Goal: Browse casually: Explore the website without a specific task or goal

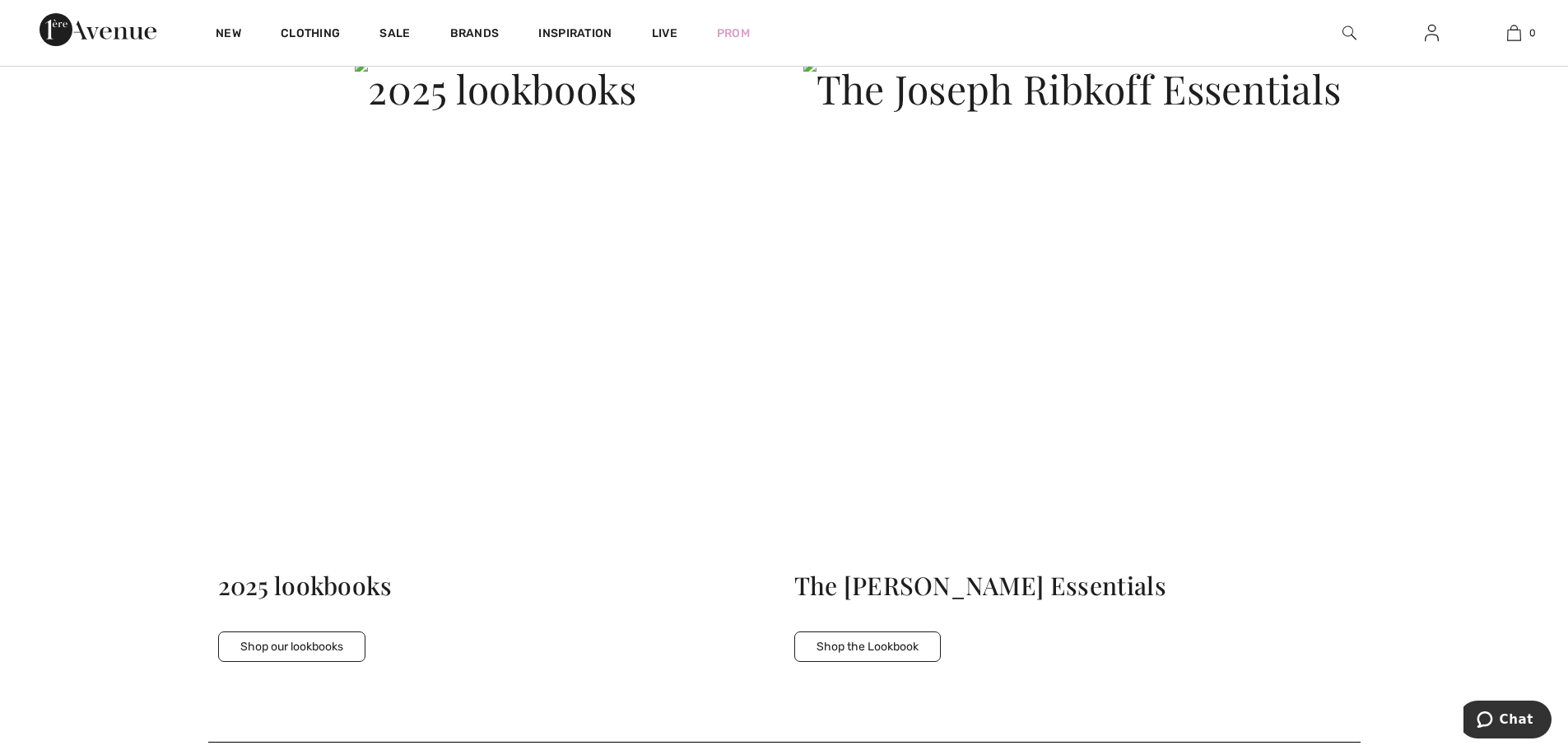
scroll to position [4443, 0]
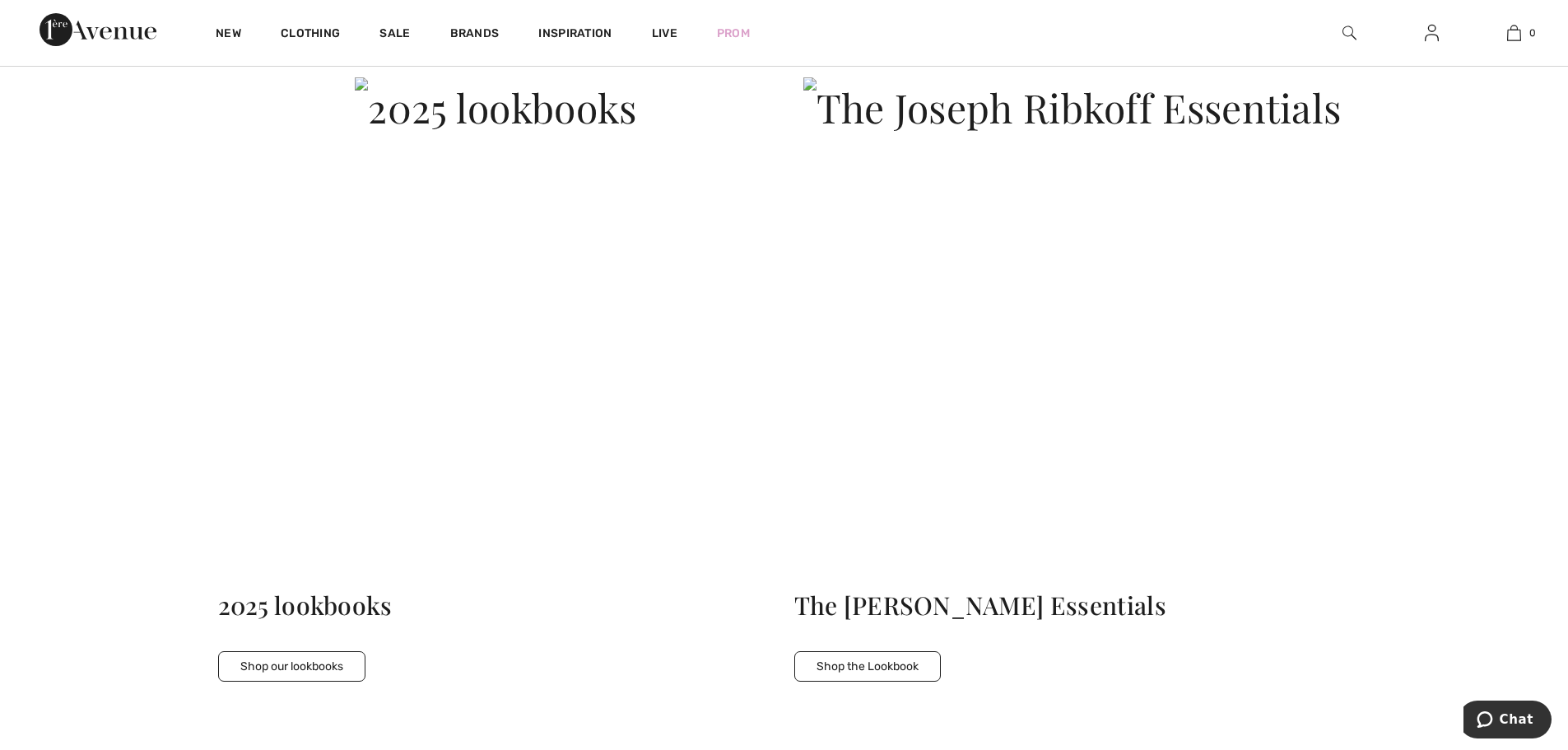
click at [896, 676] on button "Shop the Lookbook" at bounding box center [867, 666] width 146 height 30
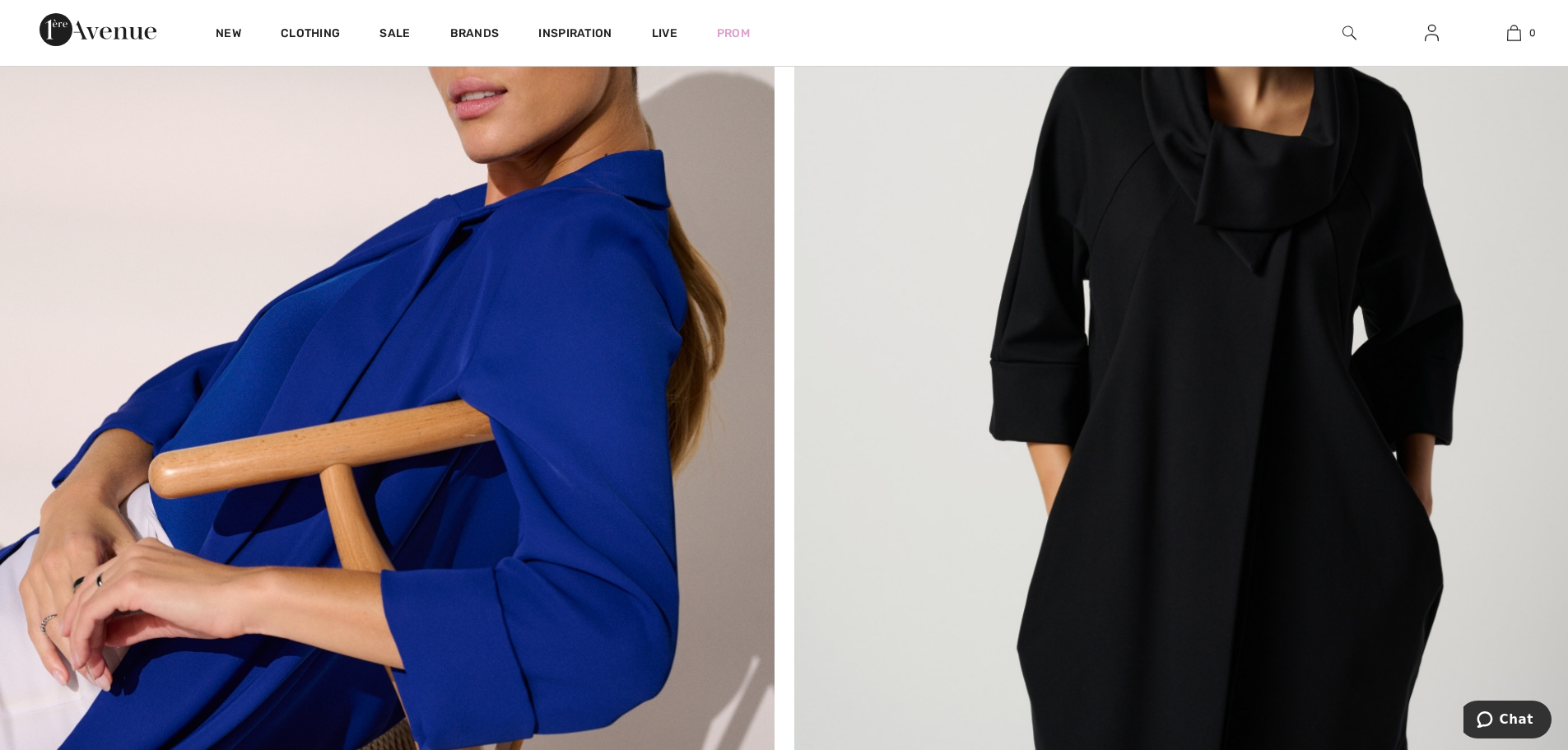
scroll to position [7111, 0]
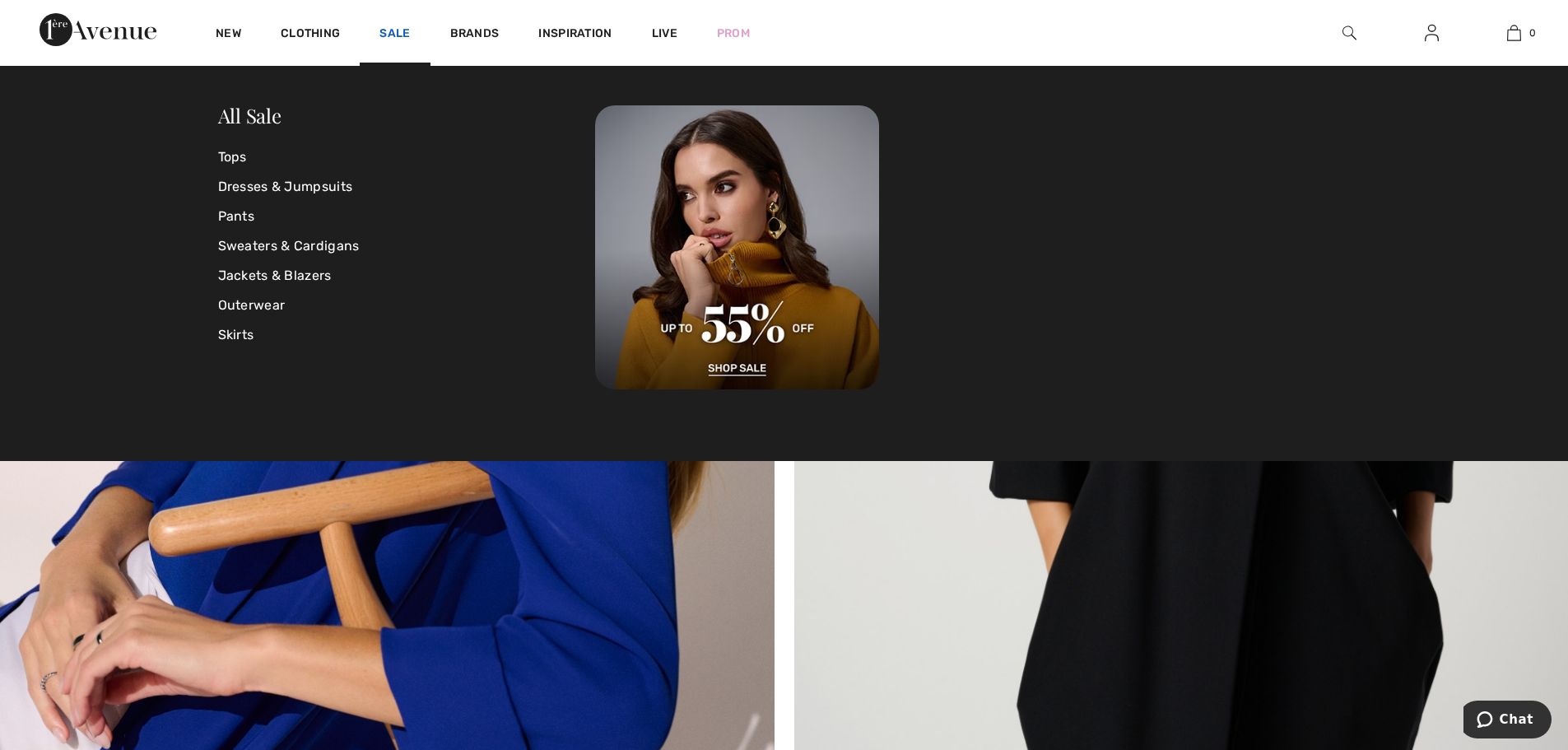
click at [389, 35] on link "Sale" at bounding box center [394, 34] width 30 height 17
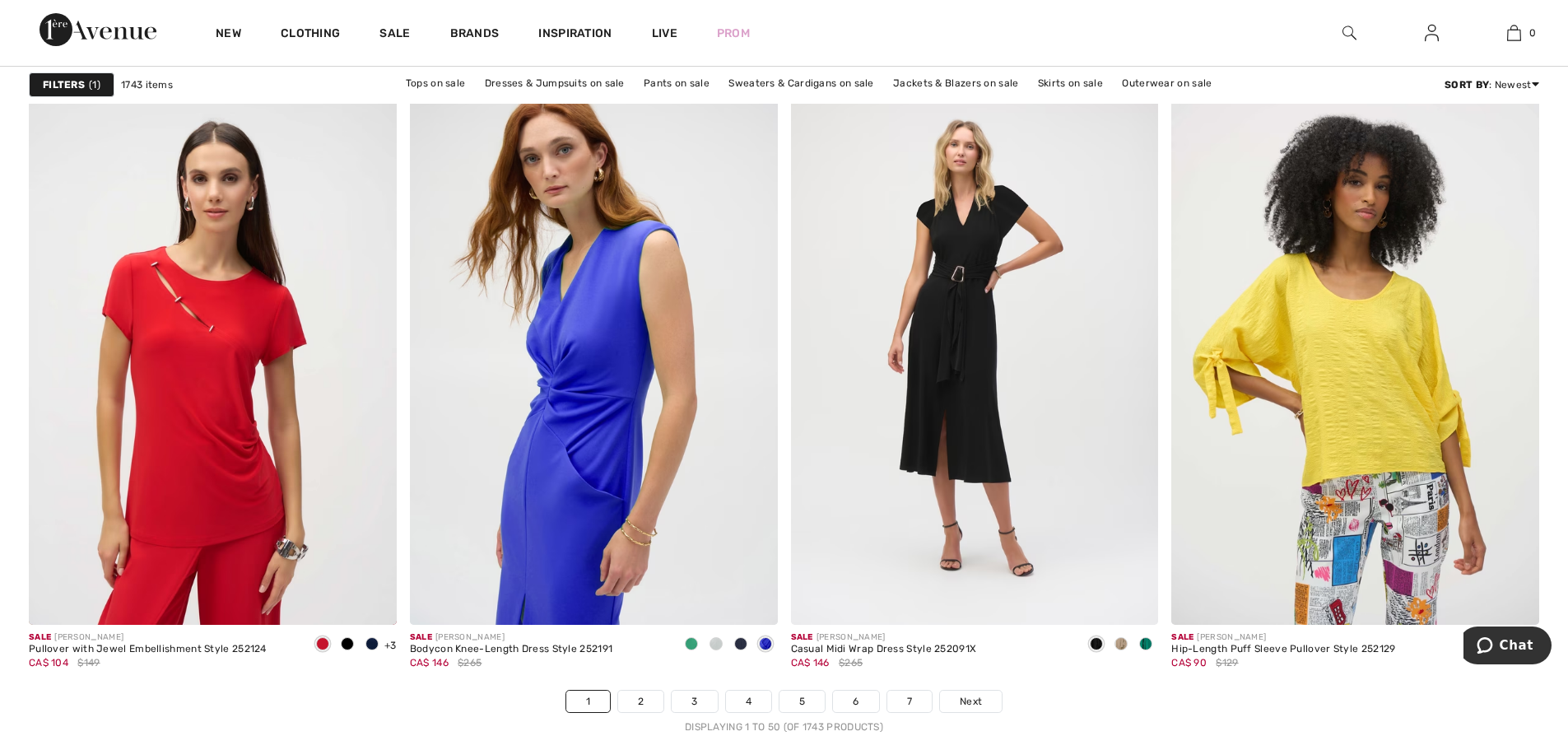
scroll to position [9134, 0]
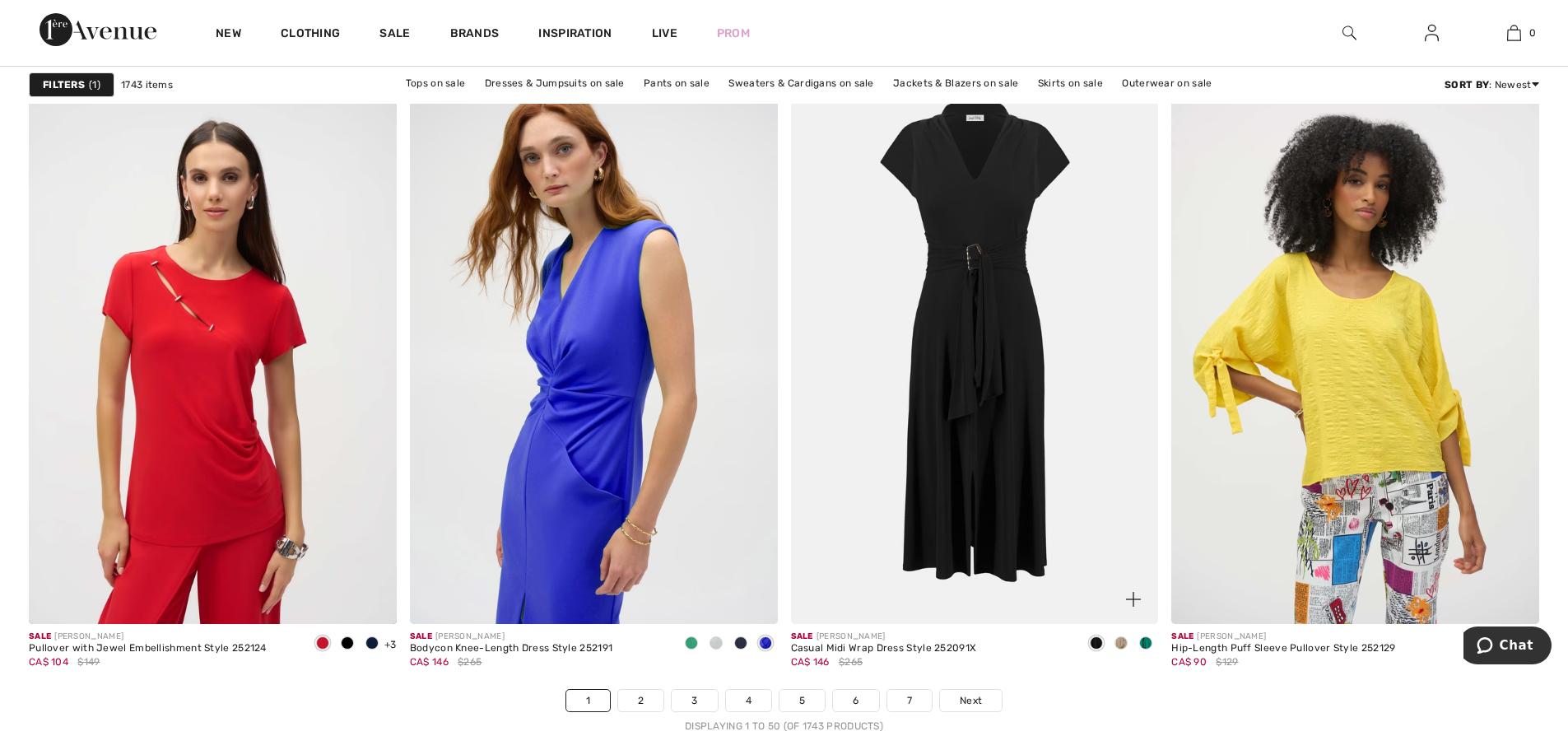
click at [977, 346] on img at bounding box center [975, 347] width 368 height 551
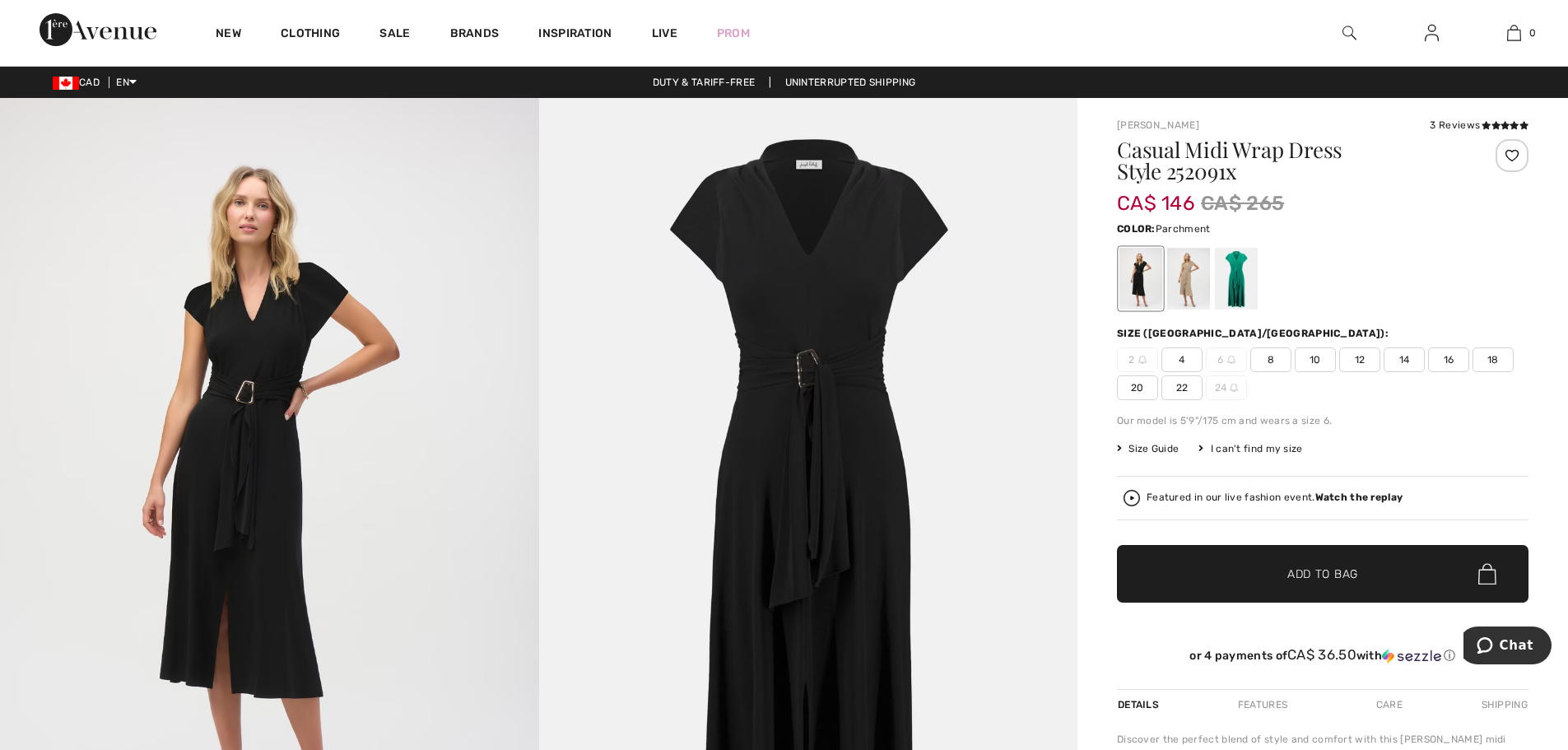
click at [1187, 284] on div at bounding box center [1188, 279] width 43 height 62
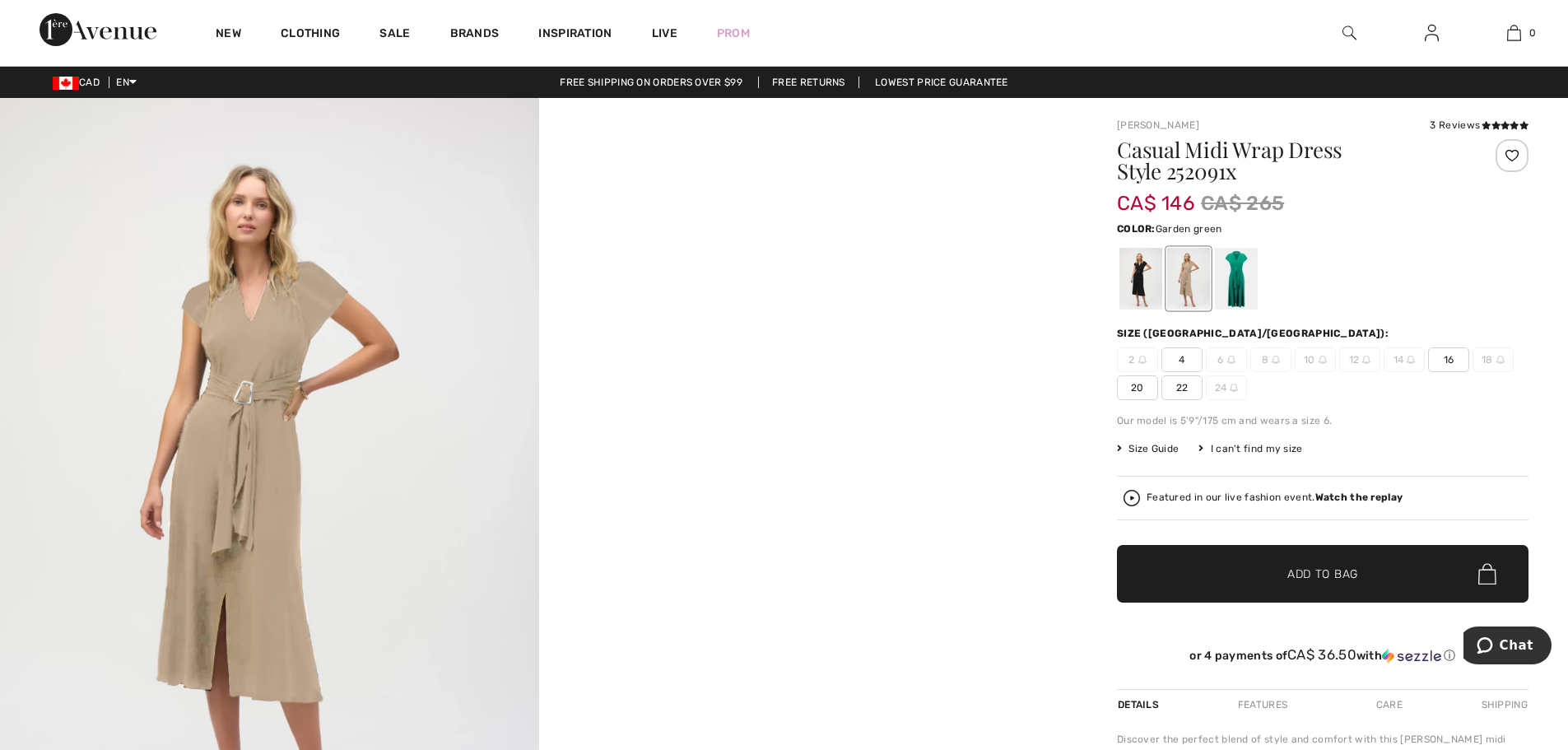
click at [1238, 270] on div at bounding box center [1236, 279] width 43 height 62
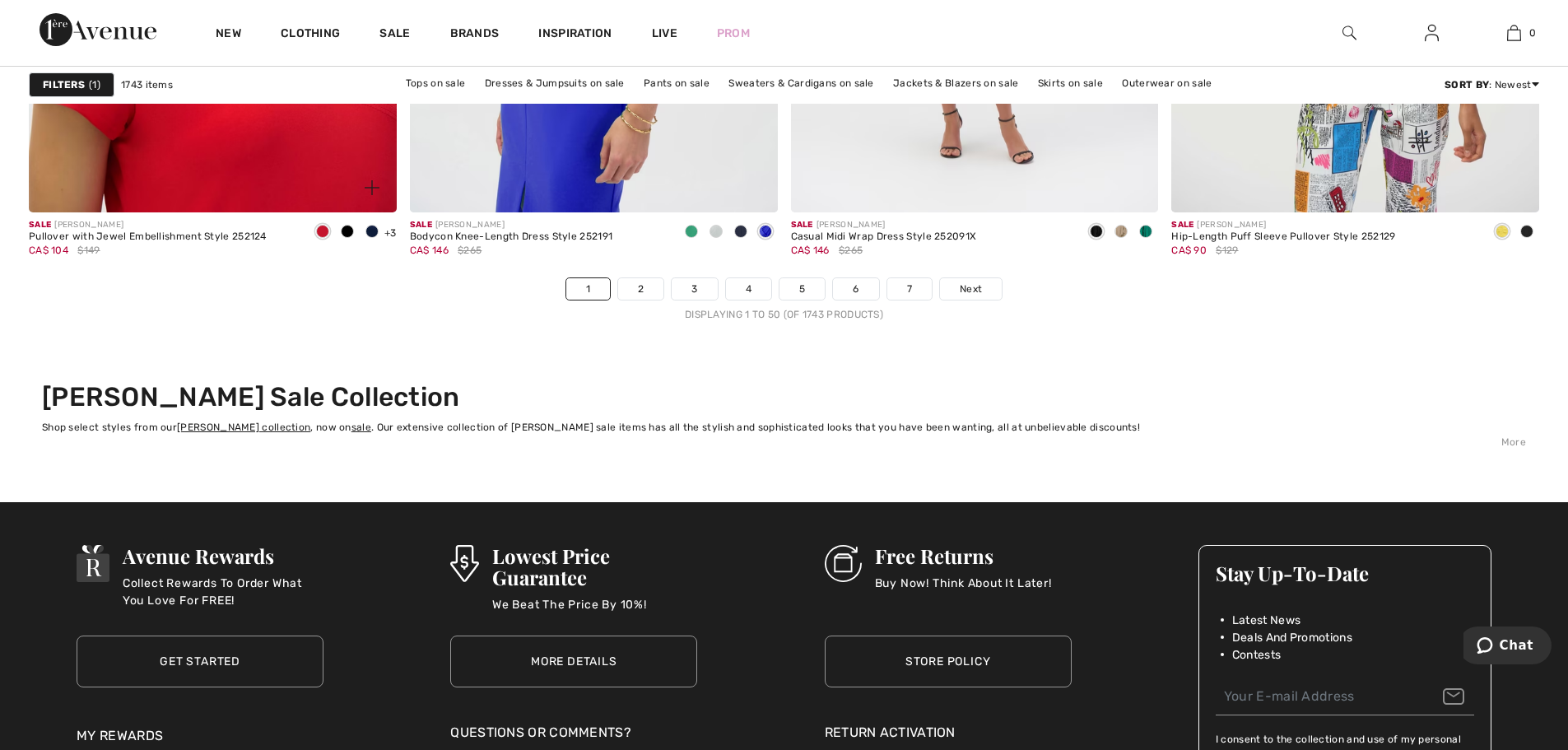
scroll to position [9627, 0]
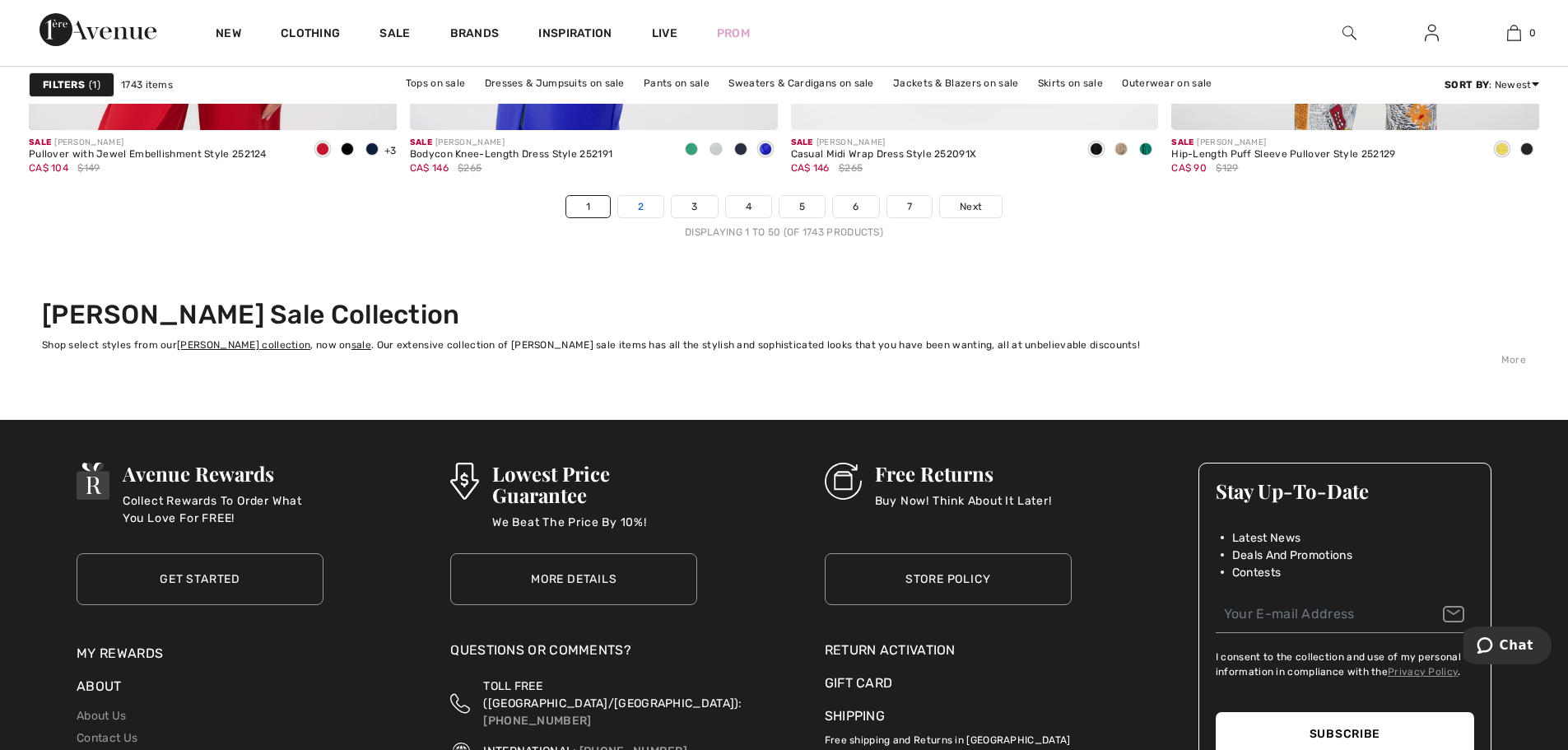
click at [640, 208] on link "2" at bounding box center [640, 206] width 45 height 21
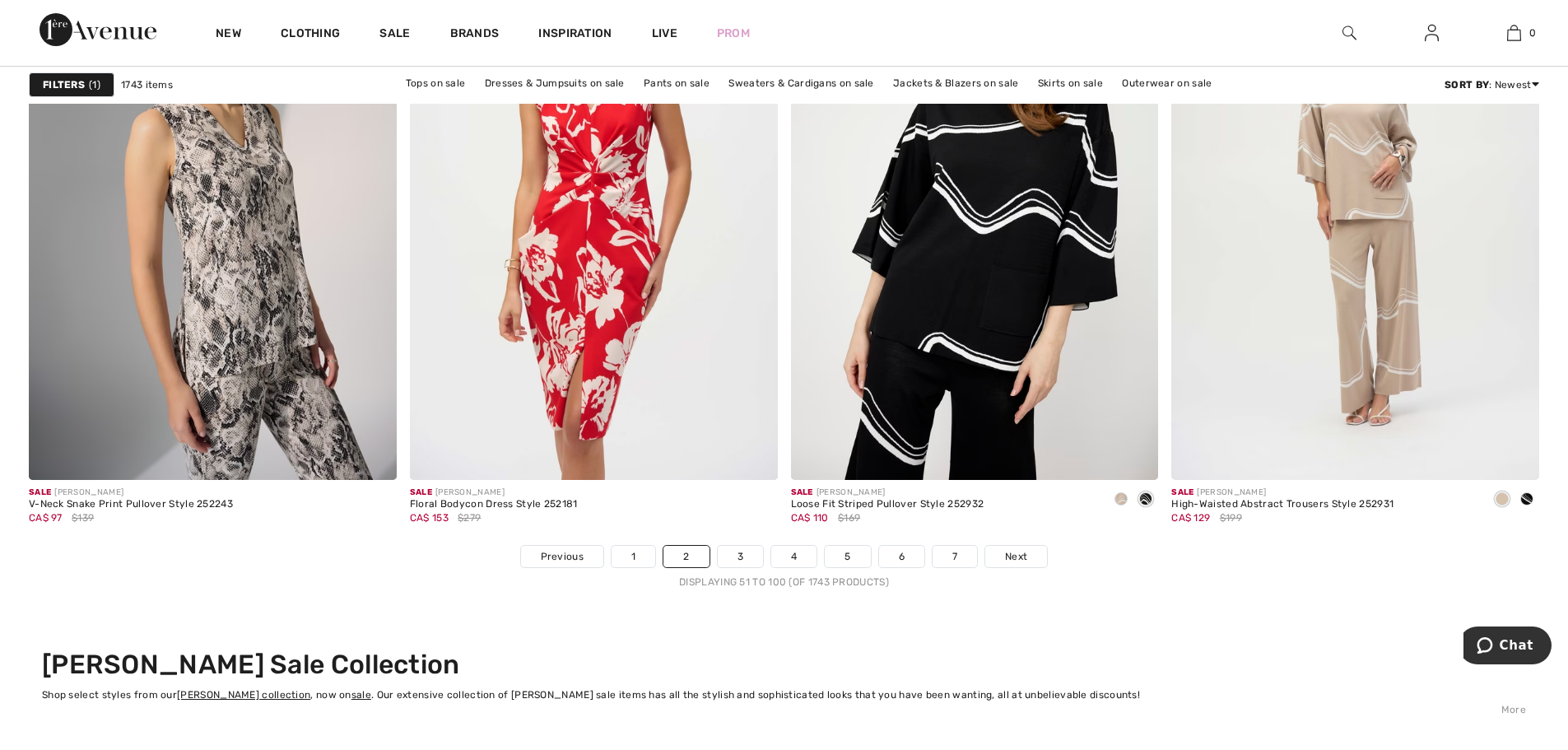
scroll to position [9298, 0]
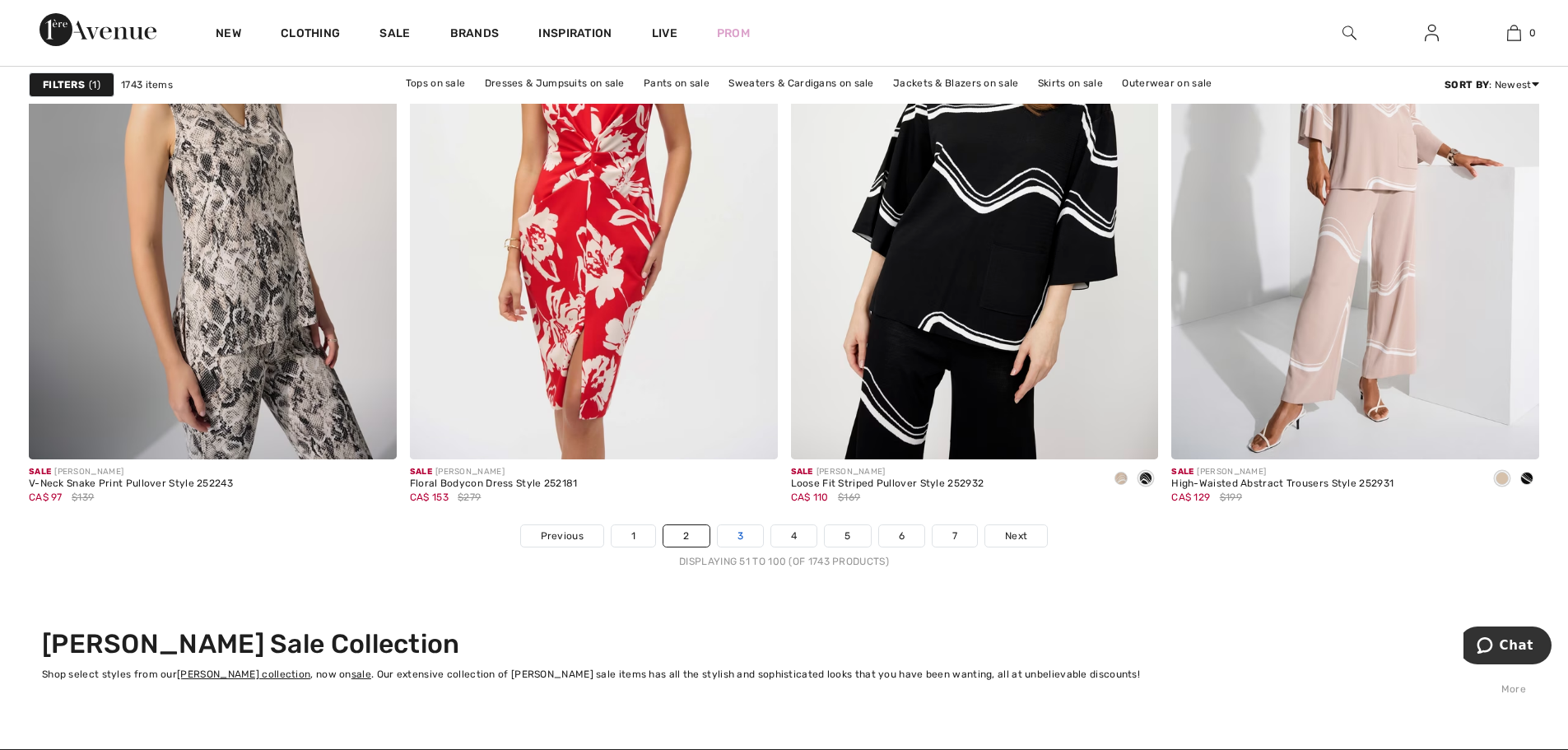
click at [741, 530] on link "3" at bounding box center [740, 535] width 45 height 21
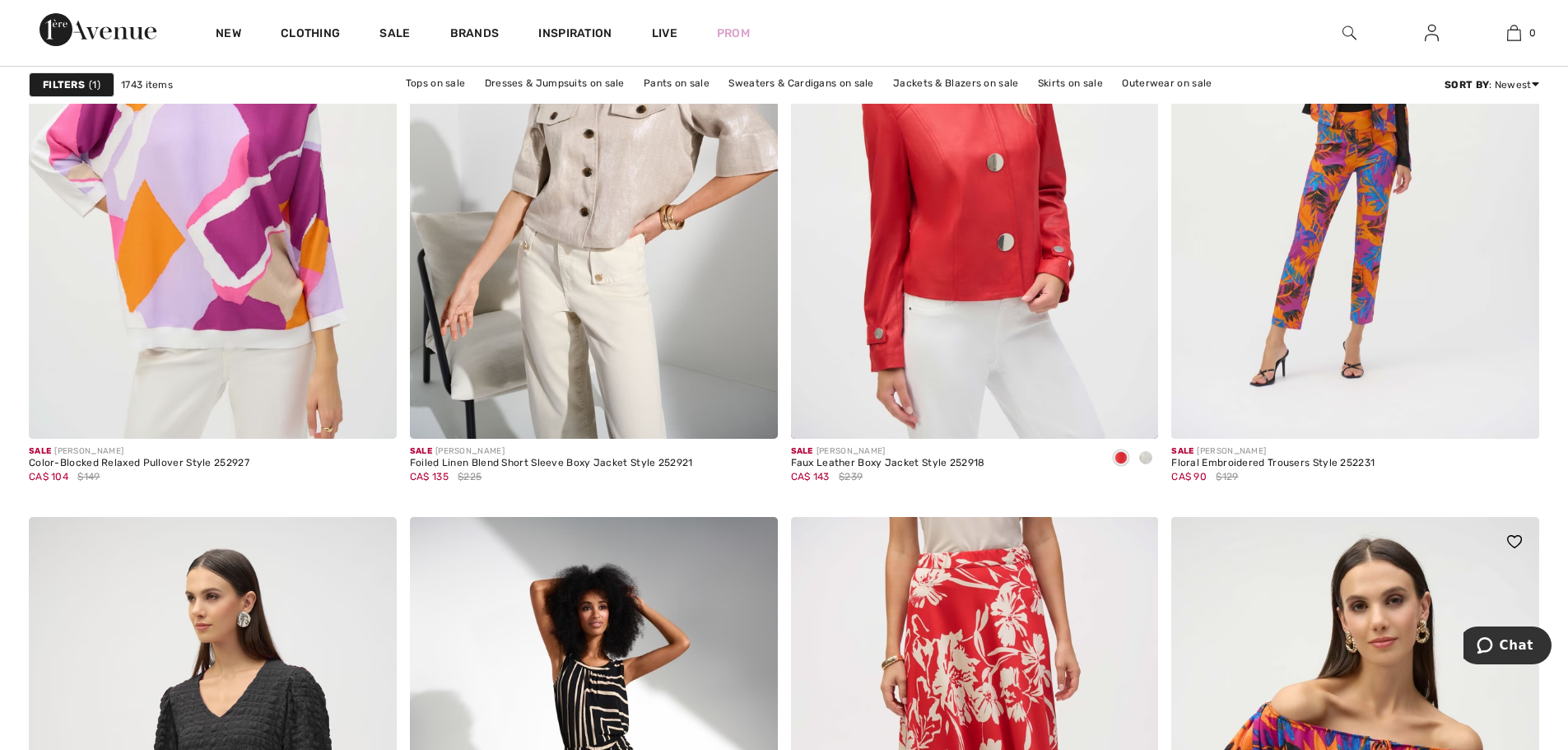
scroll to position [6501, 0]
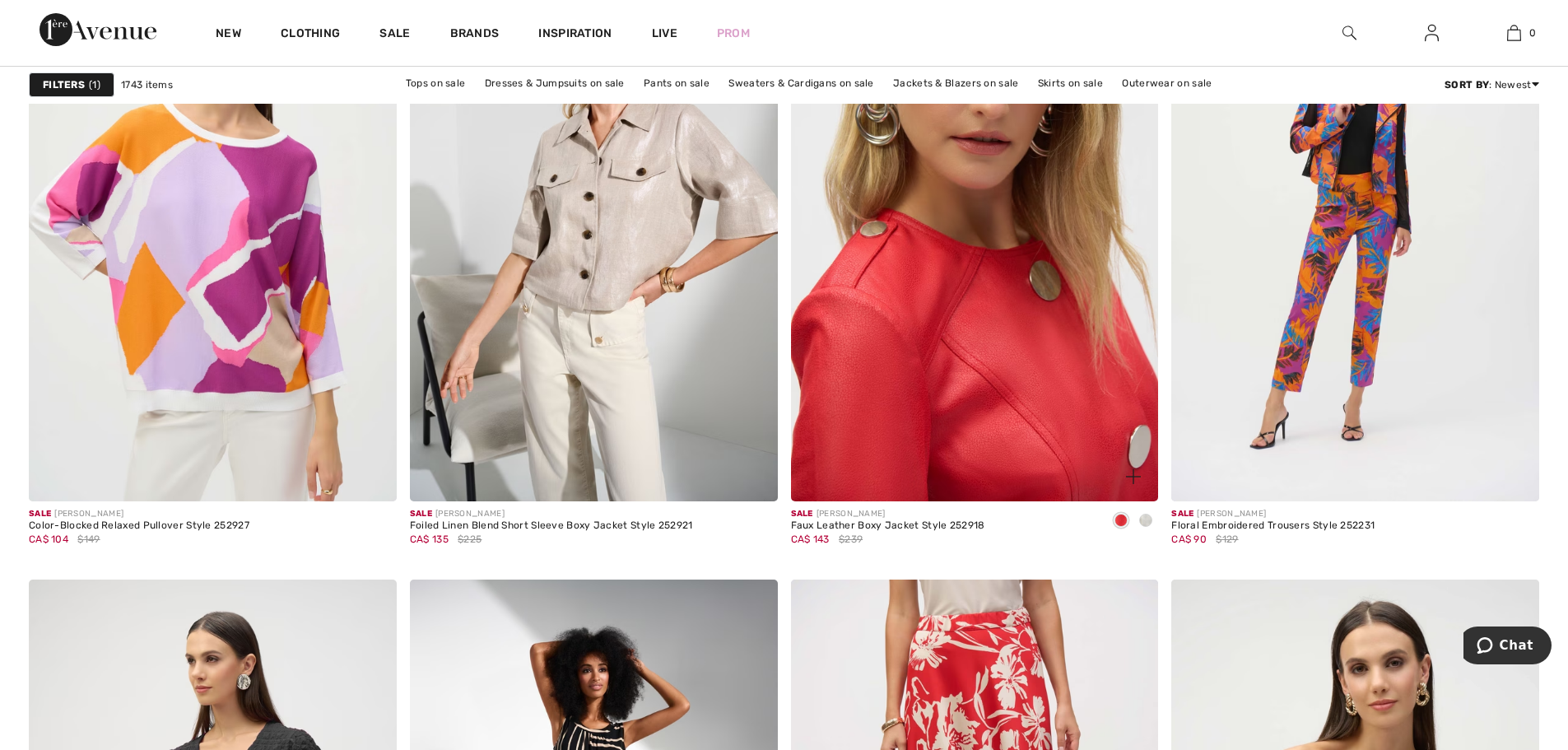
click at [922, 360] on img at bounding box center [975, 225] width 368 height 551
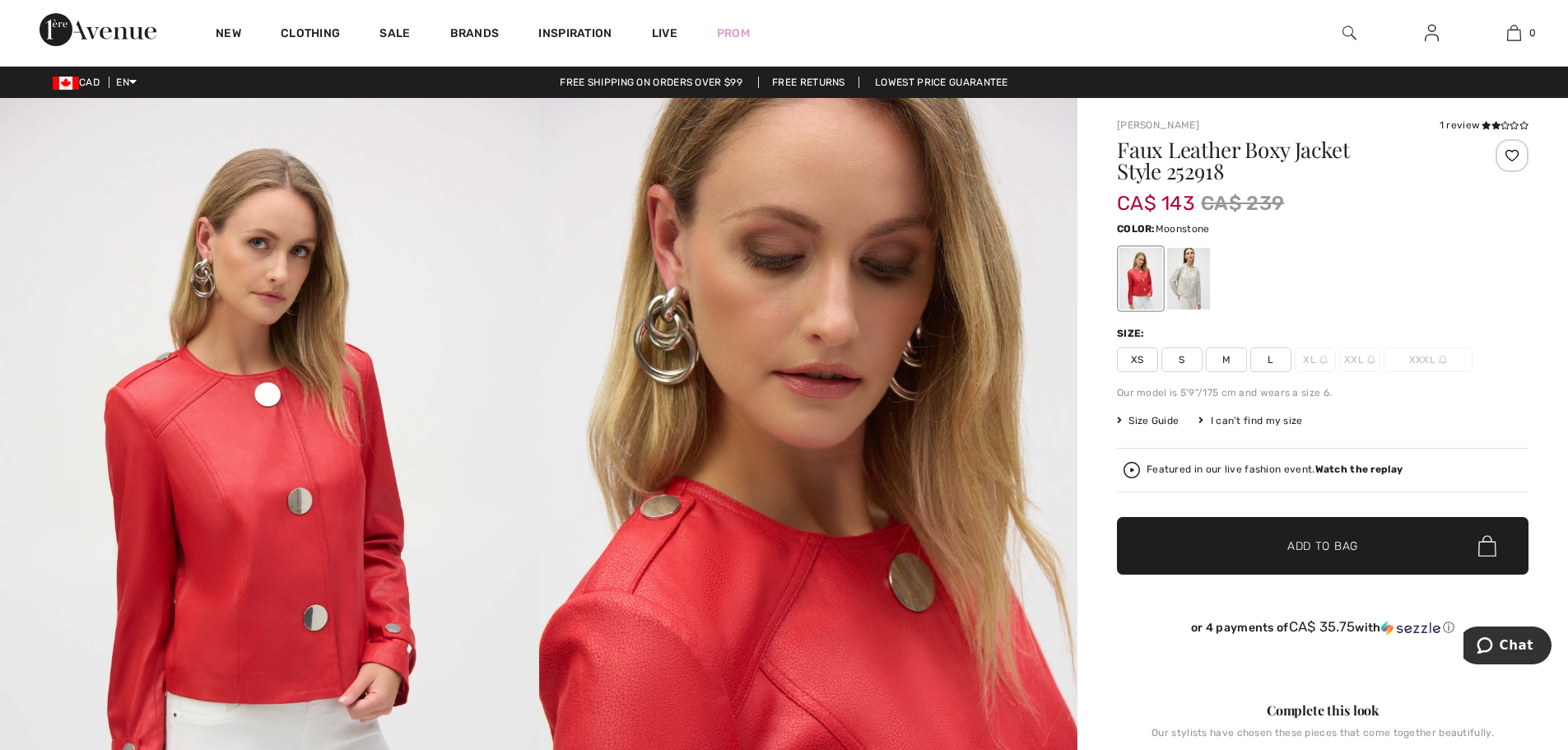
click at [1200, 283] on div at bounding box center [1188, 279] width 43 height 62
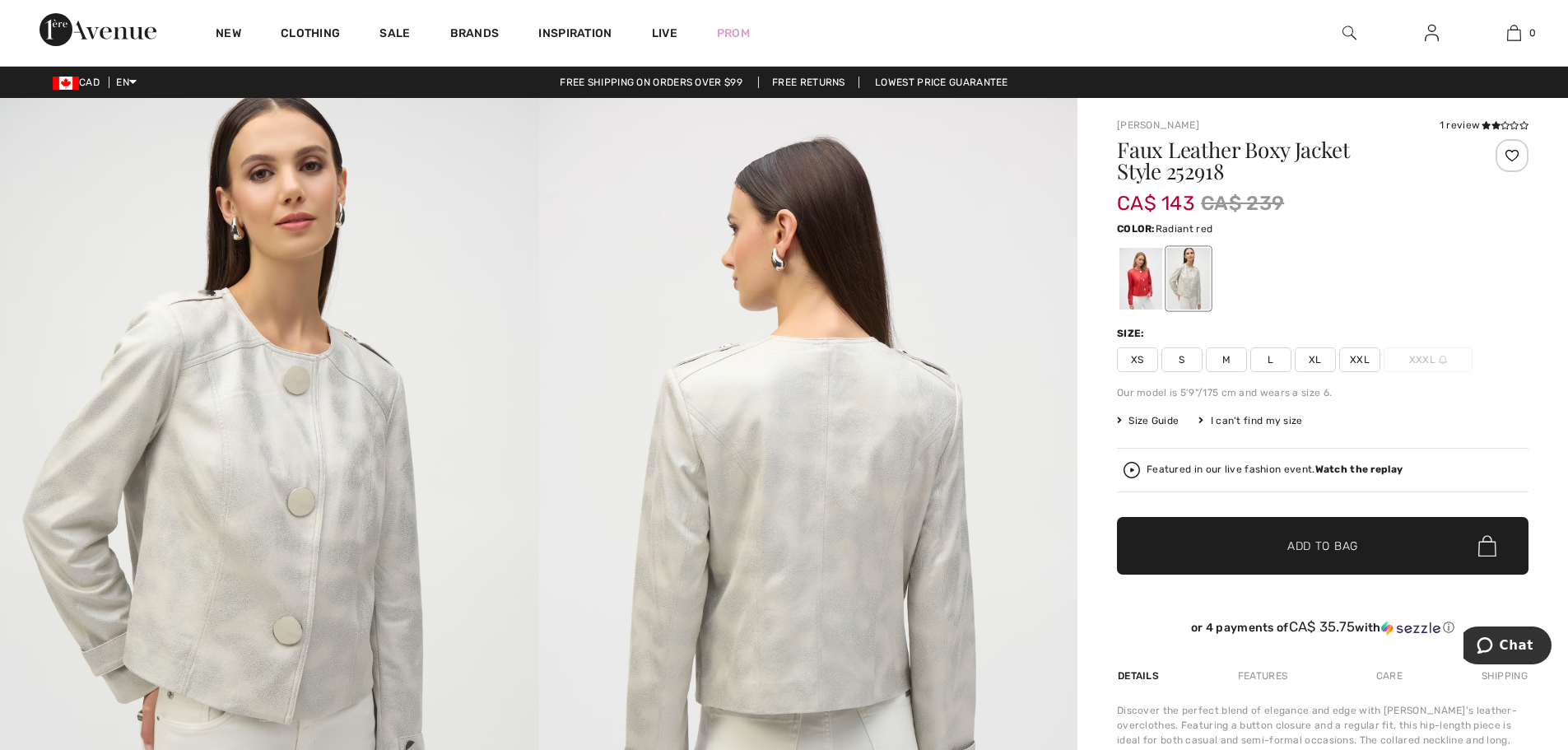
click at [1126, 276] on div at bounding box center [1140, 279] width 43 height 62
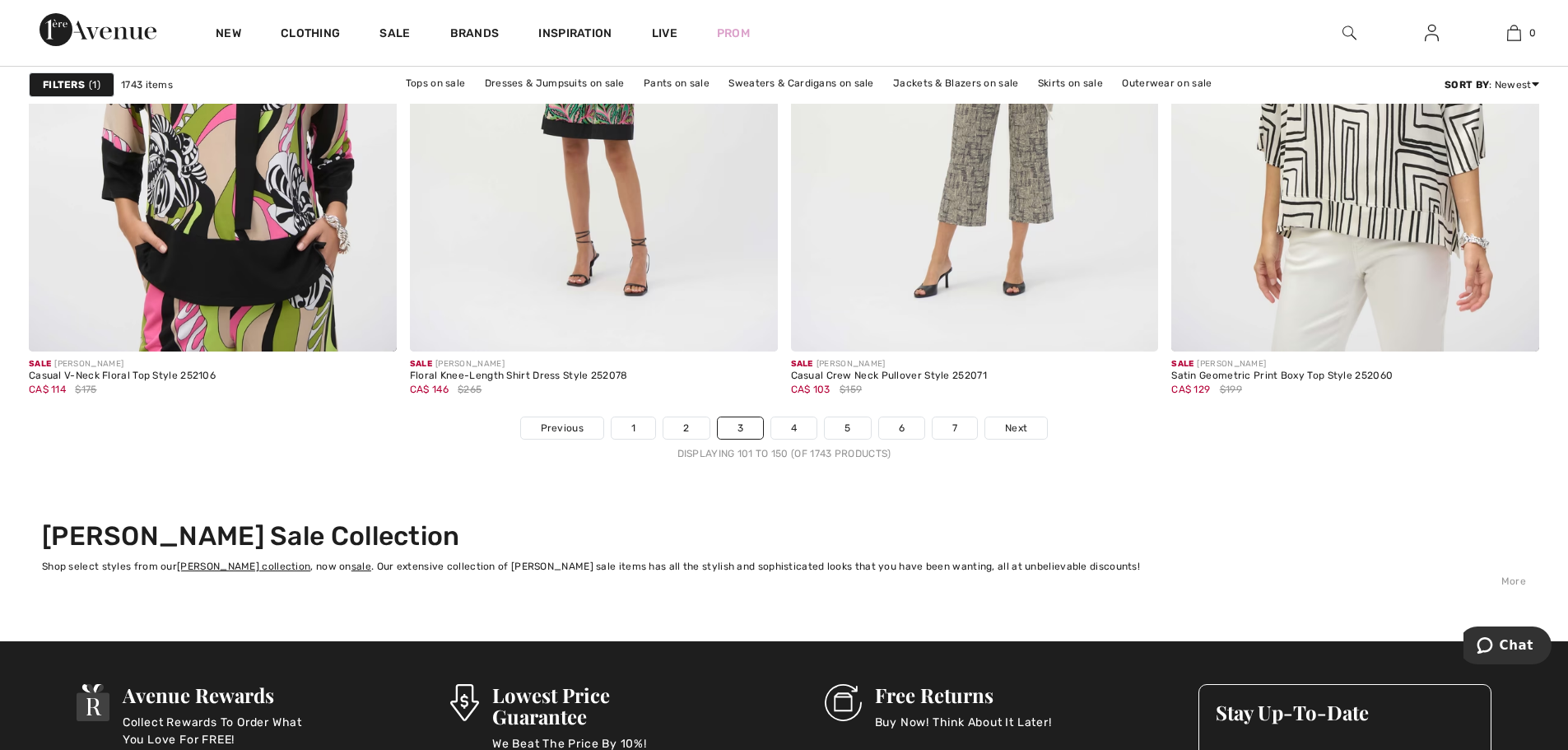
scroll to position [9627, 0]
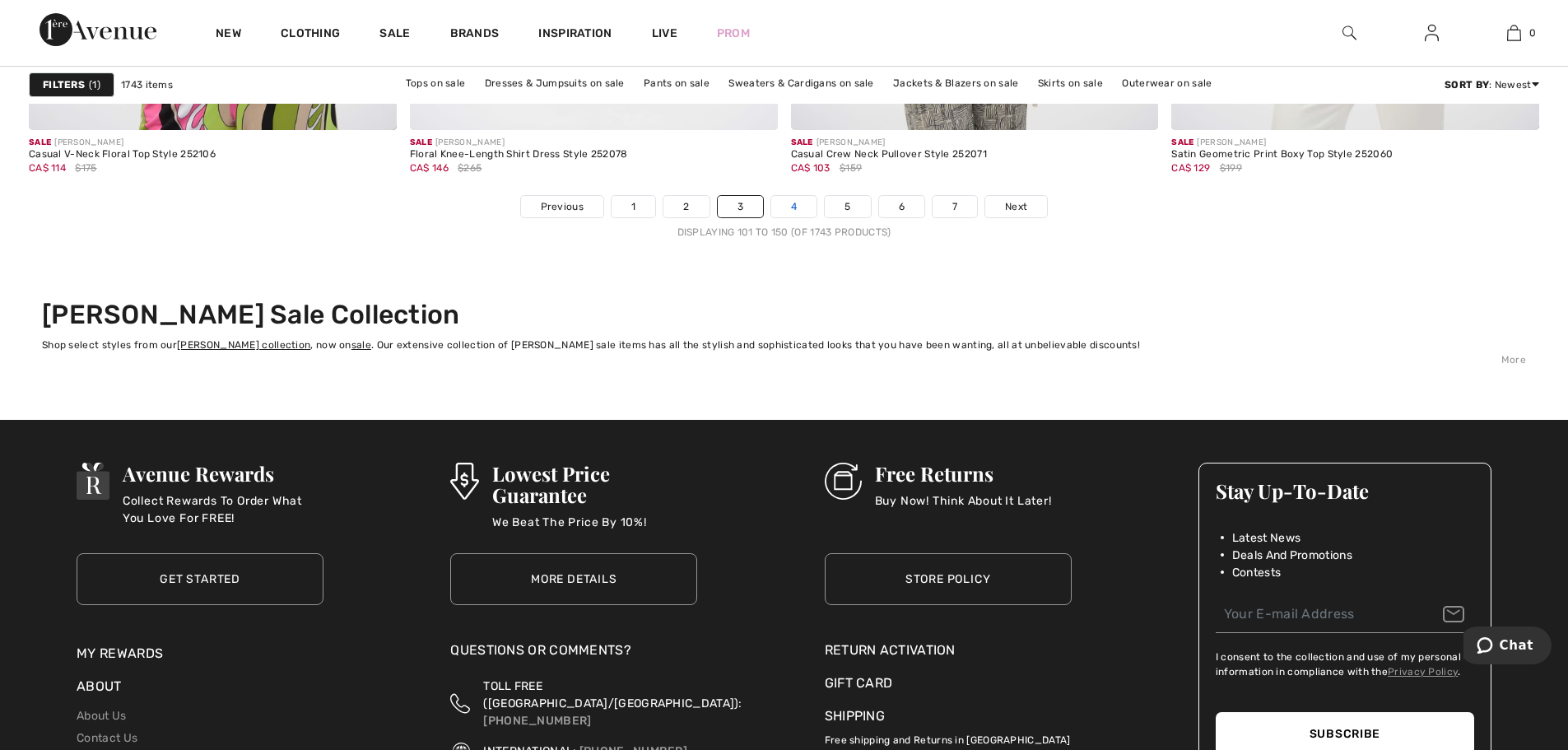
click at [799, 211] on link "4" at bounding box center [793, 206] width 45 height 21
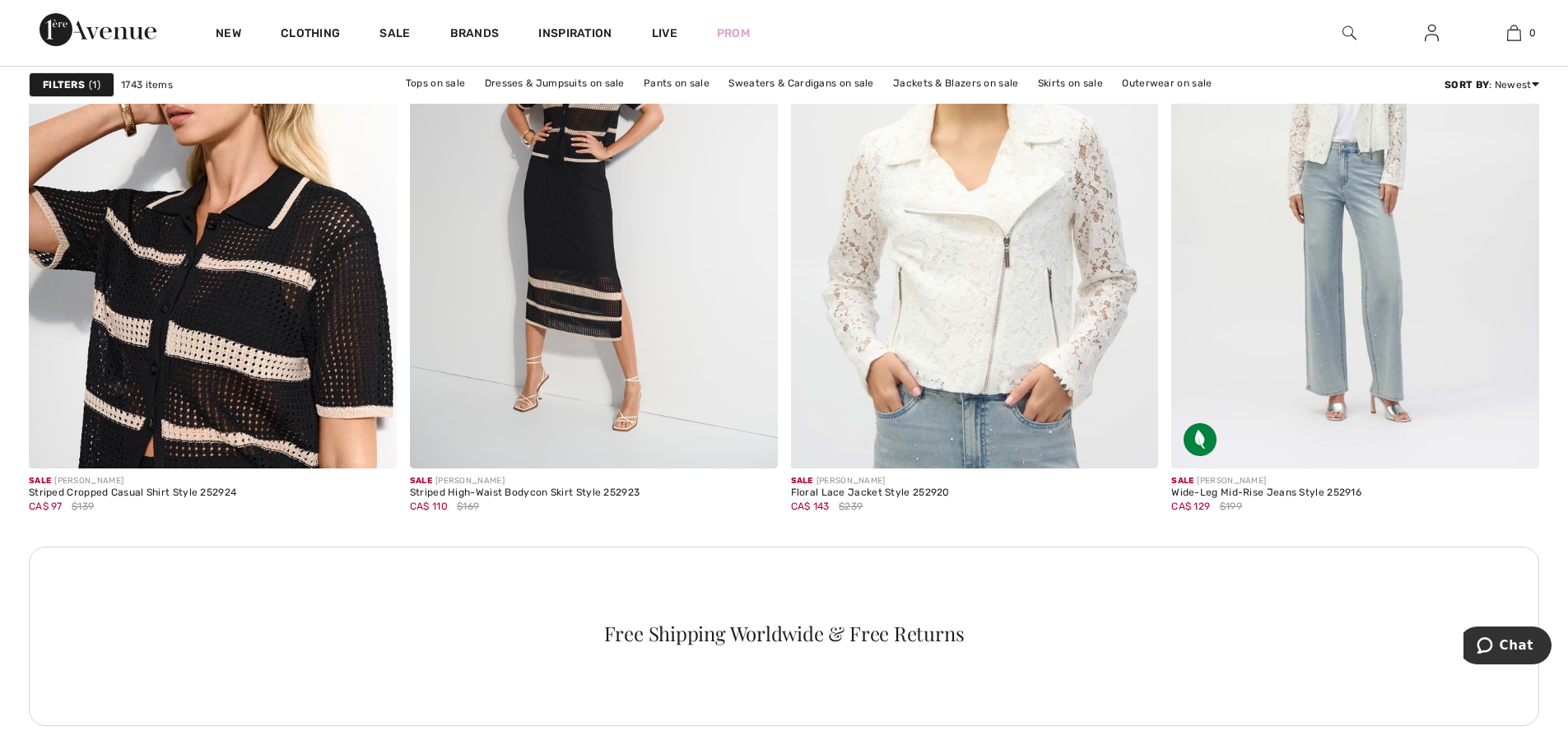
scroll to position [7159, 0]
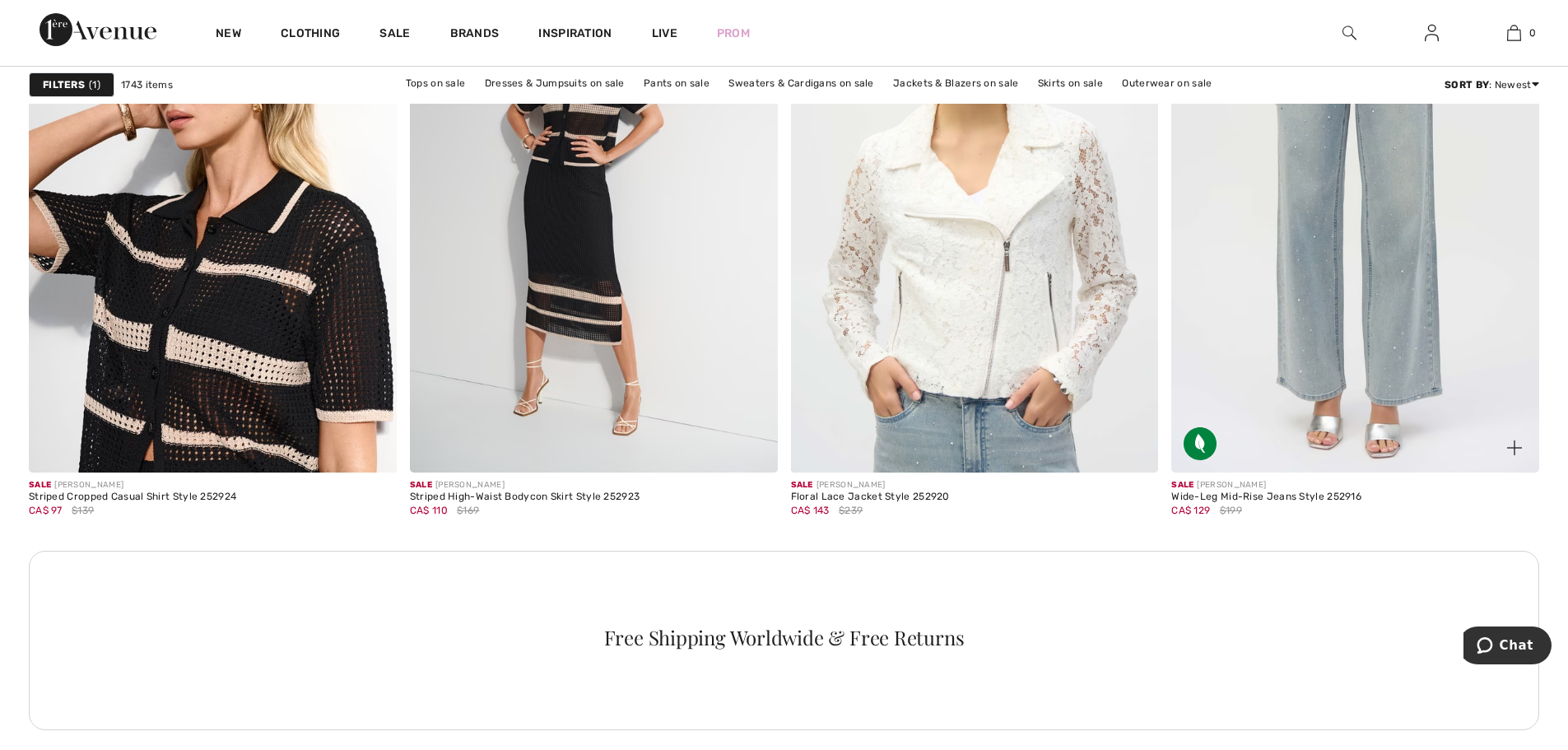
click at [1350, 284] on img at bounding box center [1355, 196] width 368 height 551
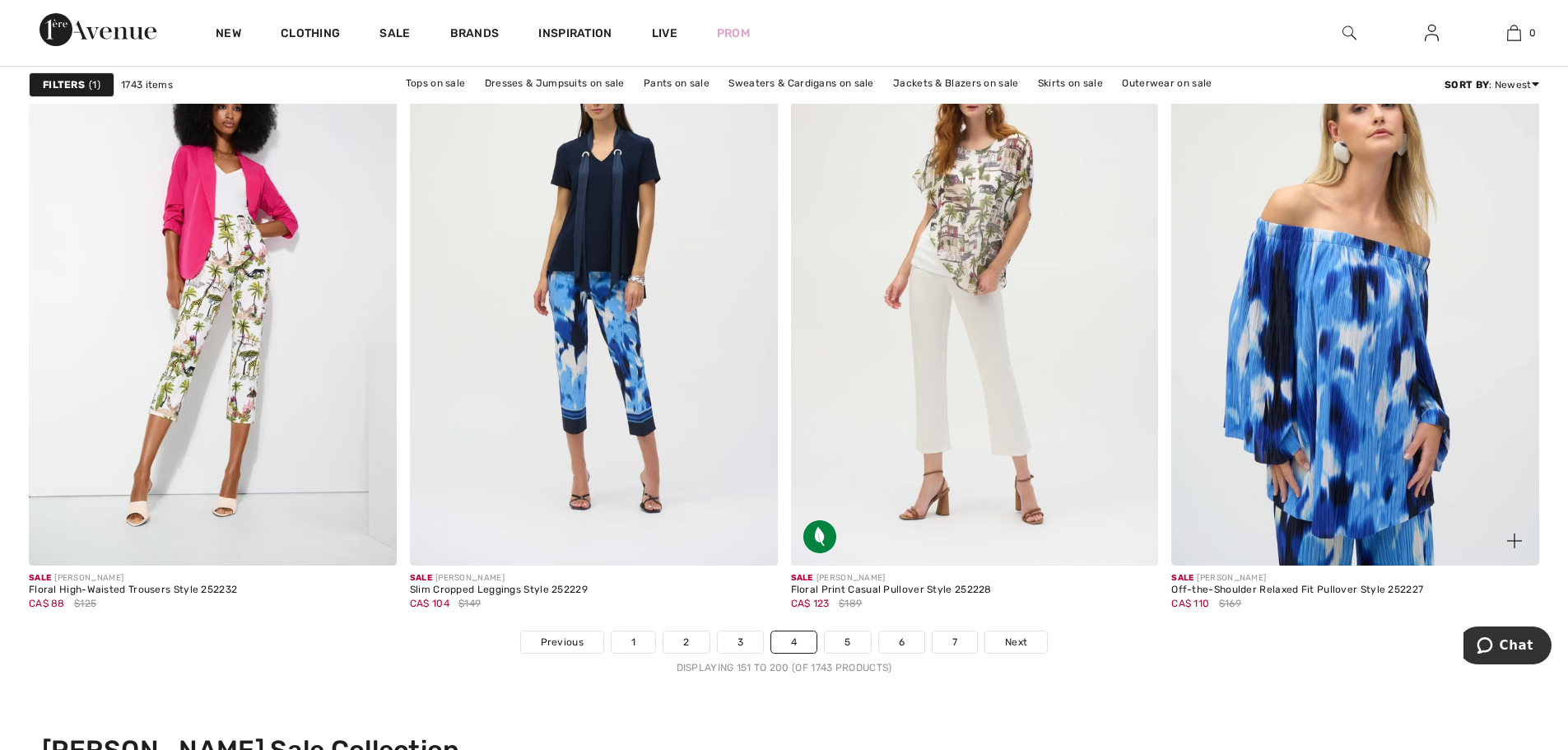
scroll to position [9545, 0]
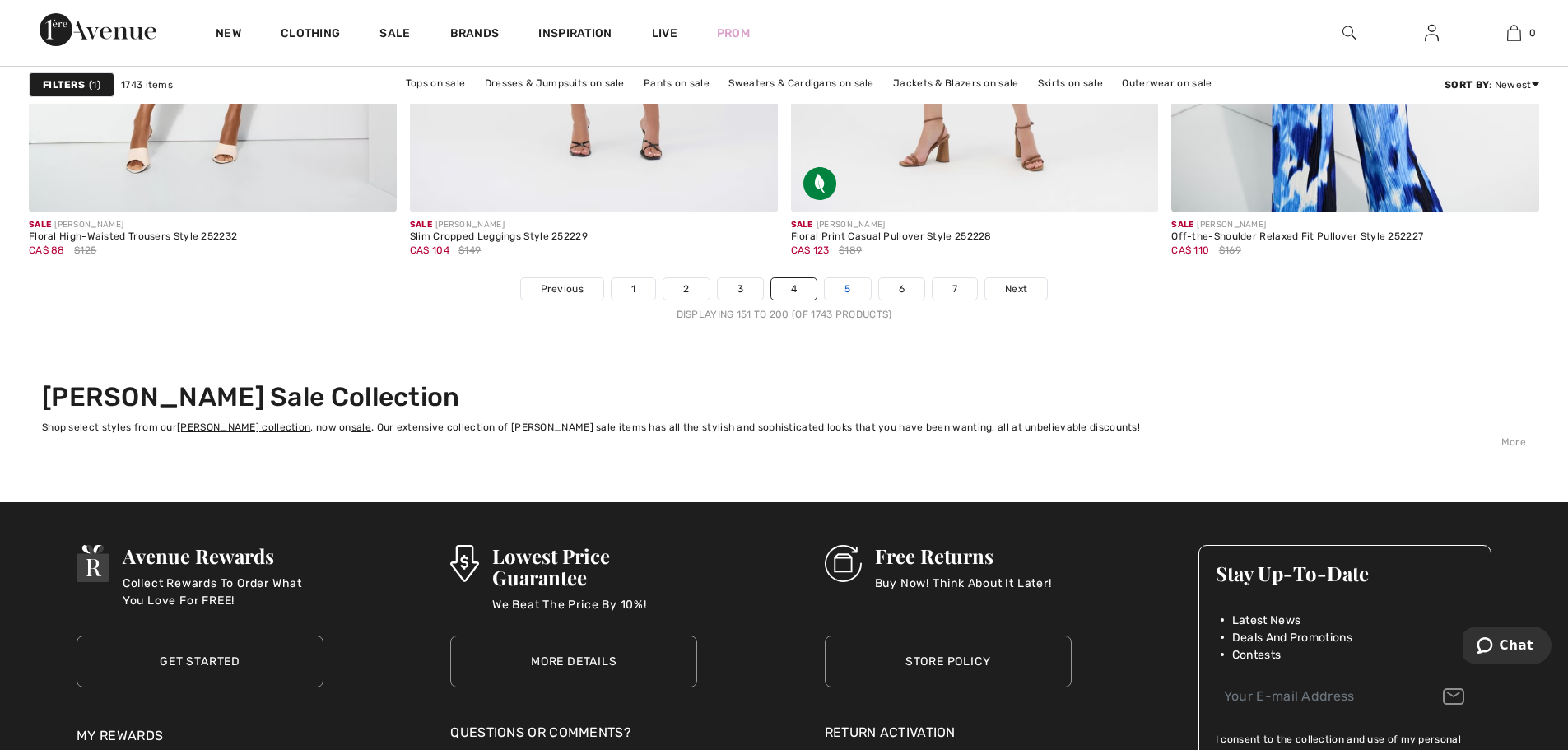
click at [836, 291] on link "5" at bounding box center [846, 288] width 45 height 21
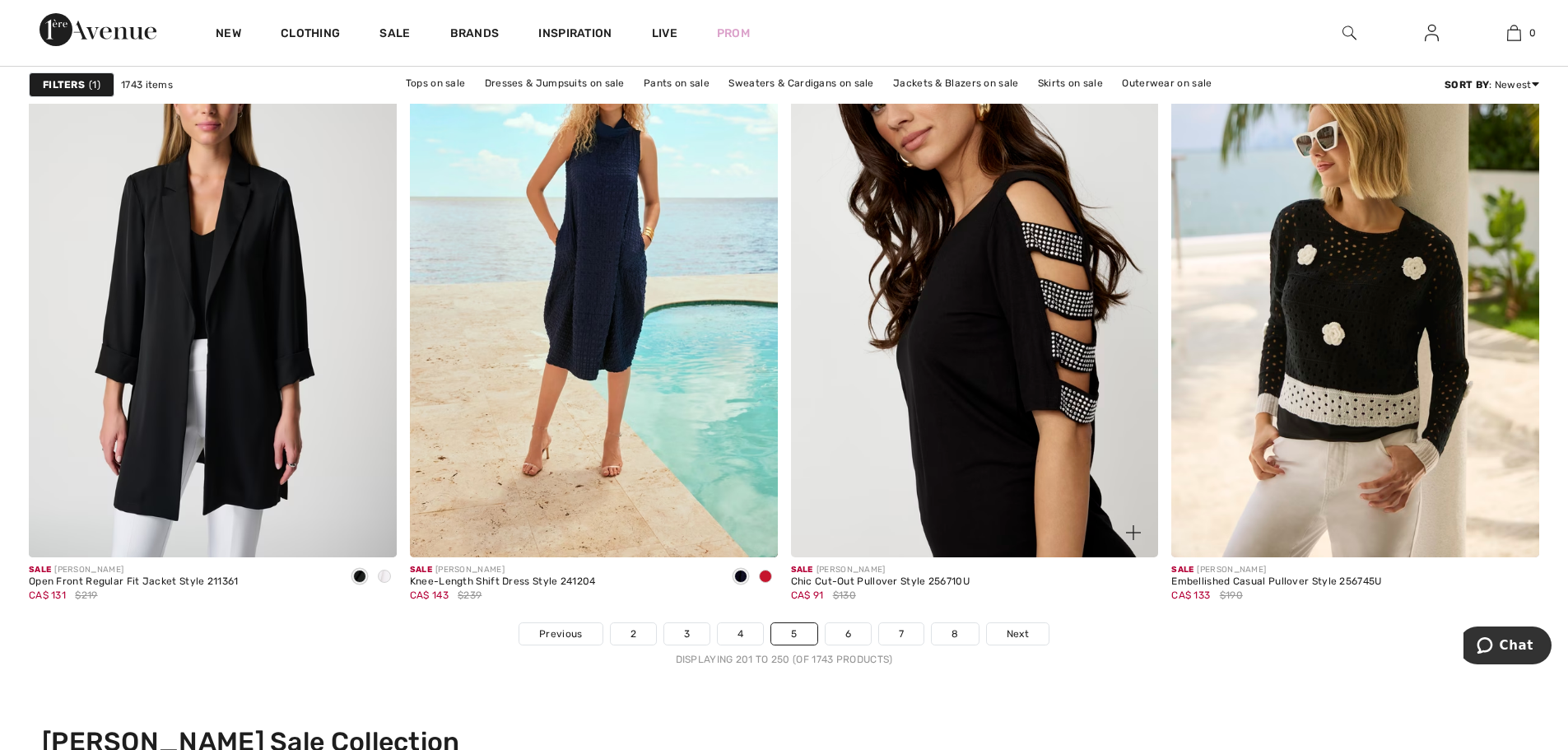
scroll to position [9216, 0]
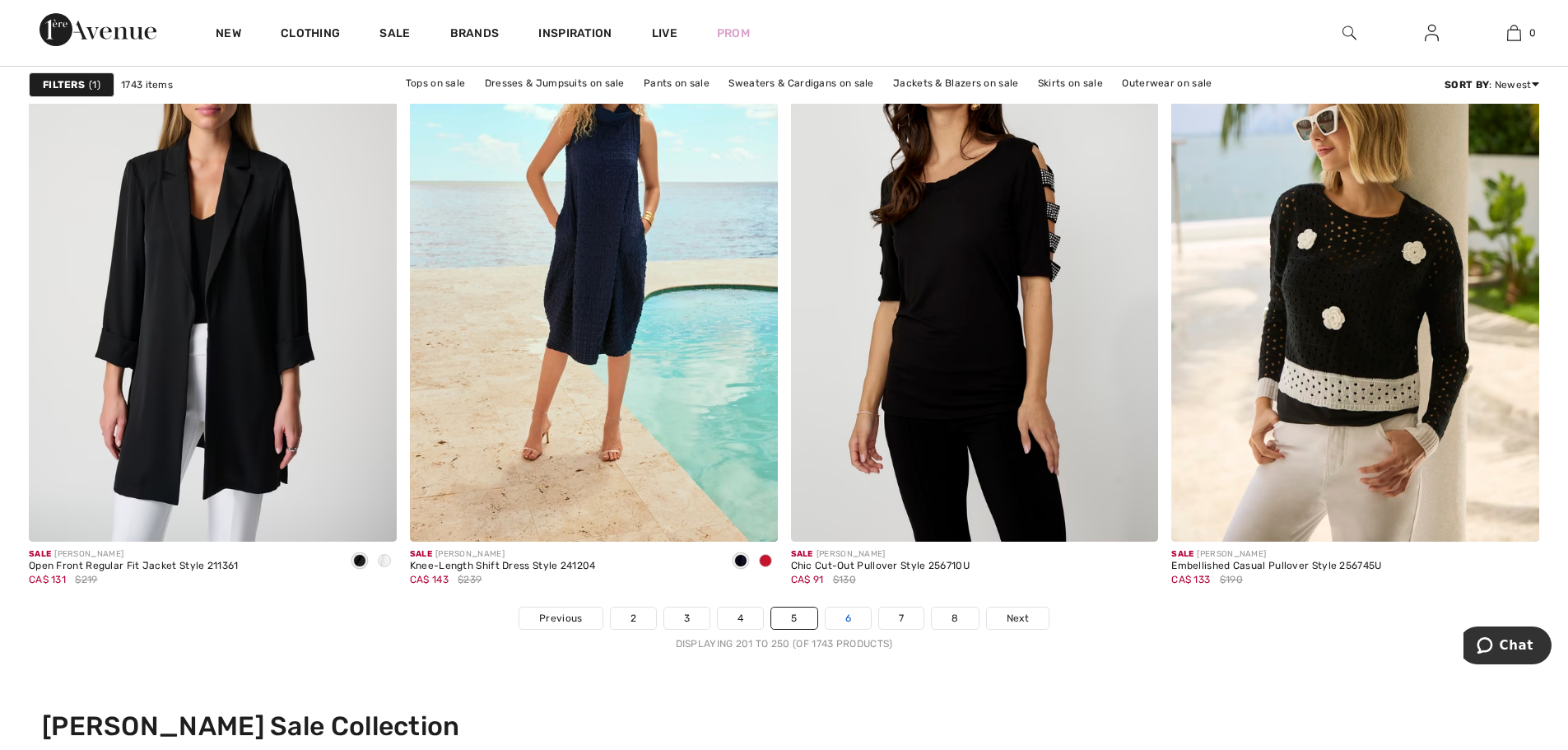
click at [848, 616] on link "6" at bounding box center [847, 617] width 45 height 21
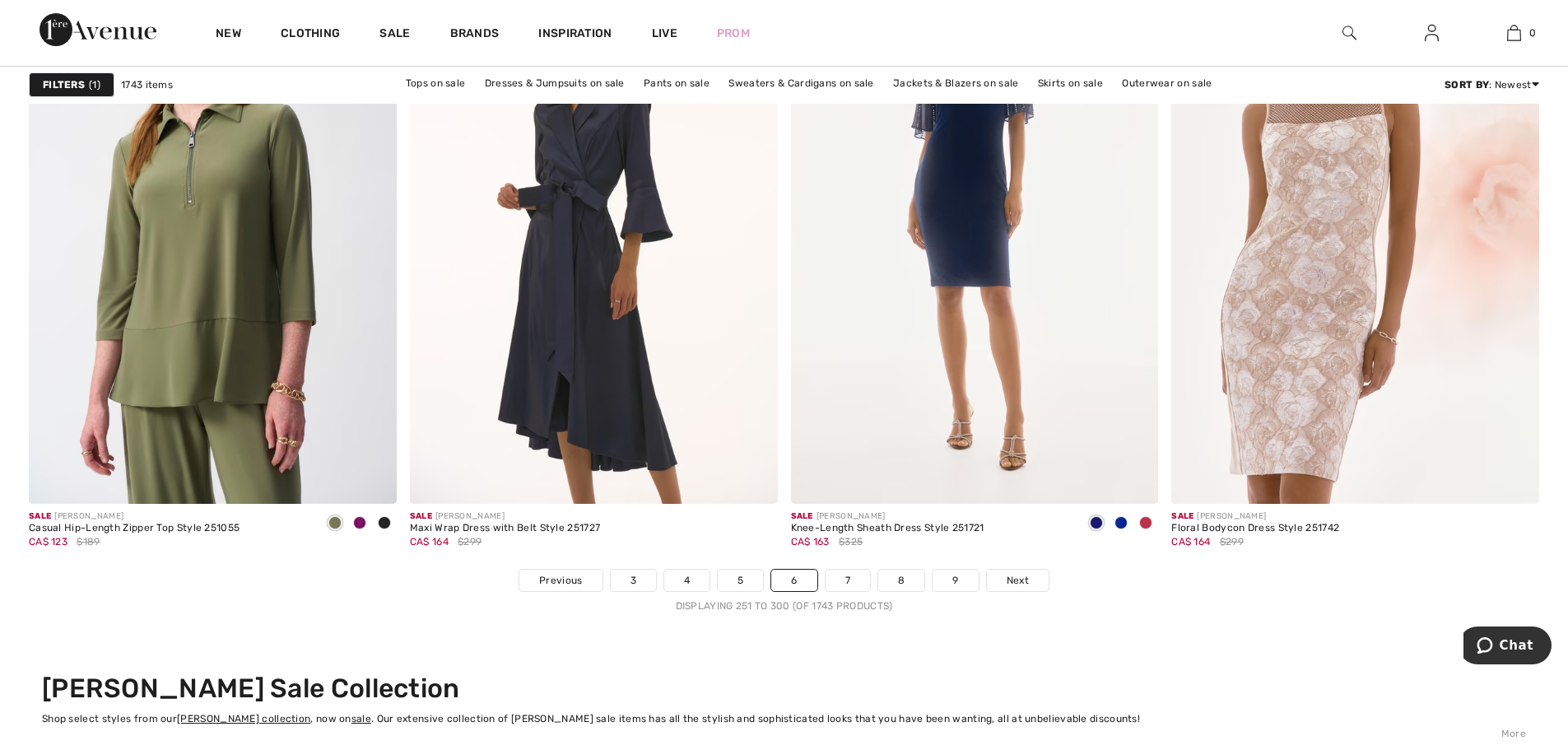
scroll to position [9298, 0]
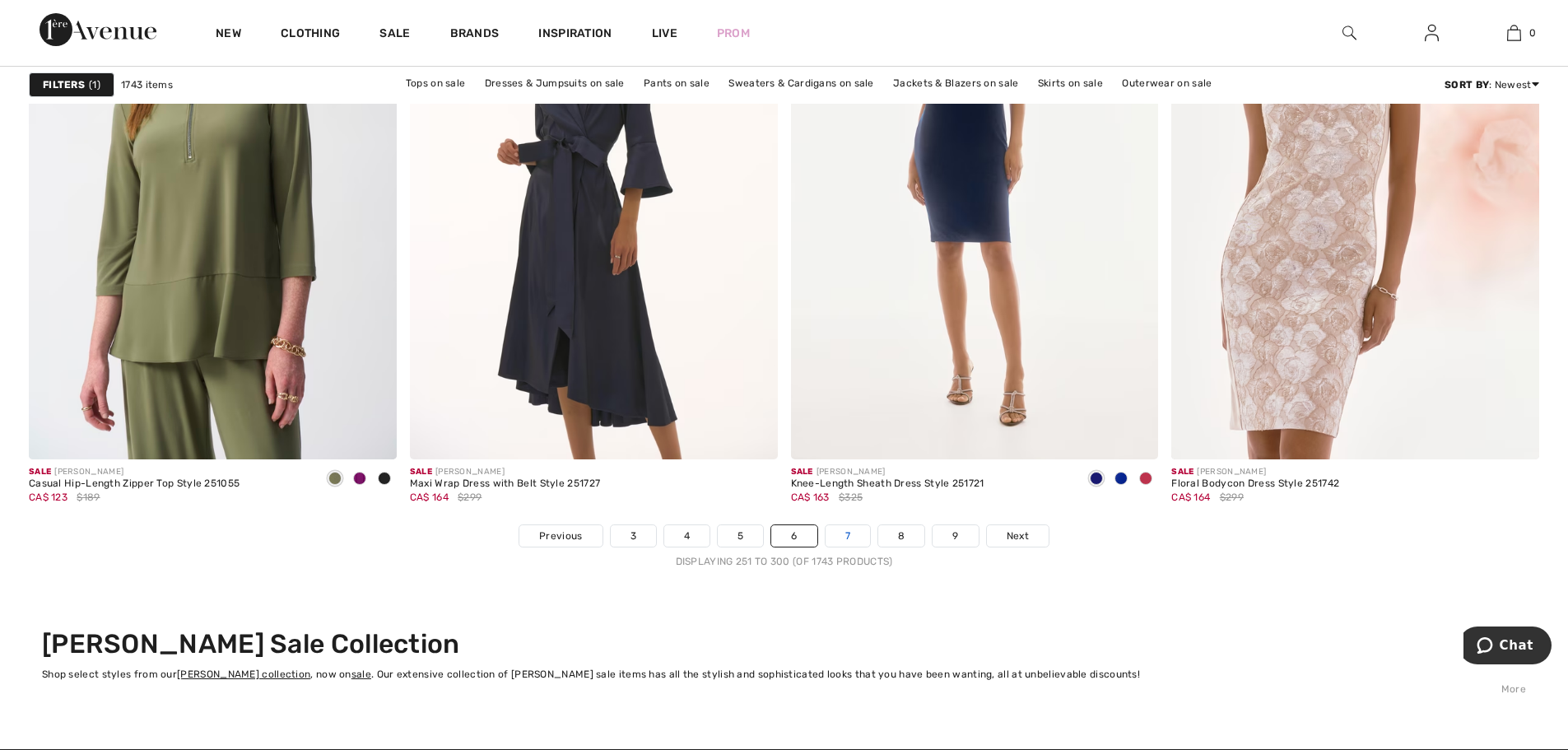
click at [835, 537] on link "7" at bounding box center [847, 535] width 44 height 21
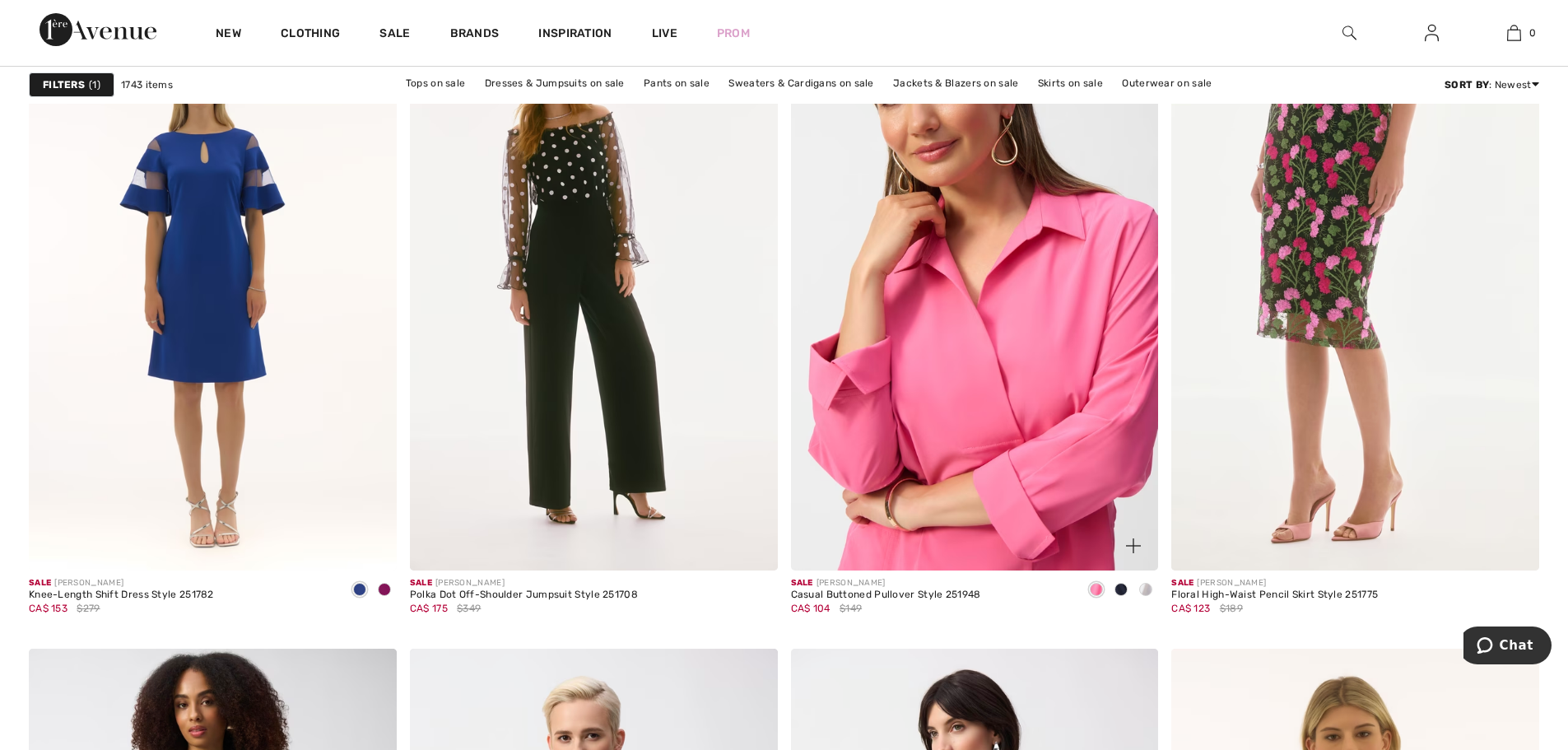
scroll to position [8393, 0]
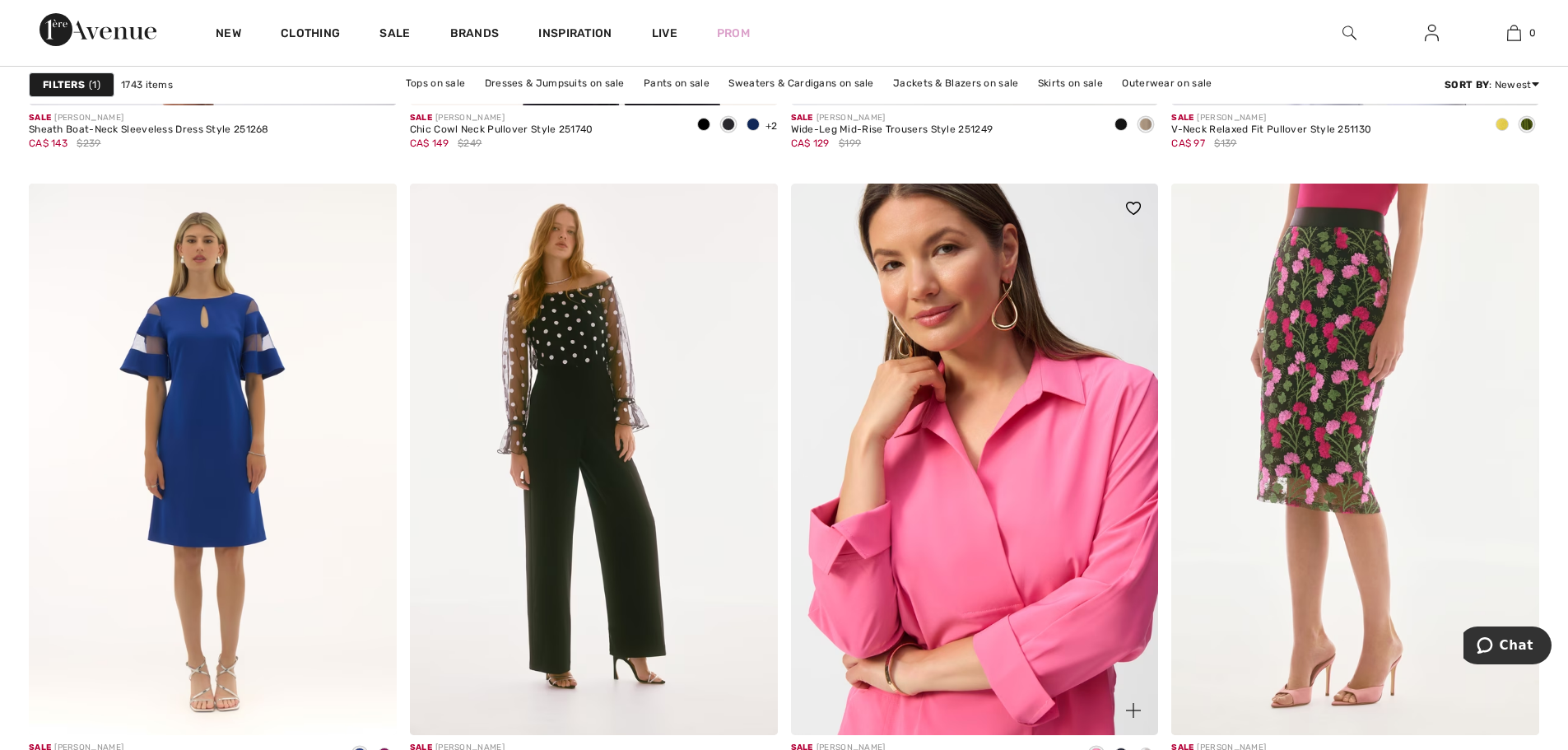
click at [974, 509] on img at bounding box center [975, 458] width 368 height 551
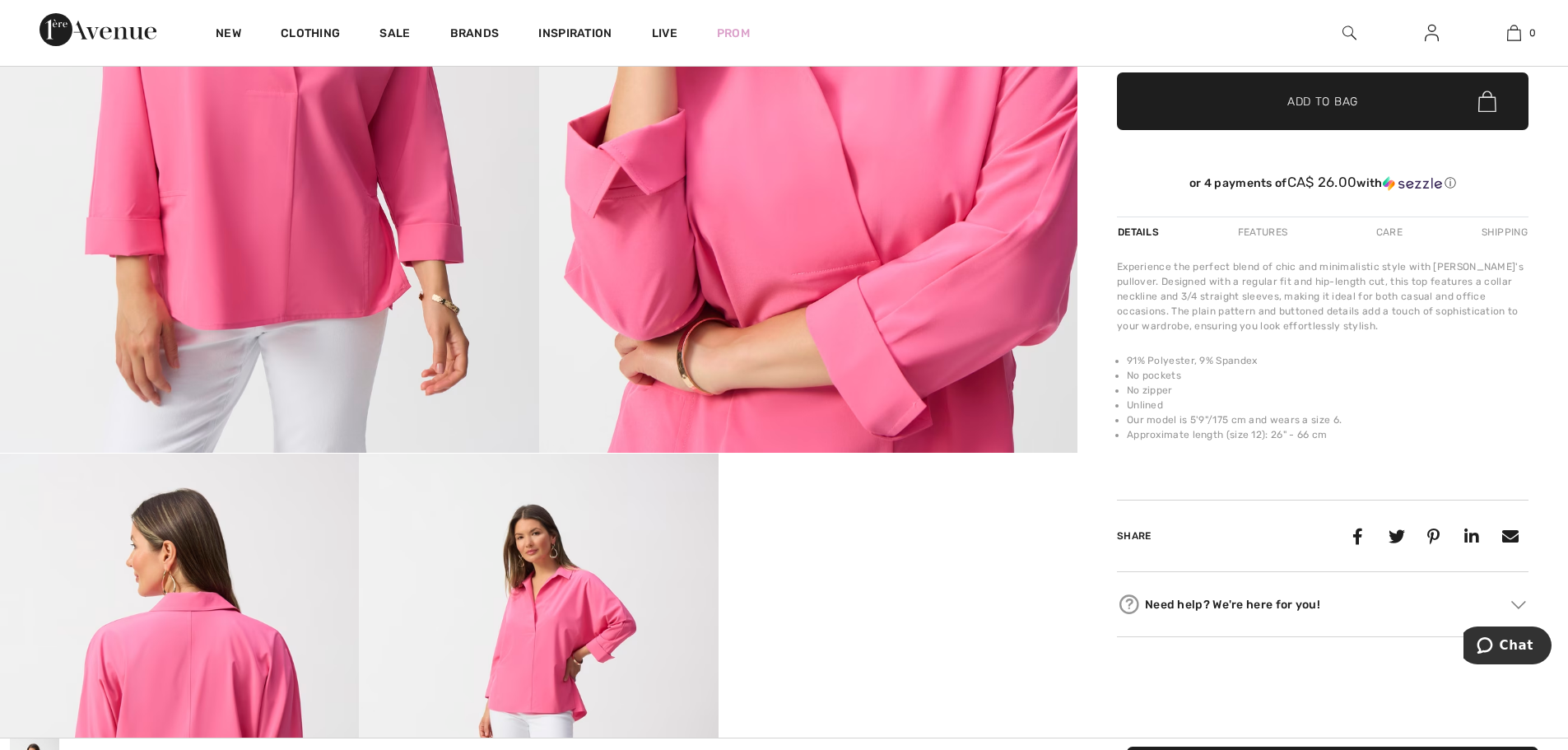
scroll to position [658, 0]
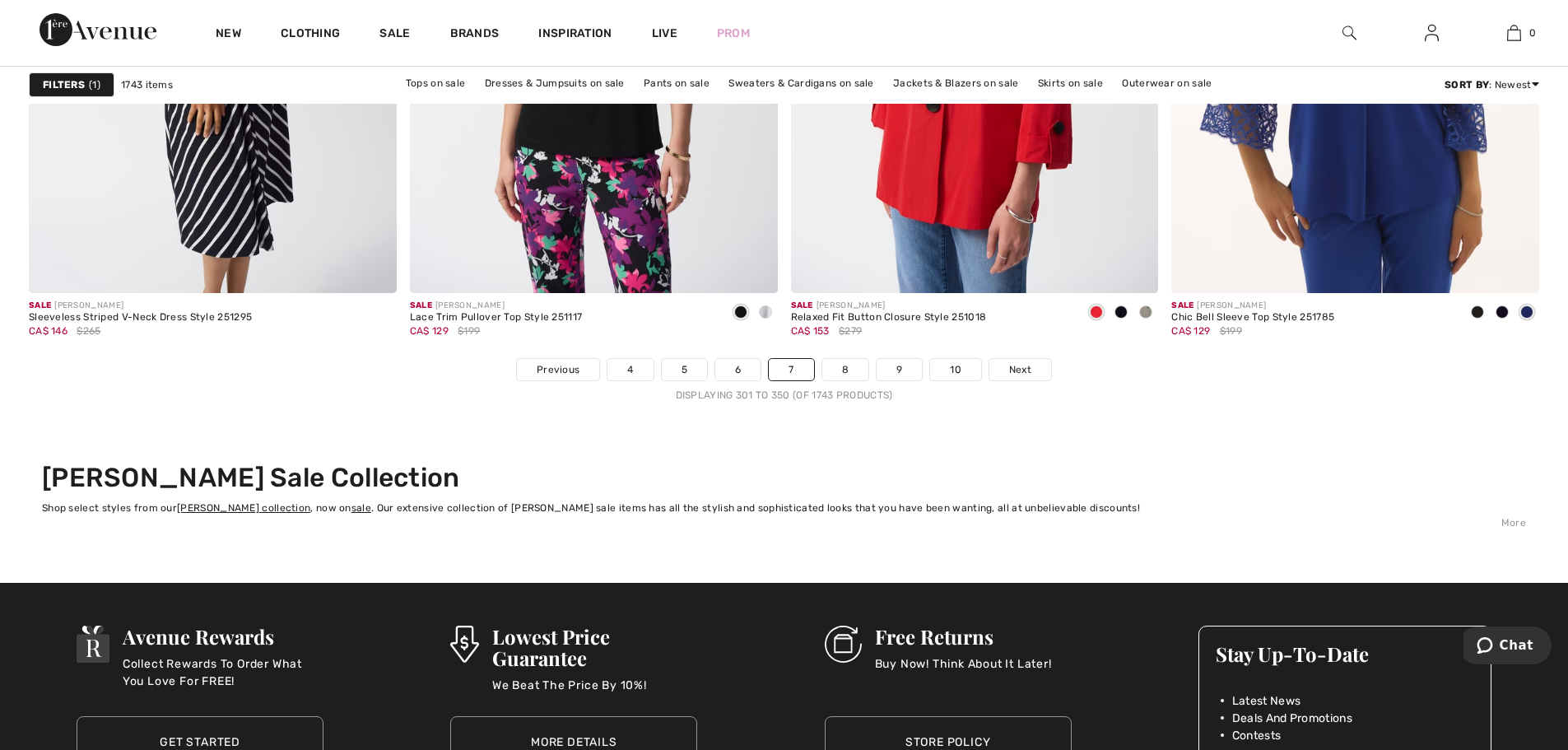
scroll to position [9545, 0]
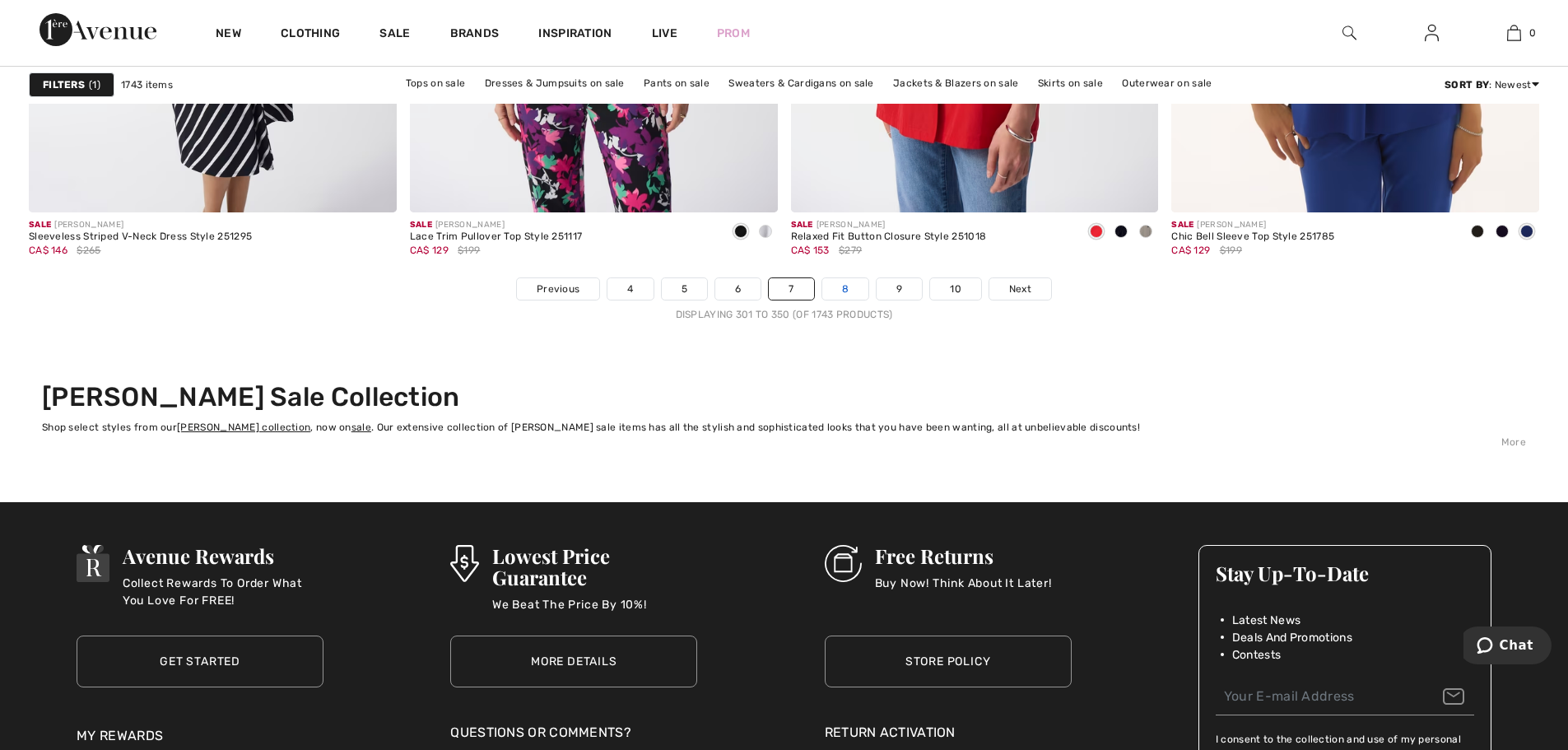
click at [855, 287] on link "8" at bounding box center [845, 288] width 46 height 21
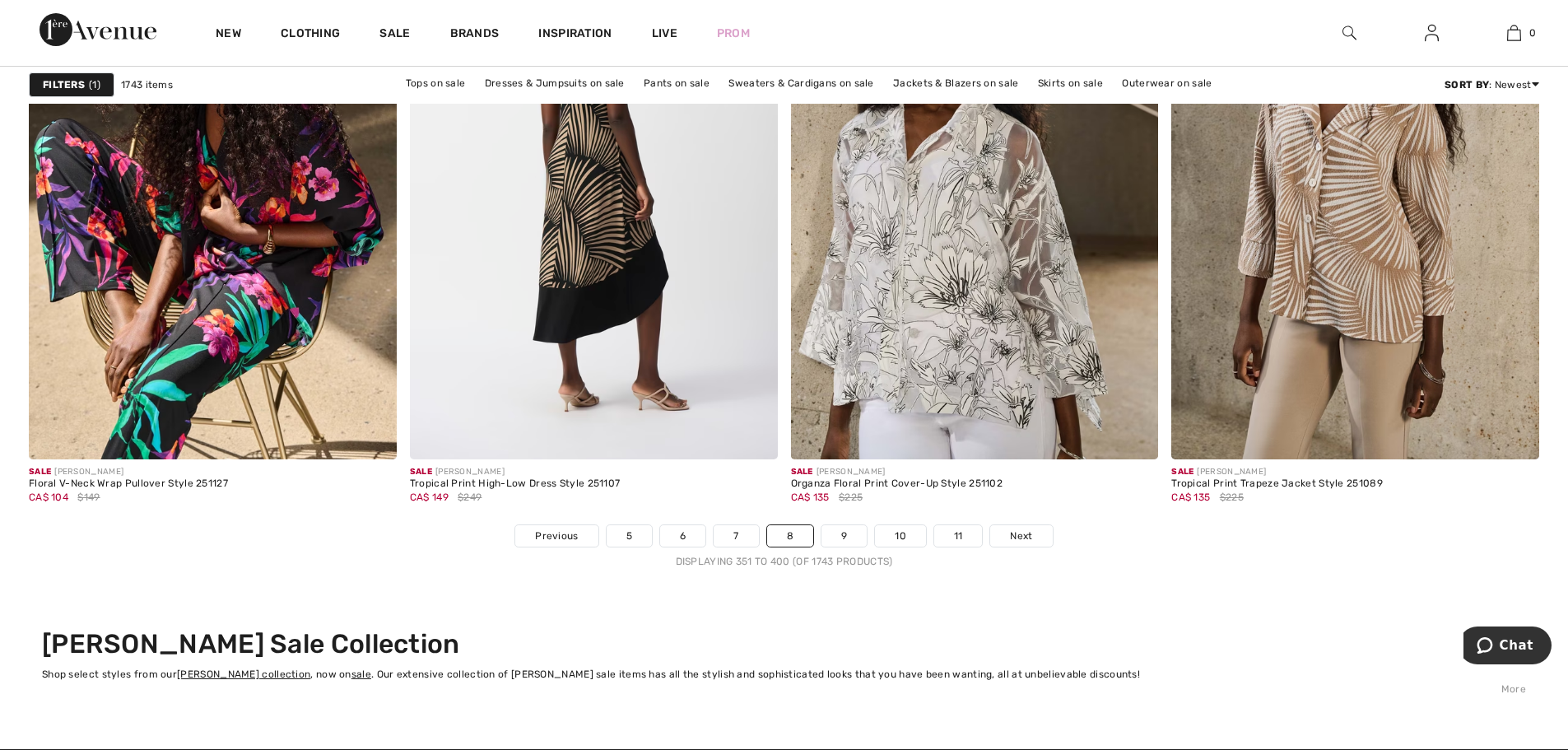
scroll to position [9134, 0]
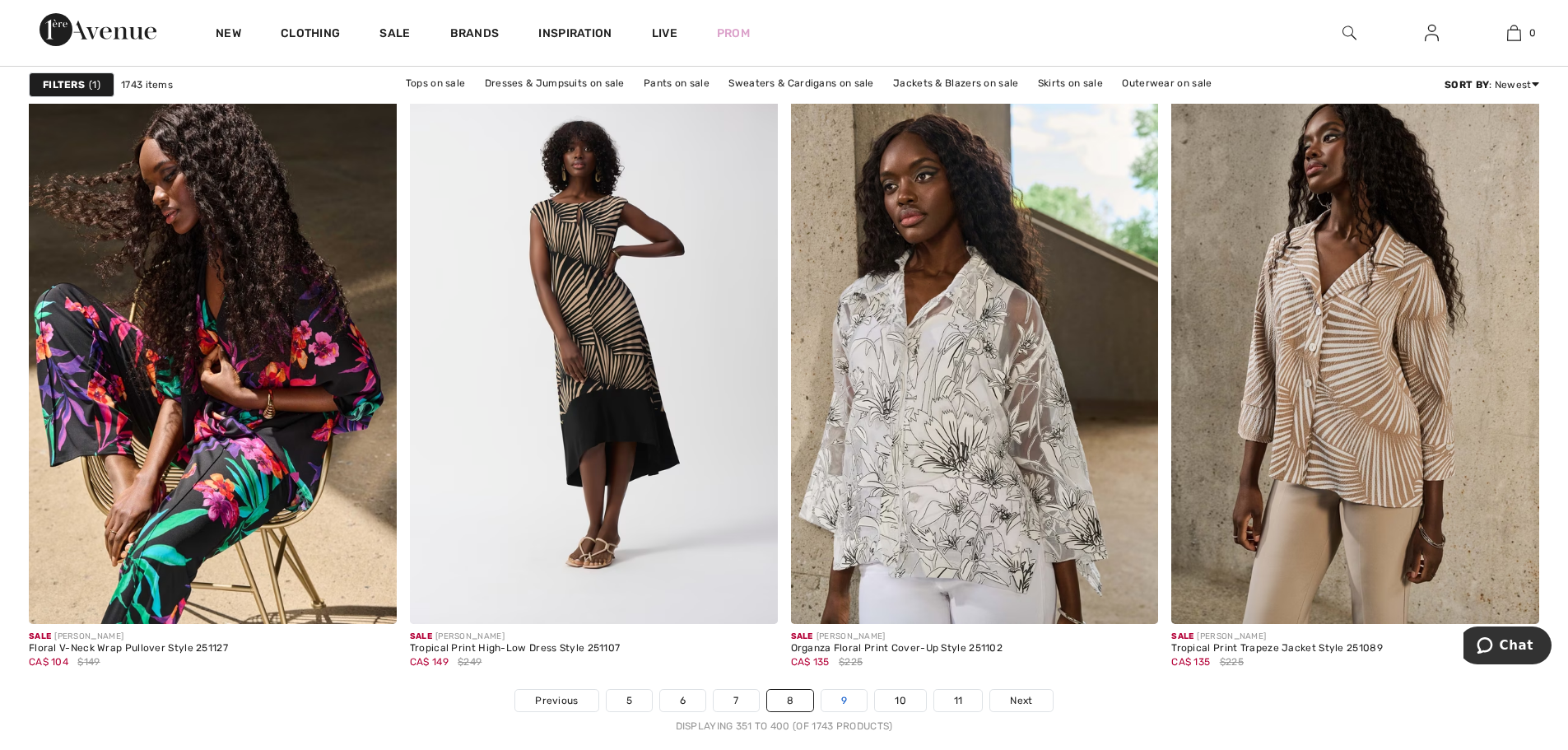
click at [843, 698] on link "9" at bounding box center [843, 700] width 45 height 21
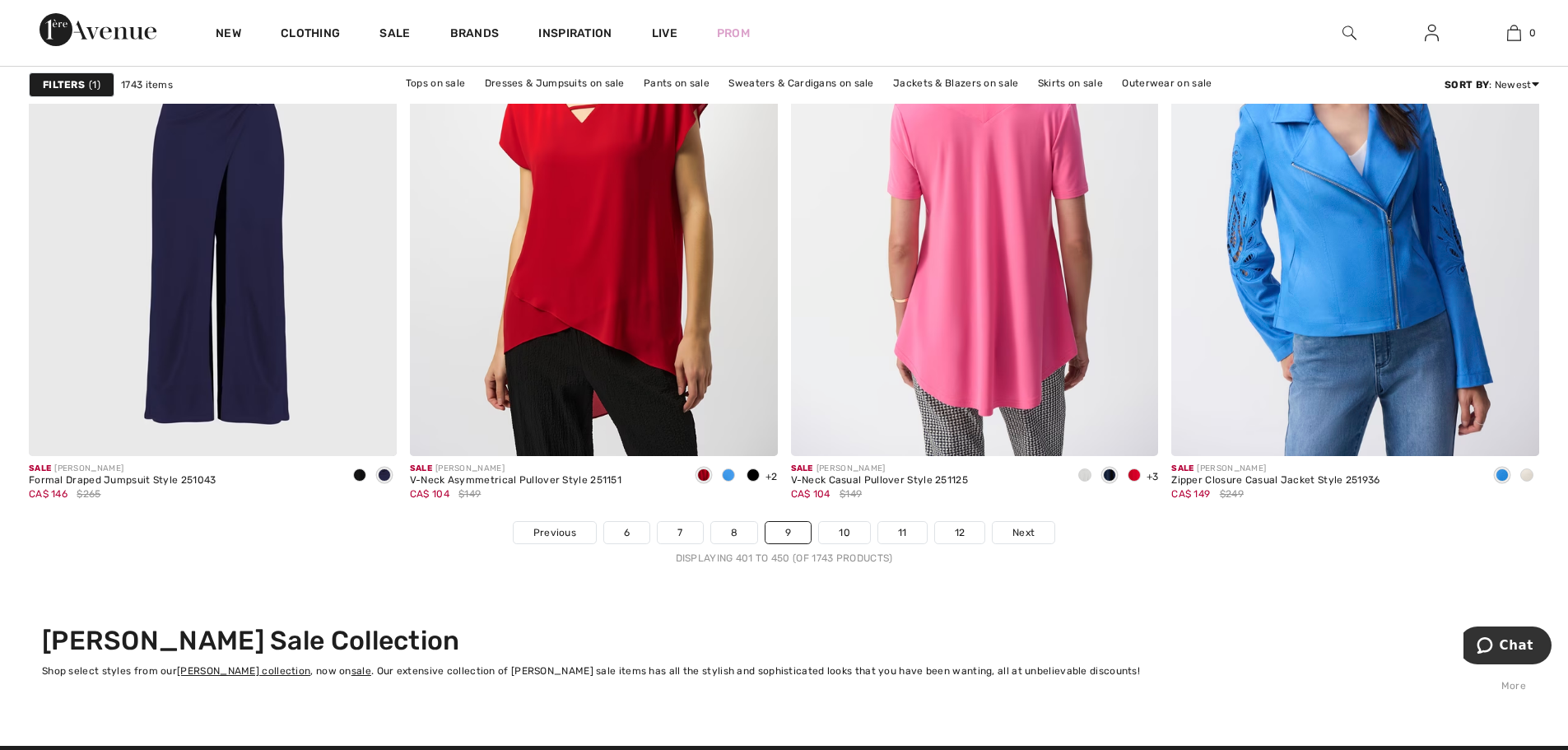
scroll to position [9545, 0]
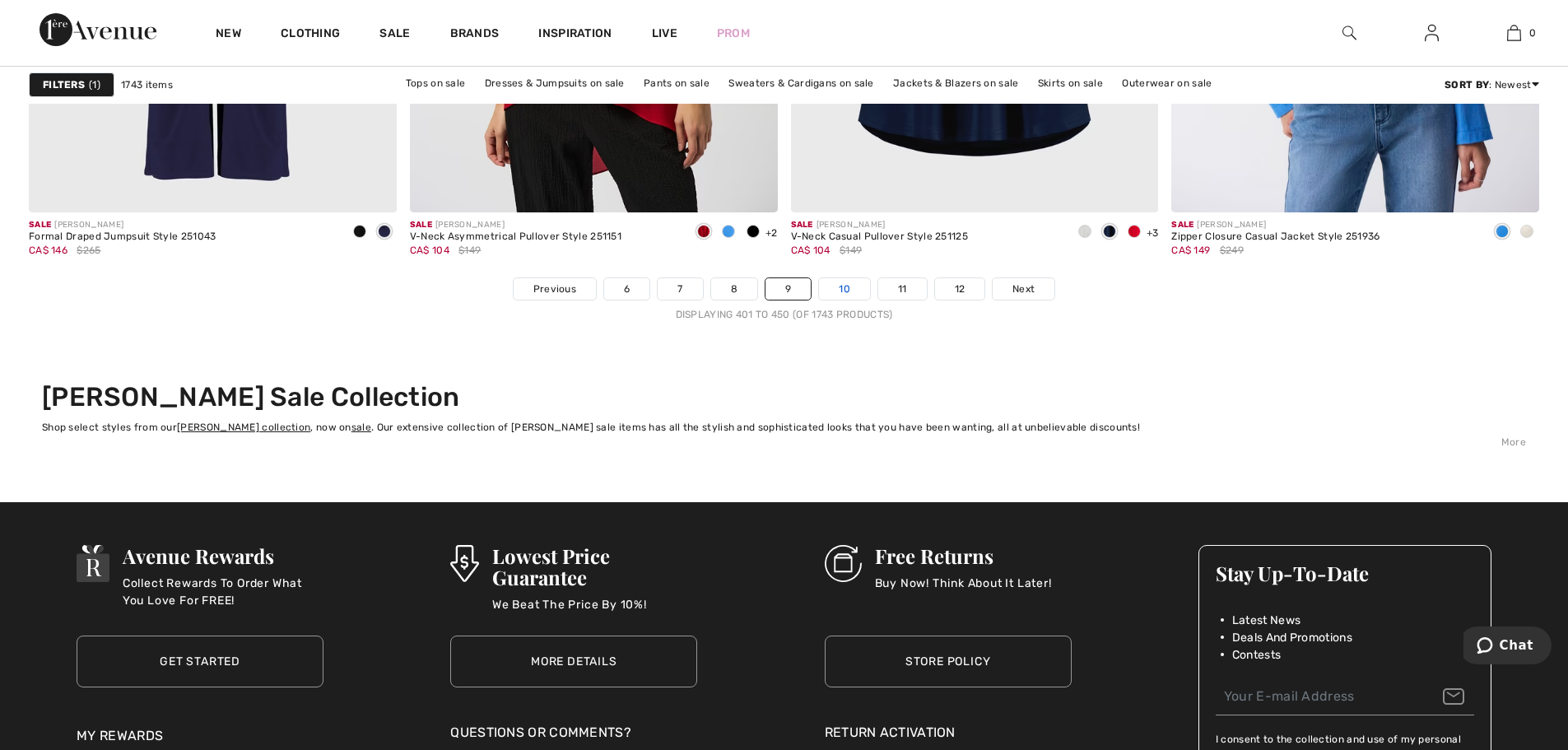
click at [836, 286] on link "10" at bounding box center [844, 288] width 51 height 21
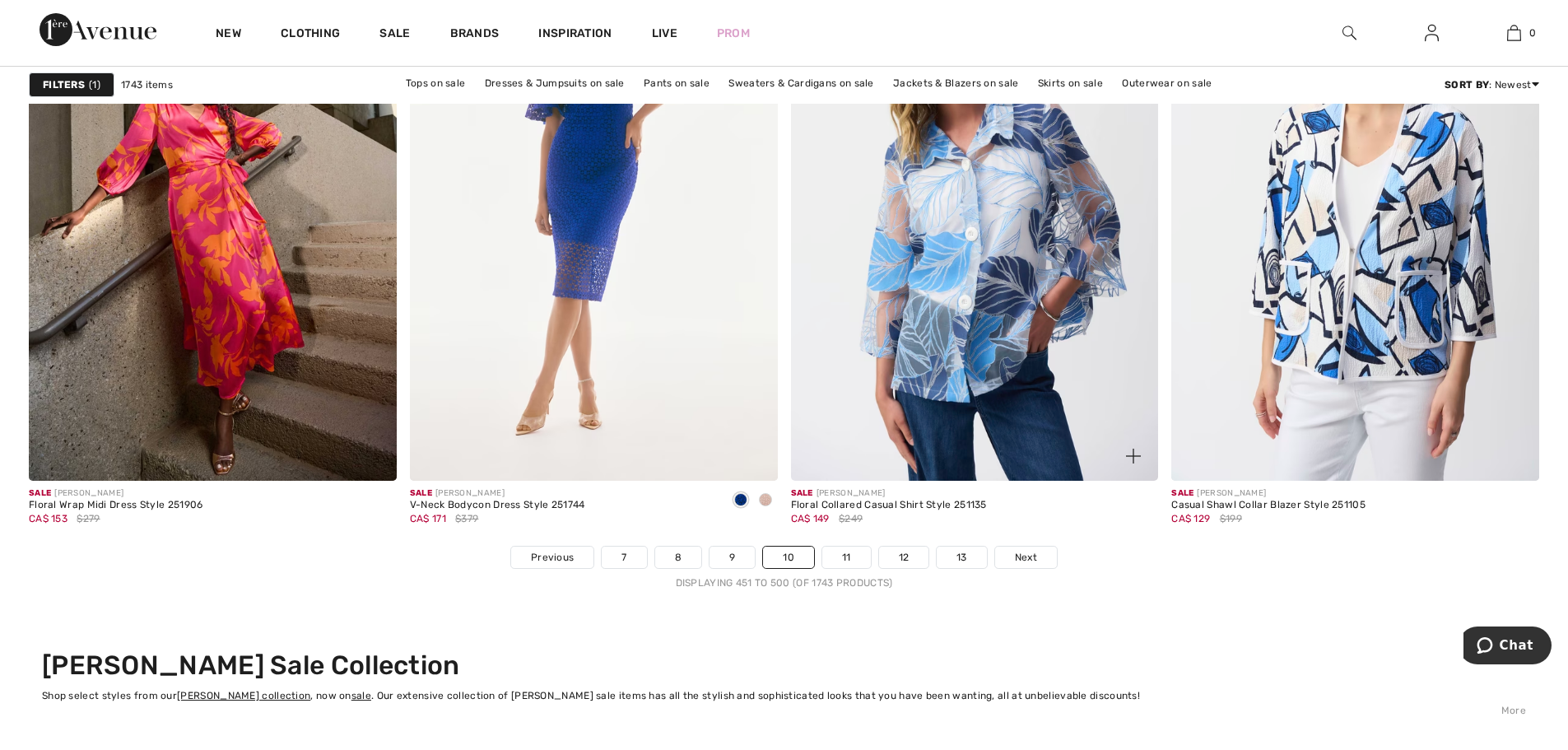
scroll to position [9298, 0]
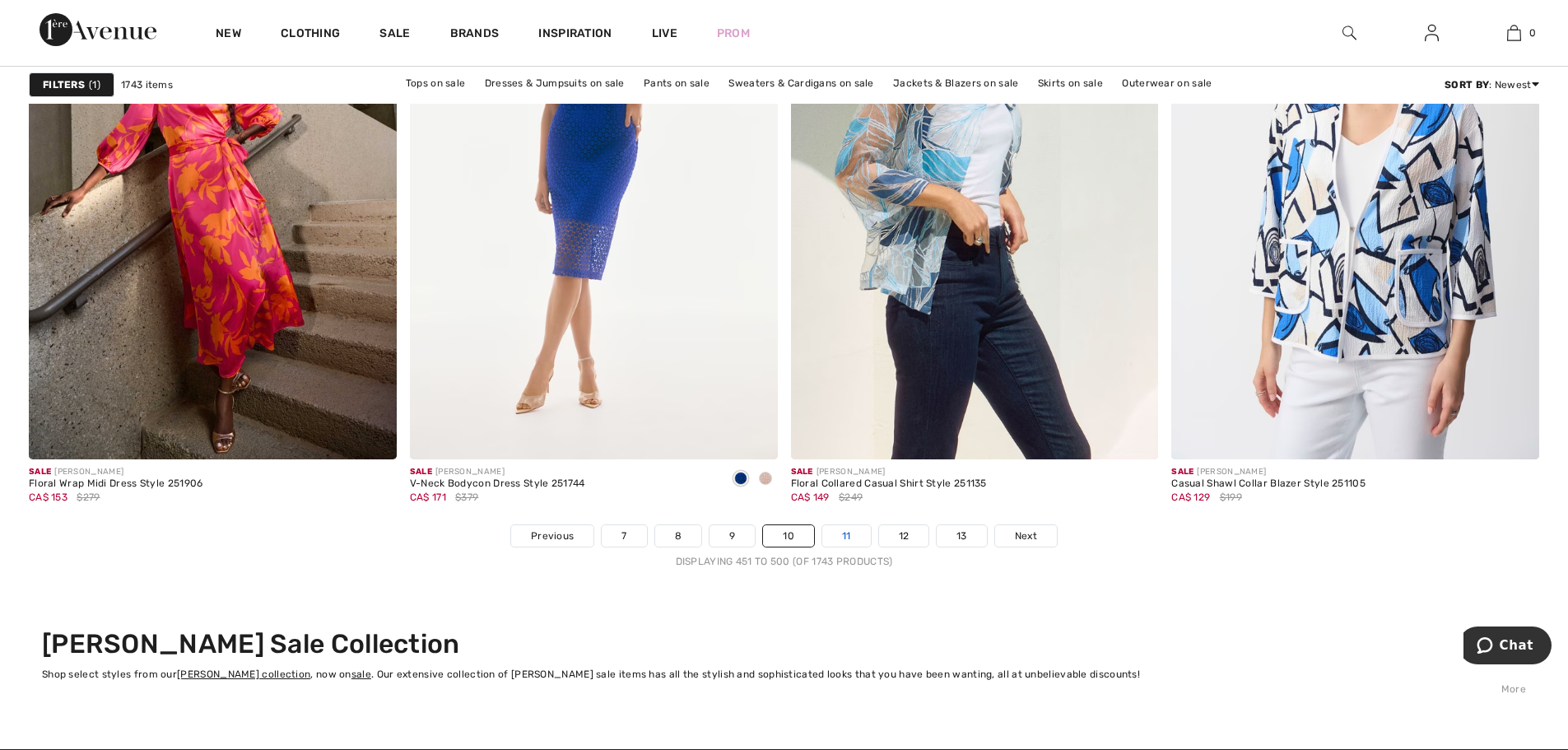
click at [837, 535] on link "11" at bounding box center [846, 535] width 49 height 21
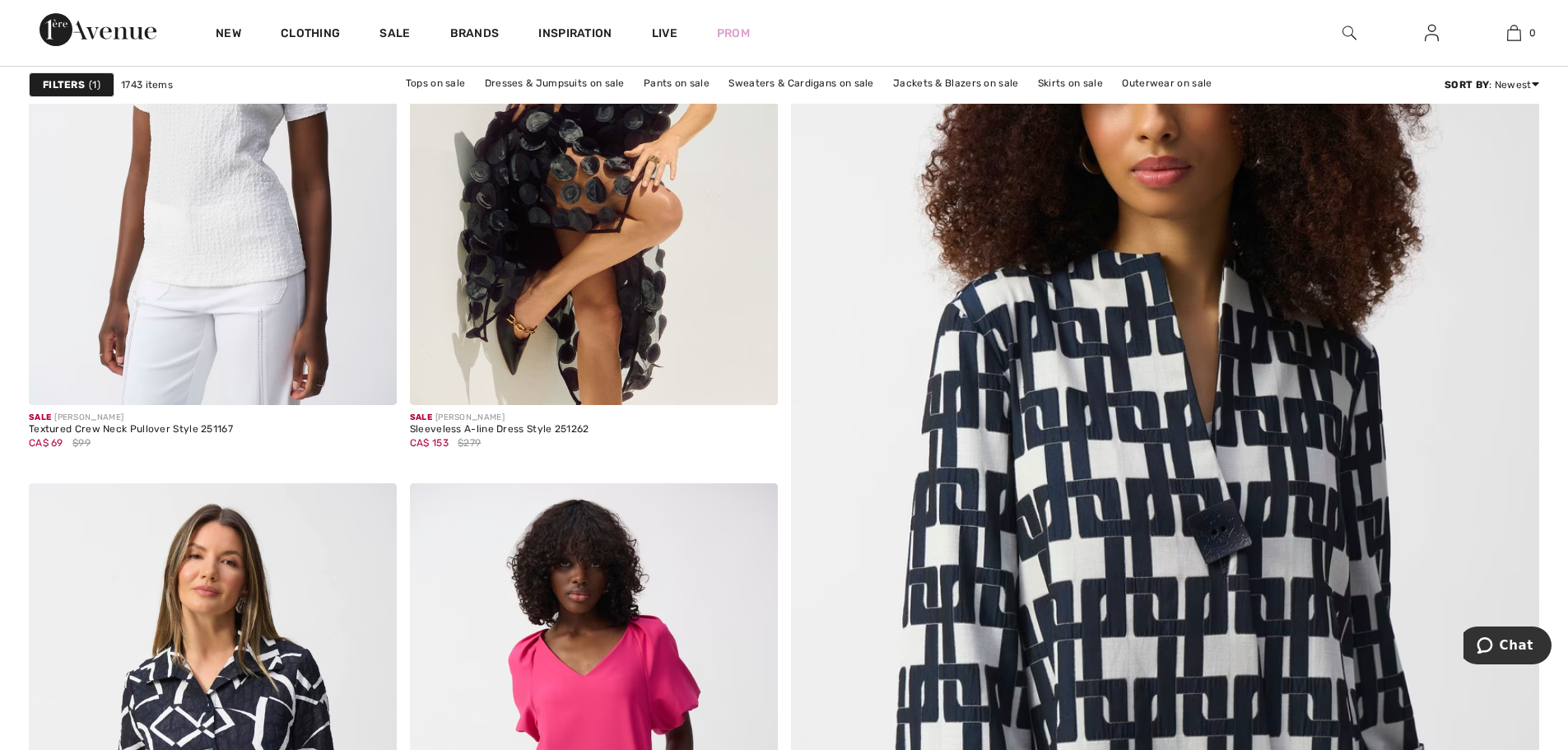
scroll to position [411, 0]
click at [964, 508] on img at bounding box center [1165, 527] width 898 height 1347
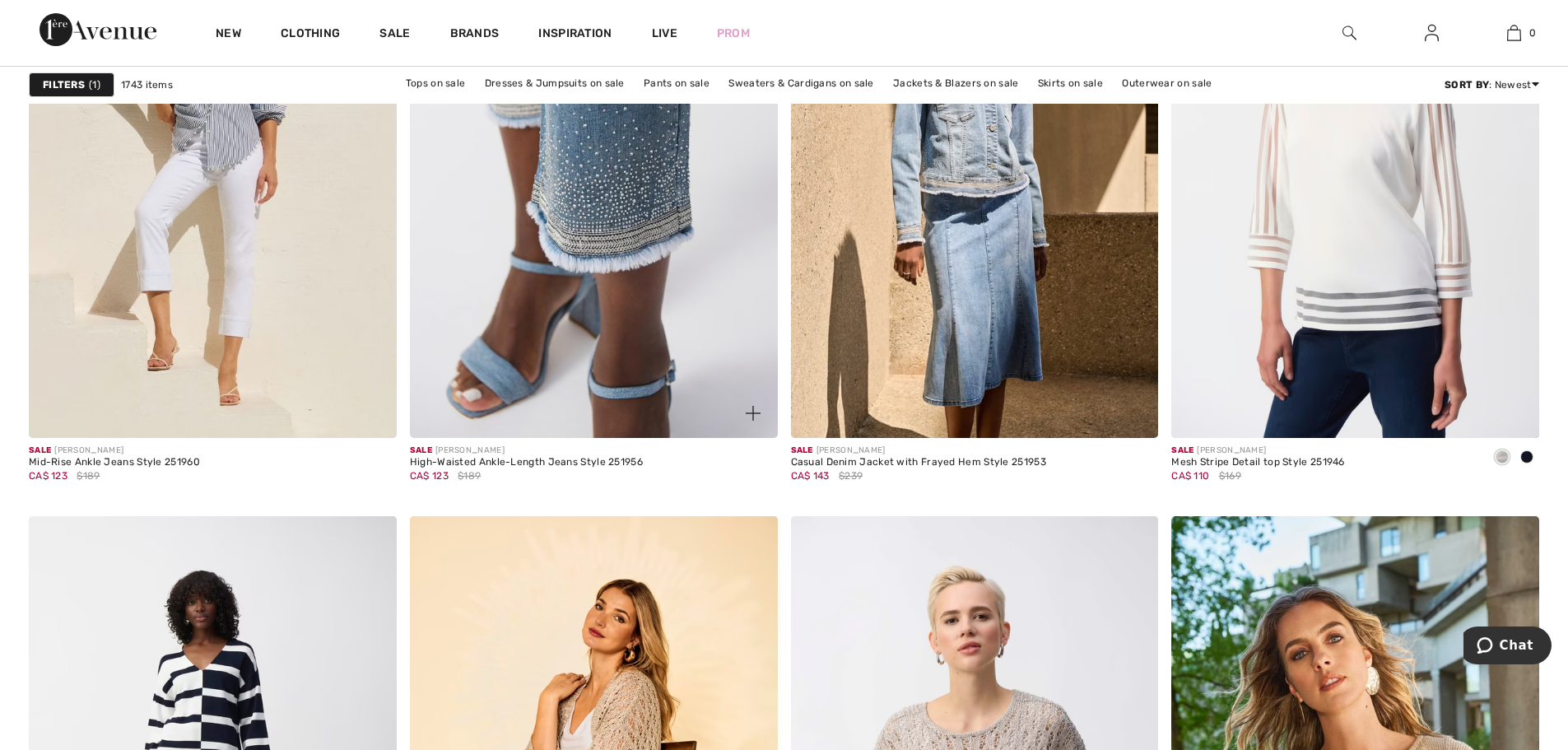
scroll to position [3785, 0]
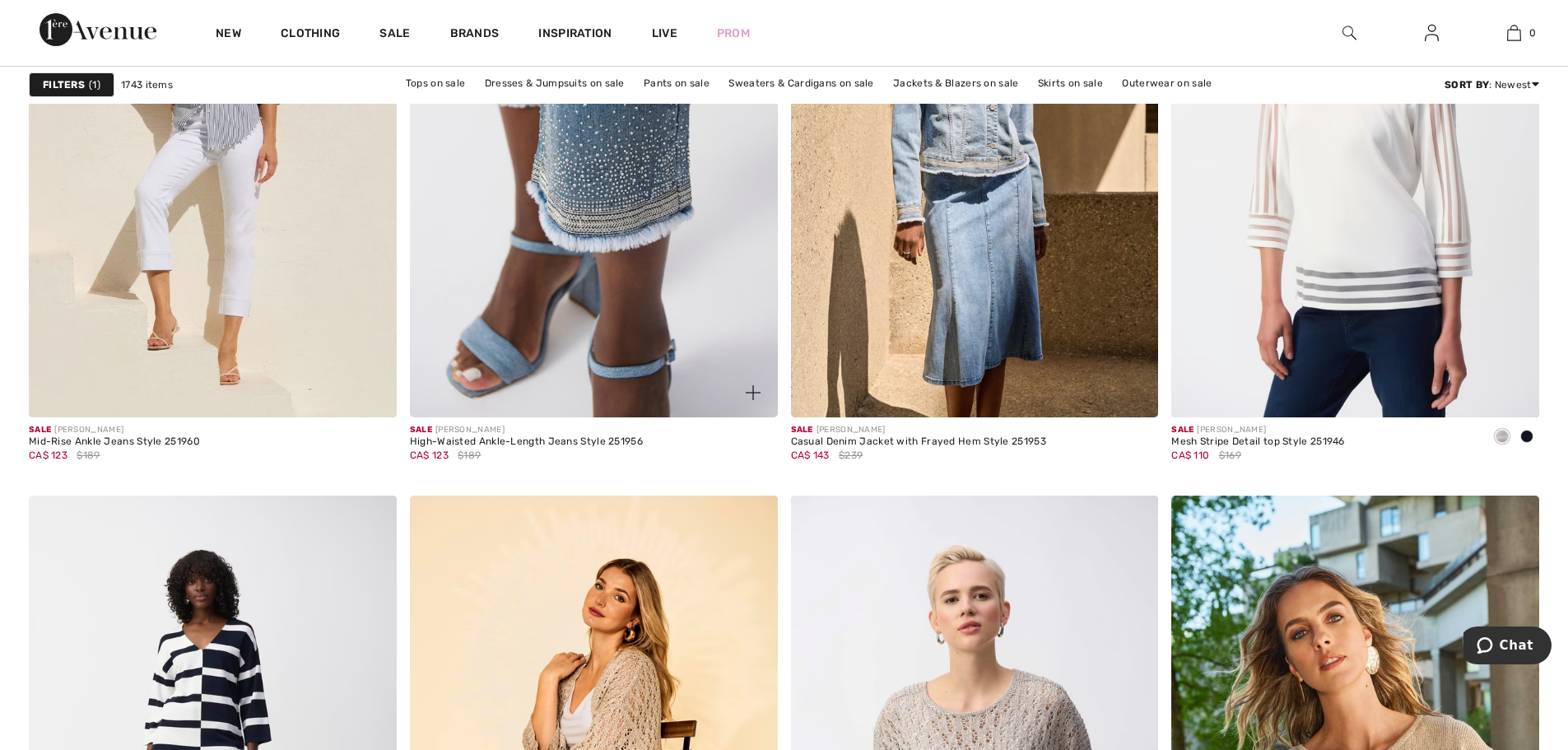
click at [598, 288] on img at bounding box center [594, 141] width 368 height 551
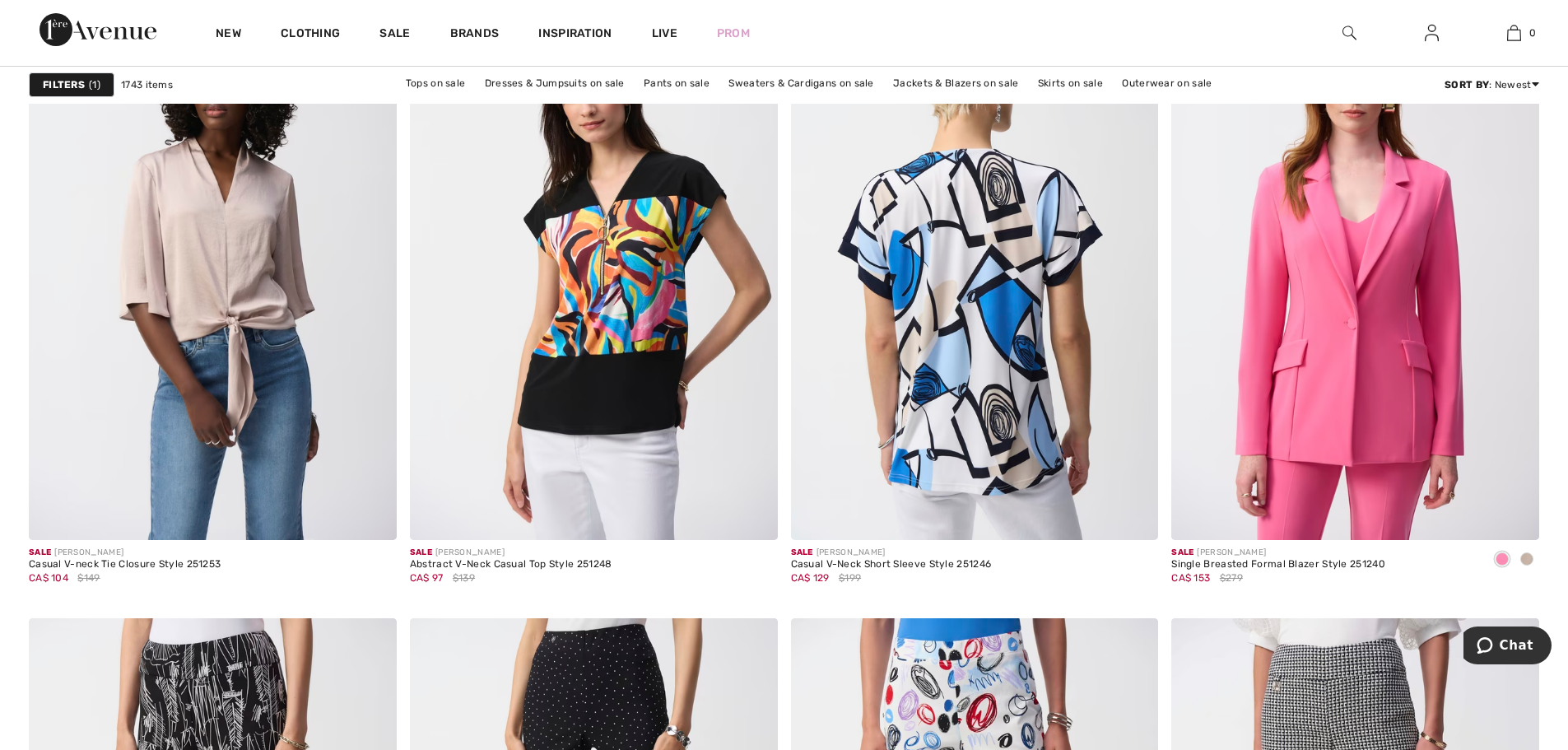
scroll to position [8558, 0]
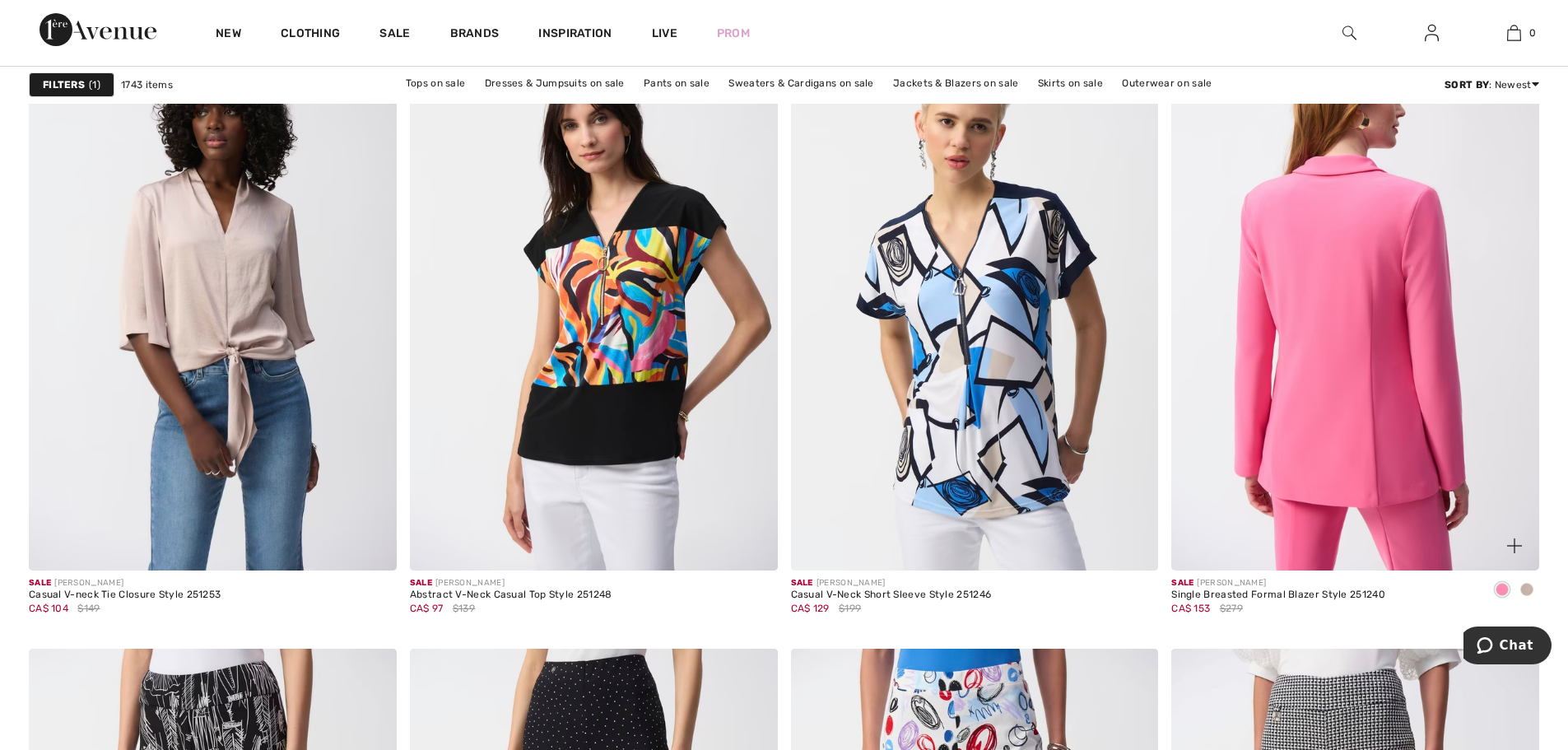
click at [1354, 365] on img at bounding box center [1355, 294] width 368 height 551
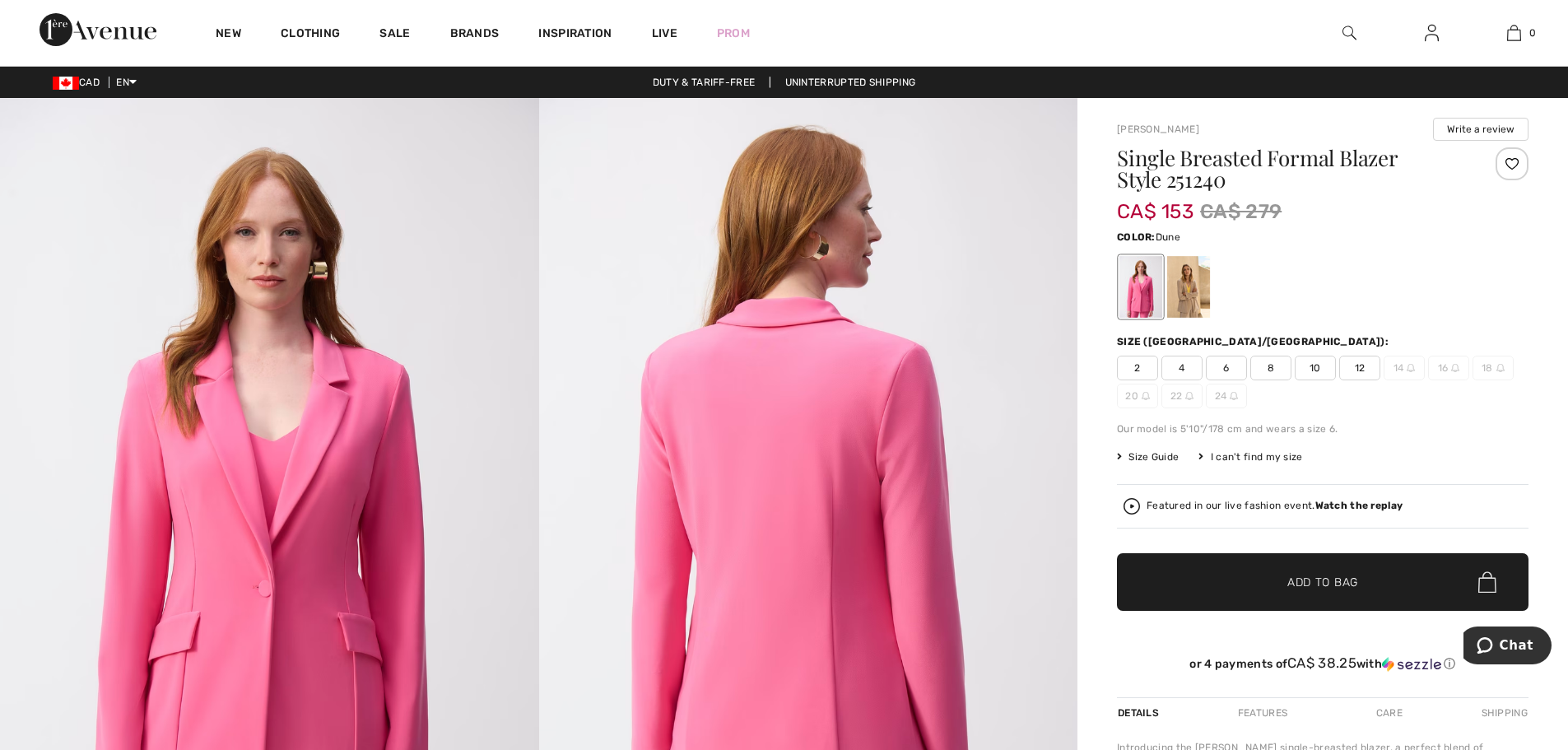
click at [1194, 291] on div at bounding box center [1188, 287] width 43 height 62
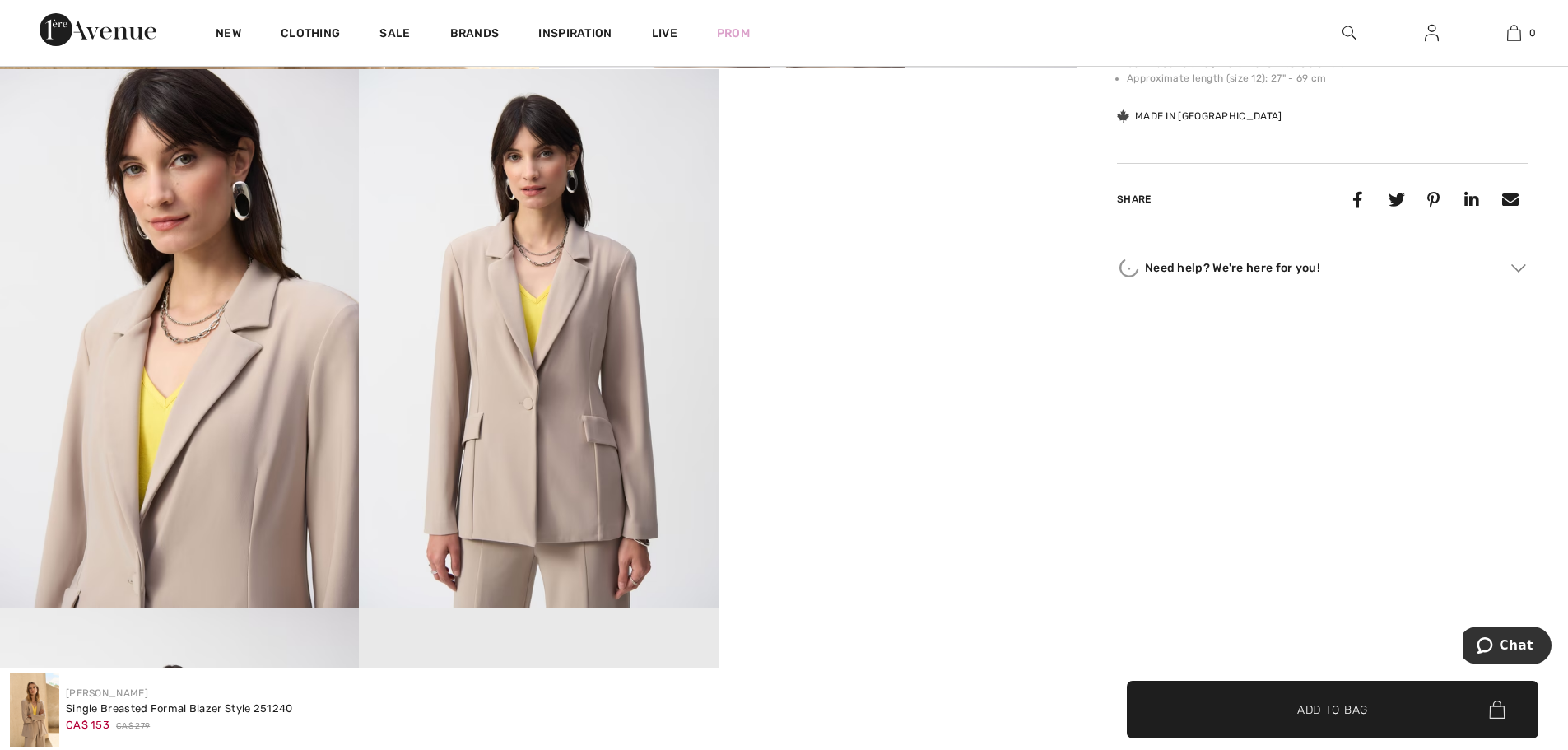
scroll to position [905, 0]
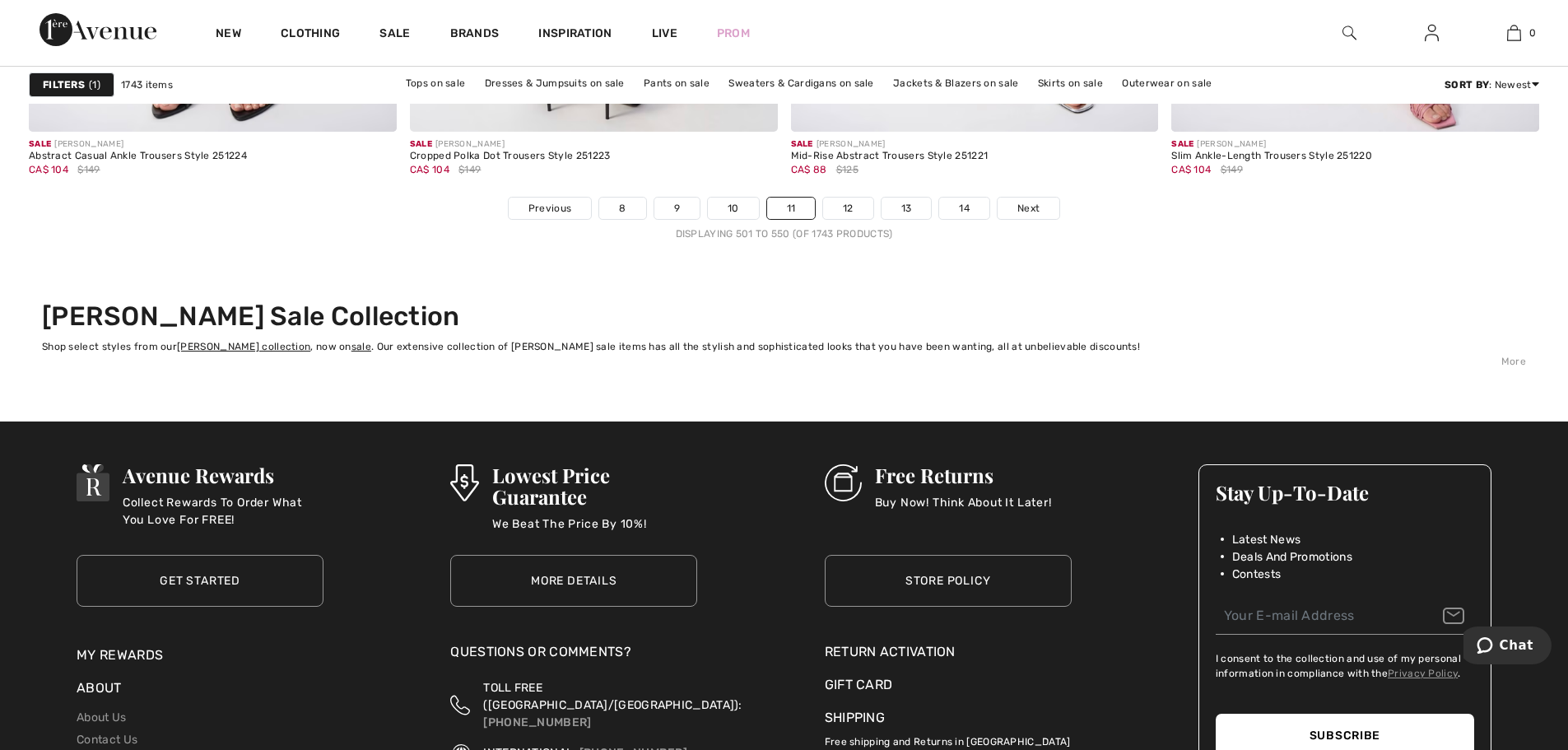
scroll to position [9627, 0]
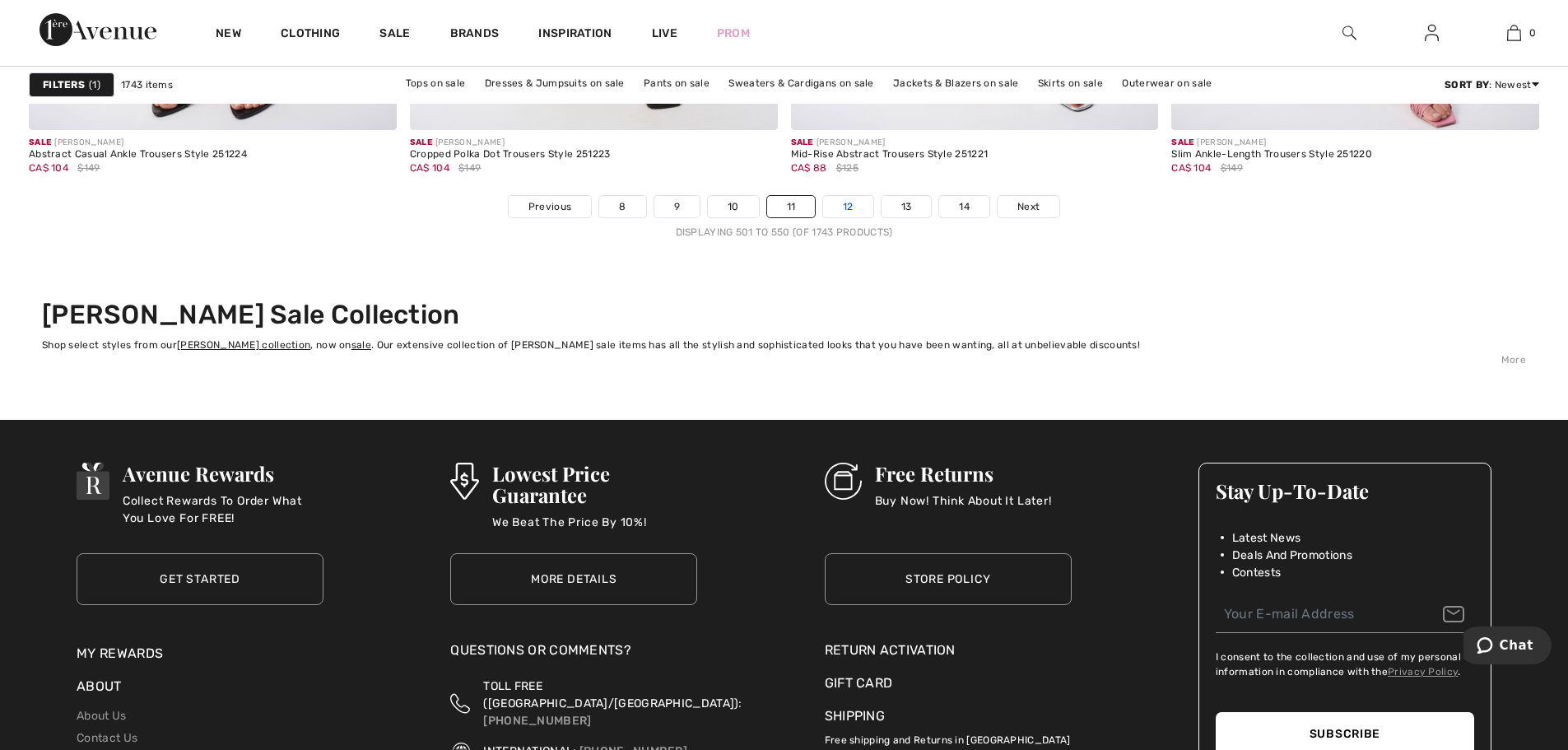
click at [845, 207] on link "12" at bounding box center [848, 206] width 50 height 21
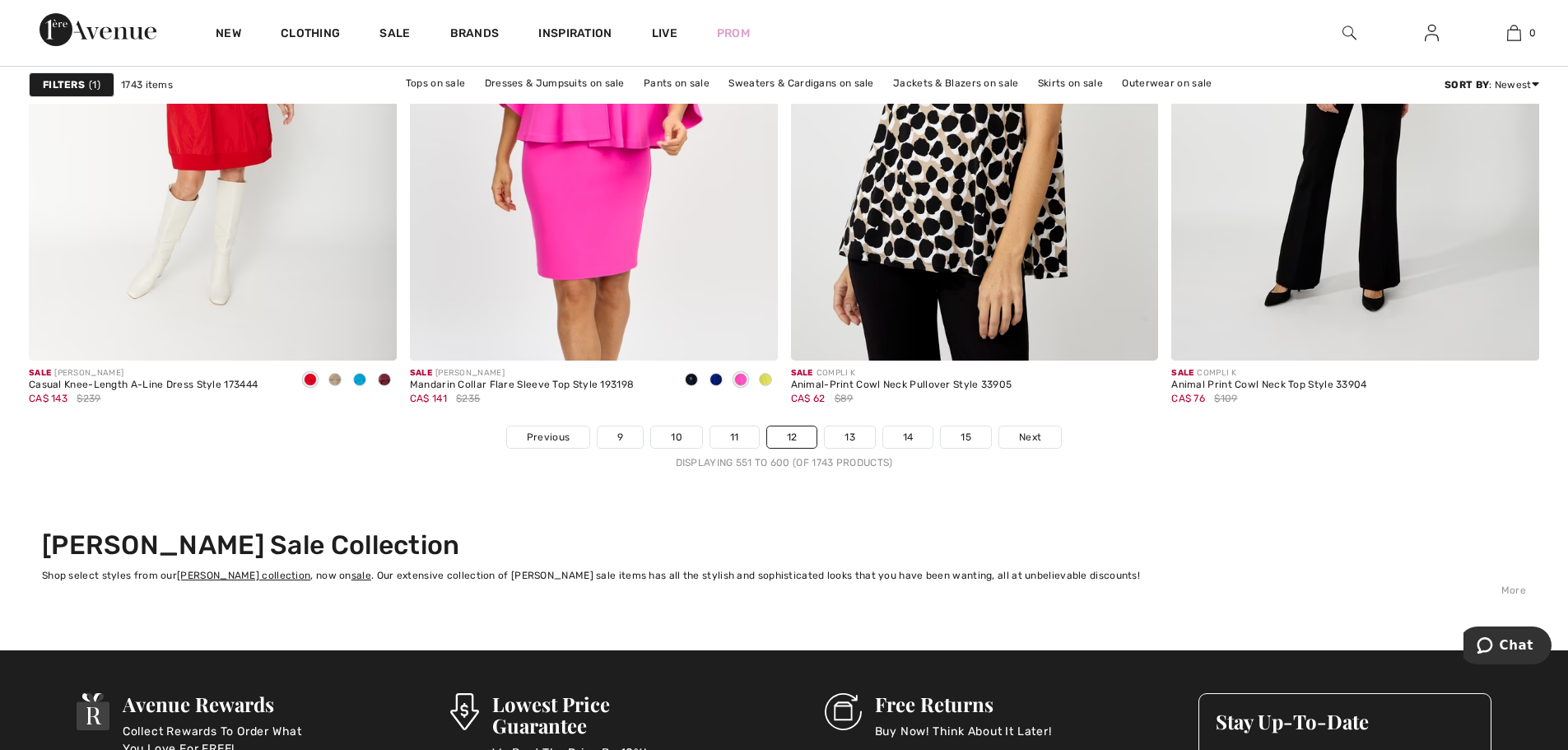
scroll to position [9463, 0]
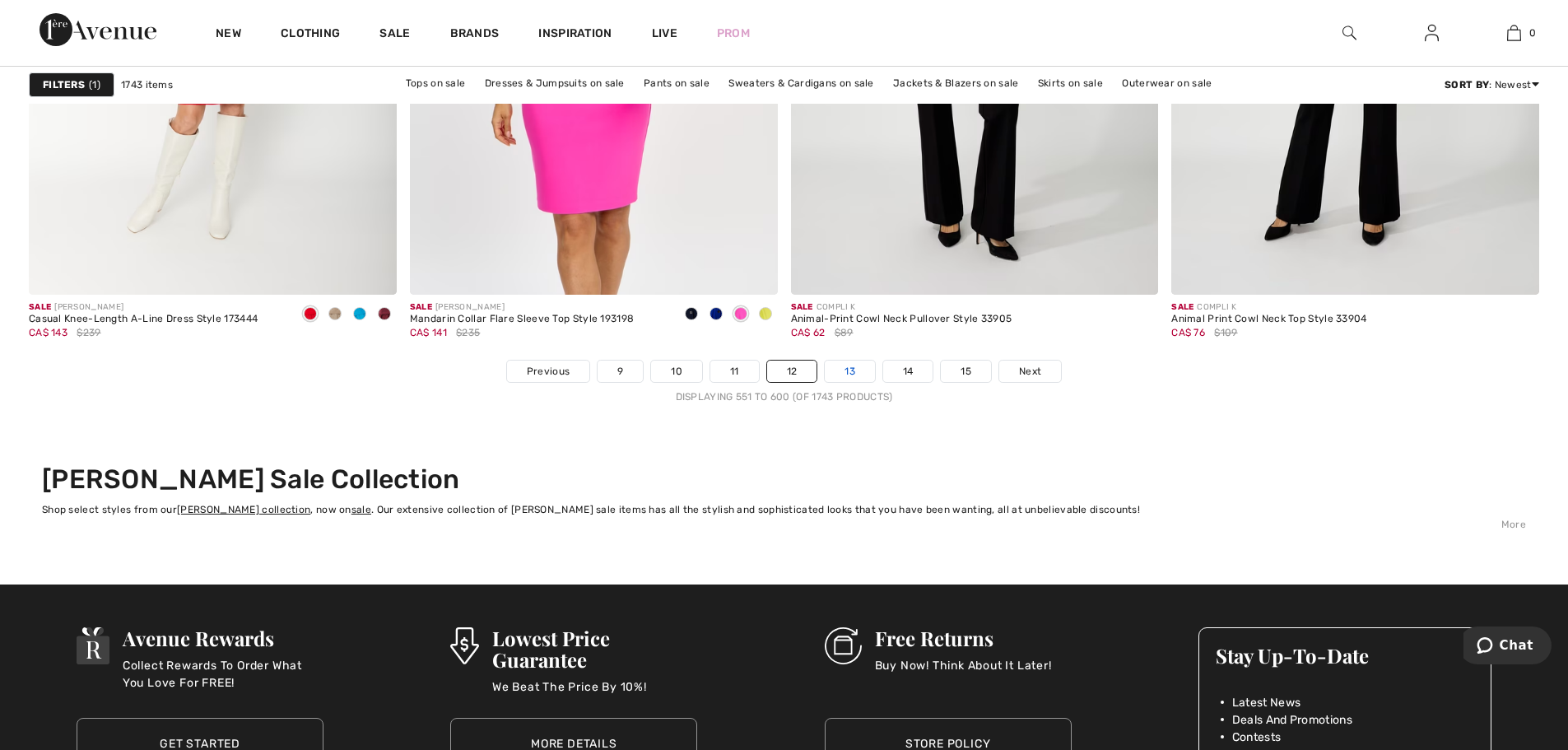
click at [850, 369] on link "13" at bounding box center [849, 370] width 50 height 21
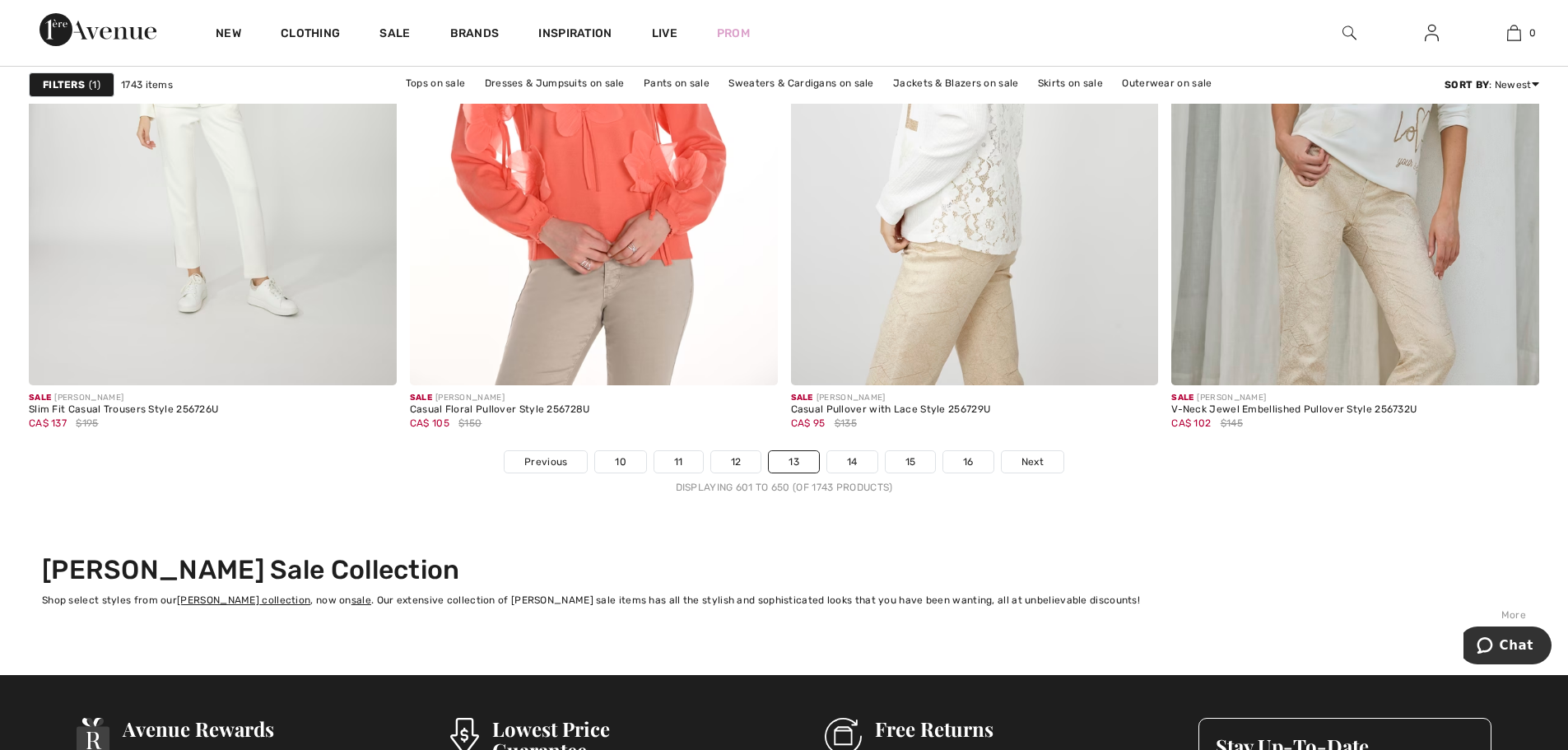
scroll to position [9463, 0]
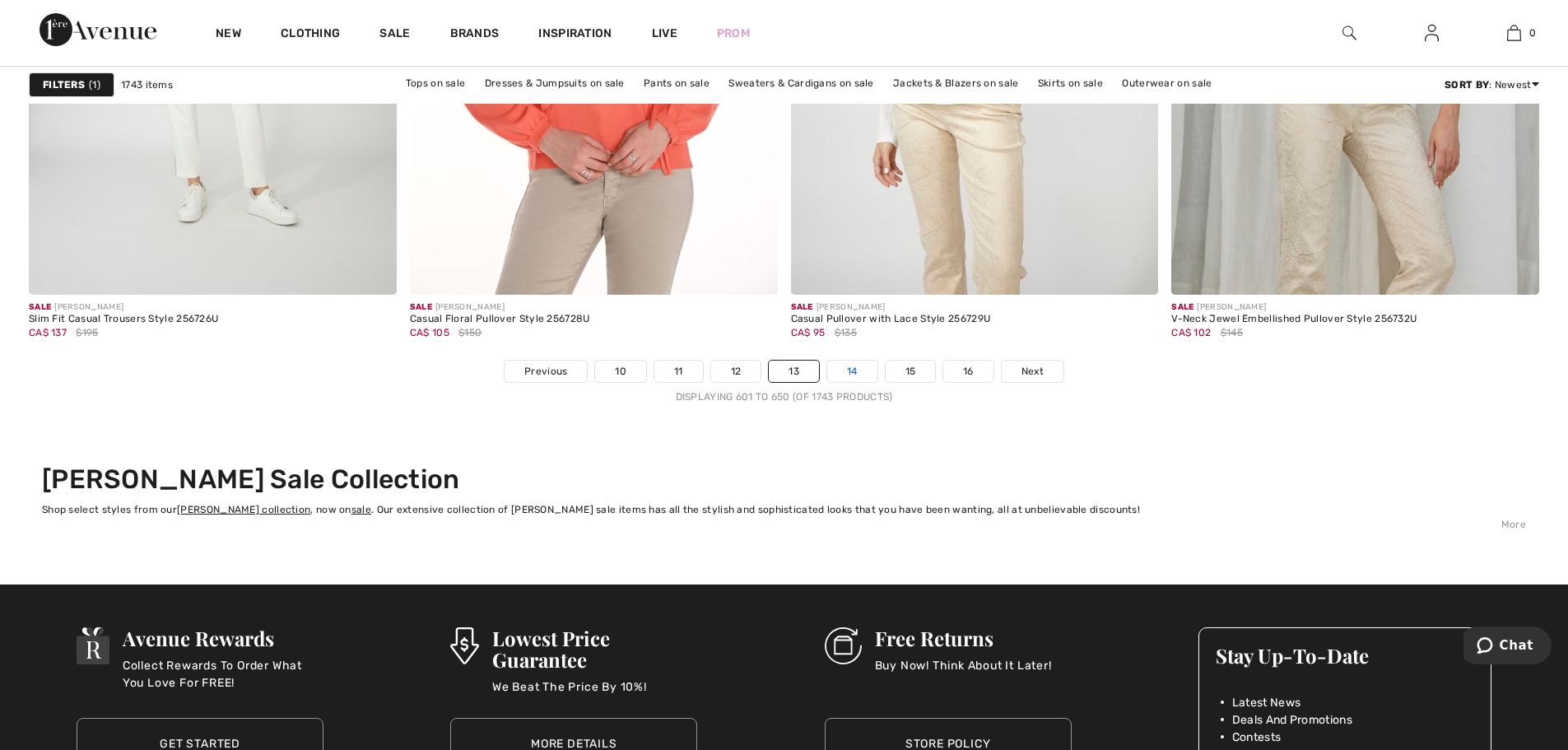
click at [848, 376] on link "14" at bounding box center [852, 370] width 50 height 21
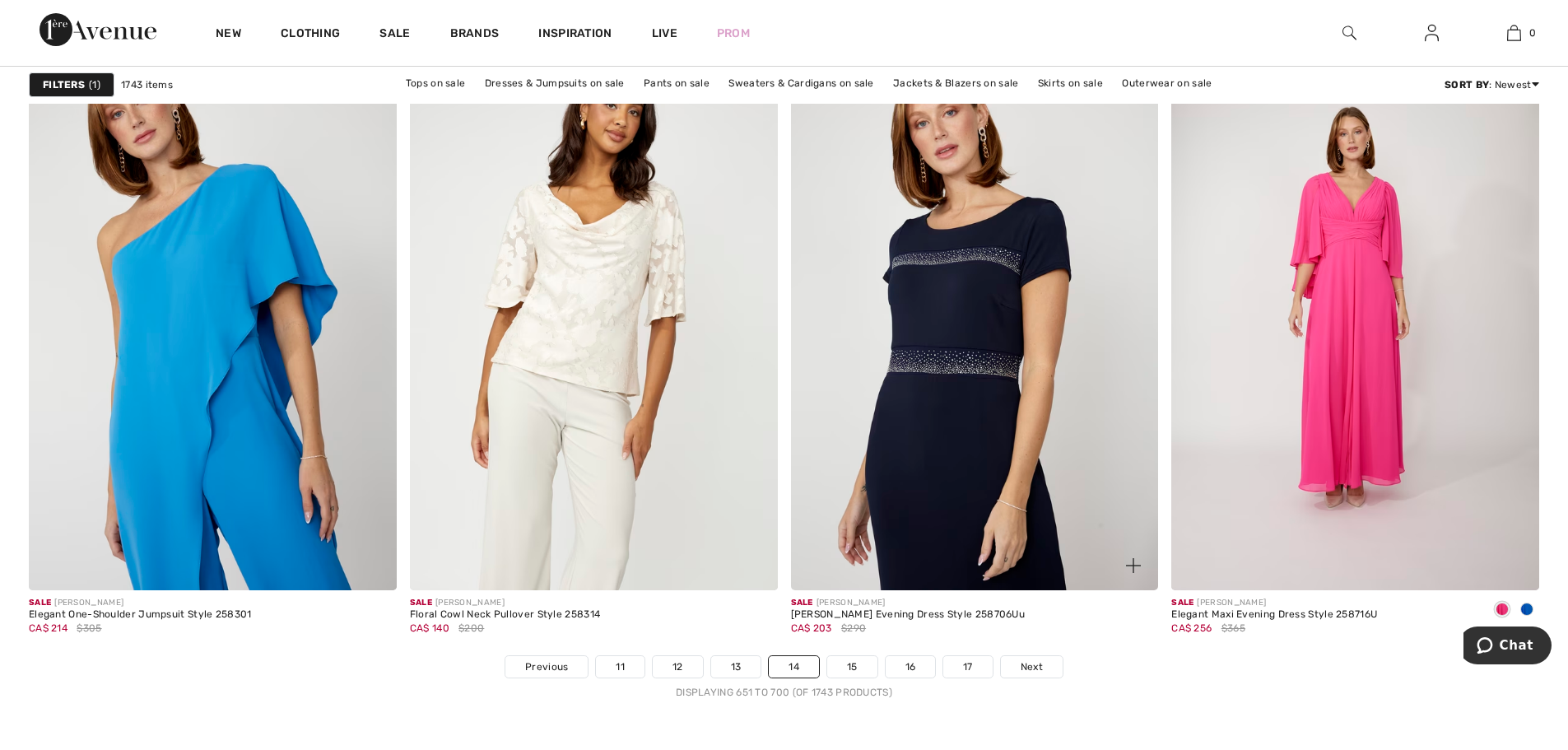
scroll to position [9216, 0]
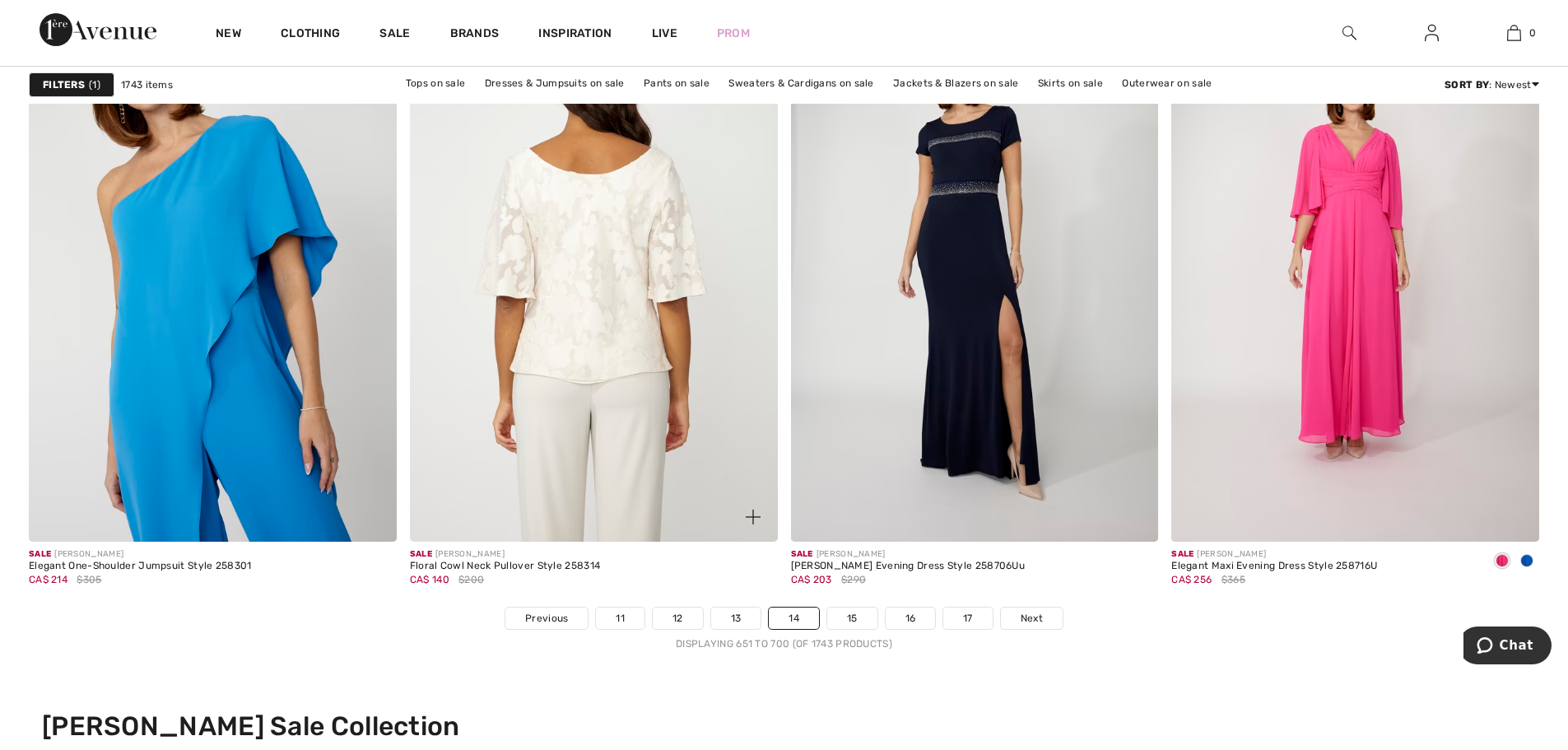
click at [611, 304] on img at bounding box center [594, 265] width 368 height 551
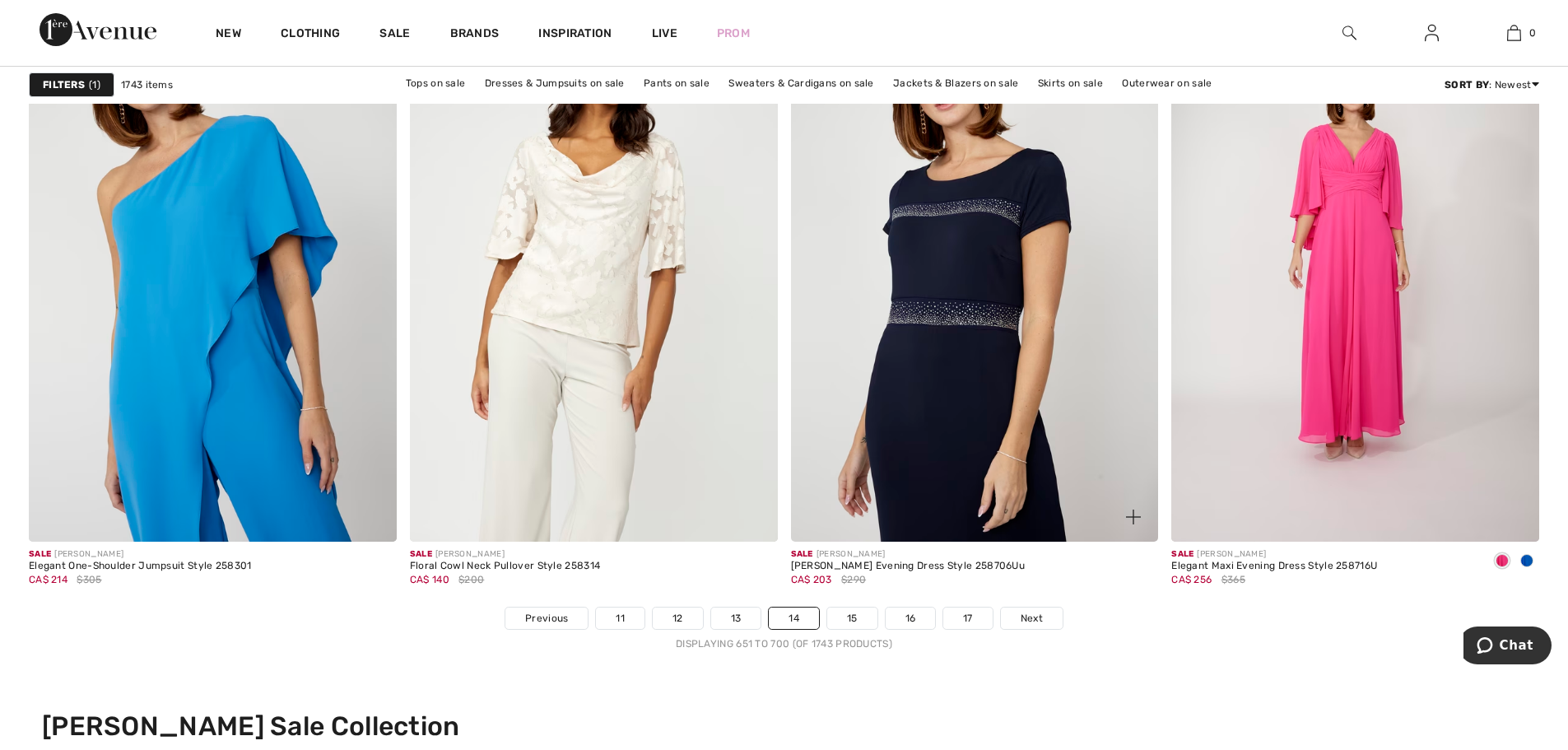
click at [898, 349] on img at bounding box center [975, 265] width 368 height 551
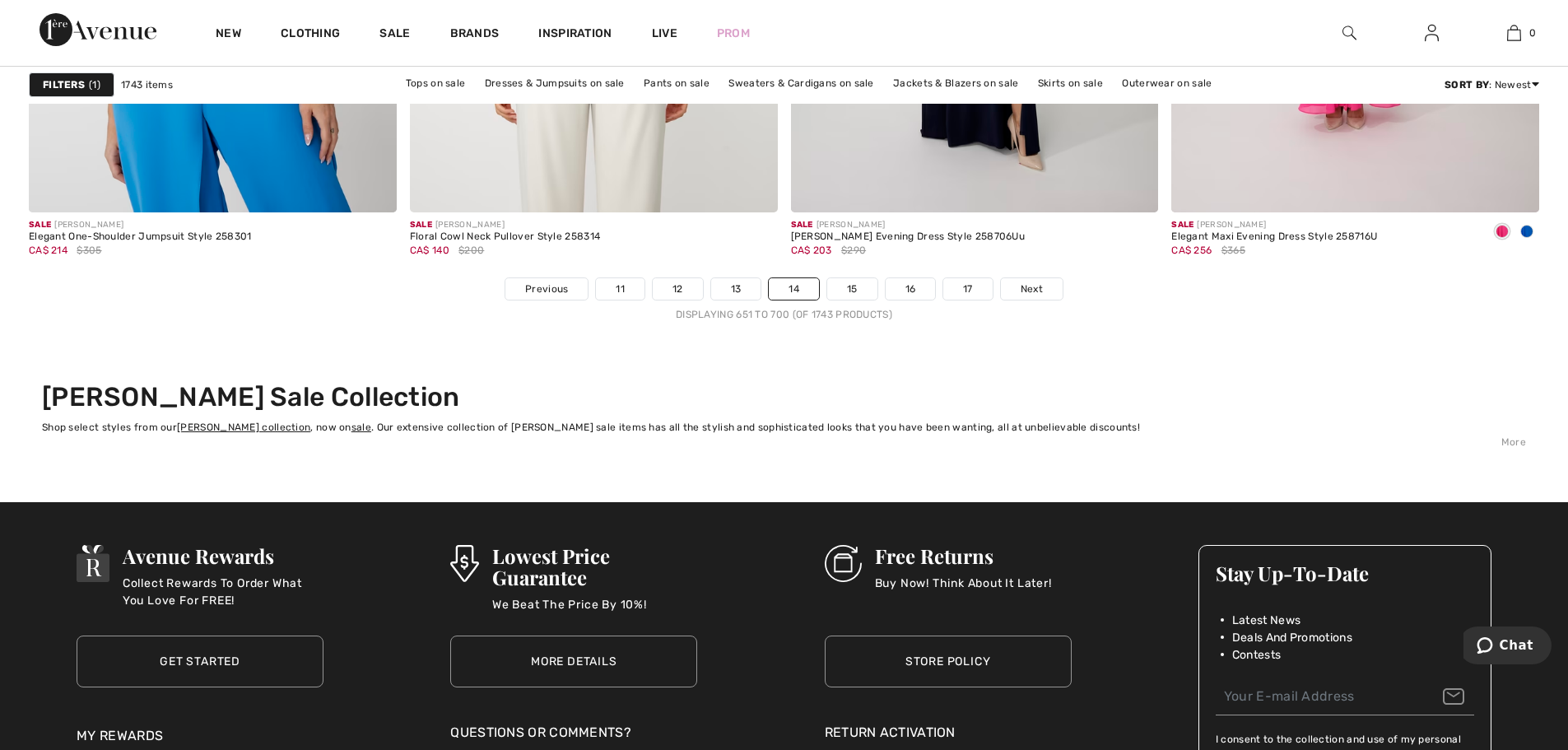
scroll to position [9627, 0]
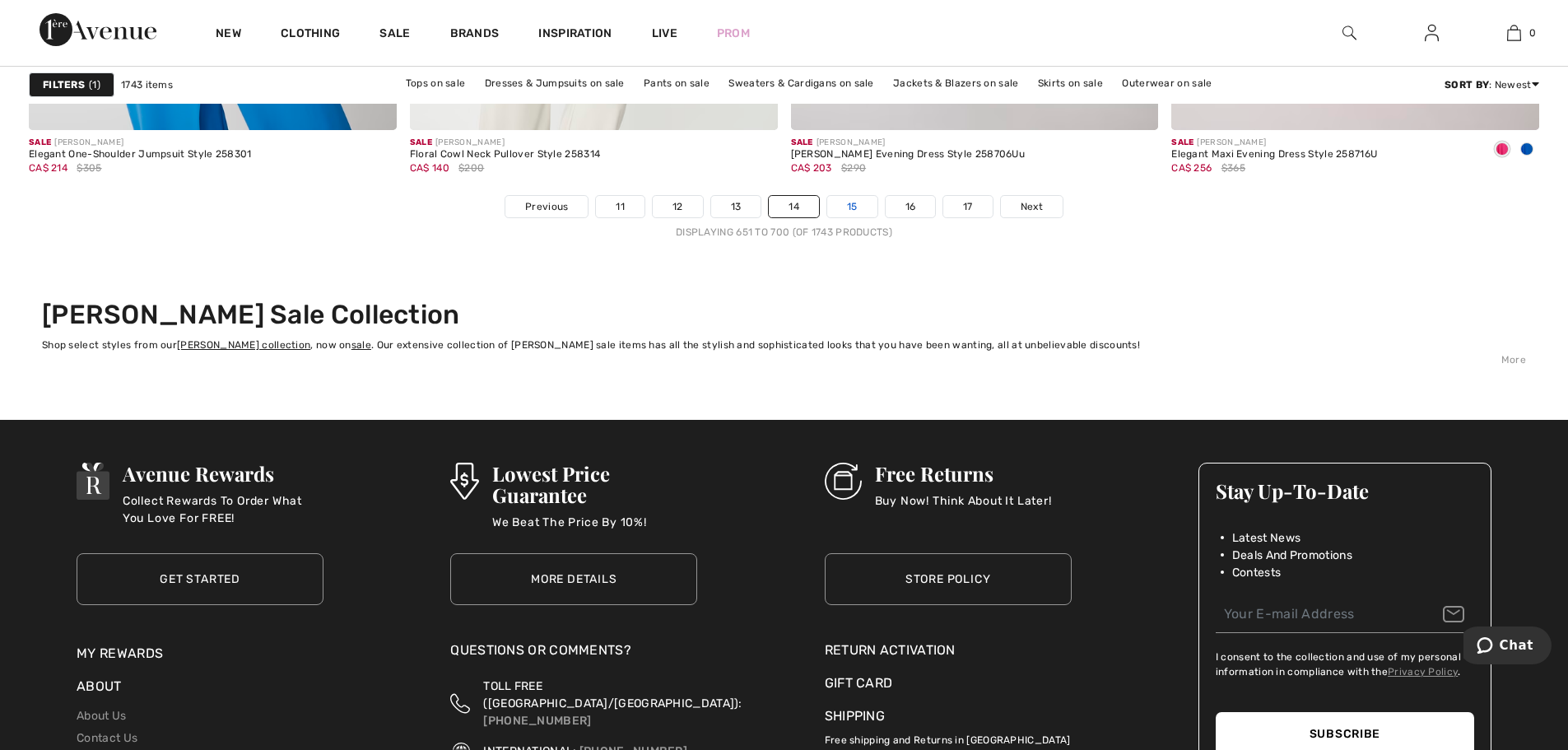
click at [865, 207] on link "15" at bounding box center [852, 206] width 50 height 21
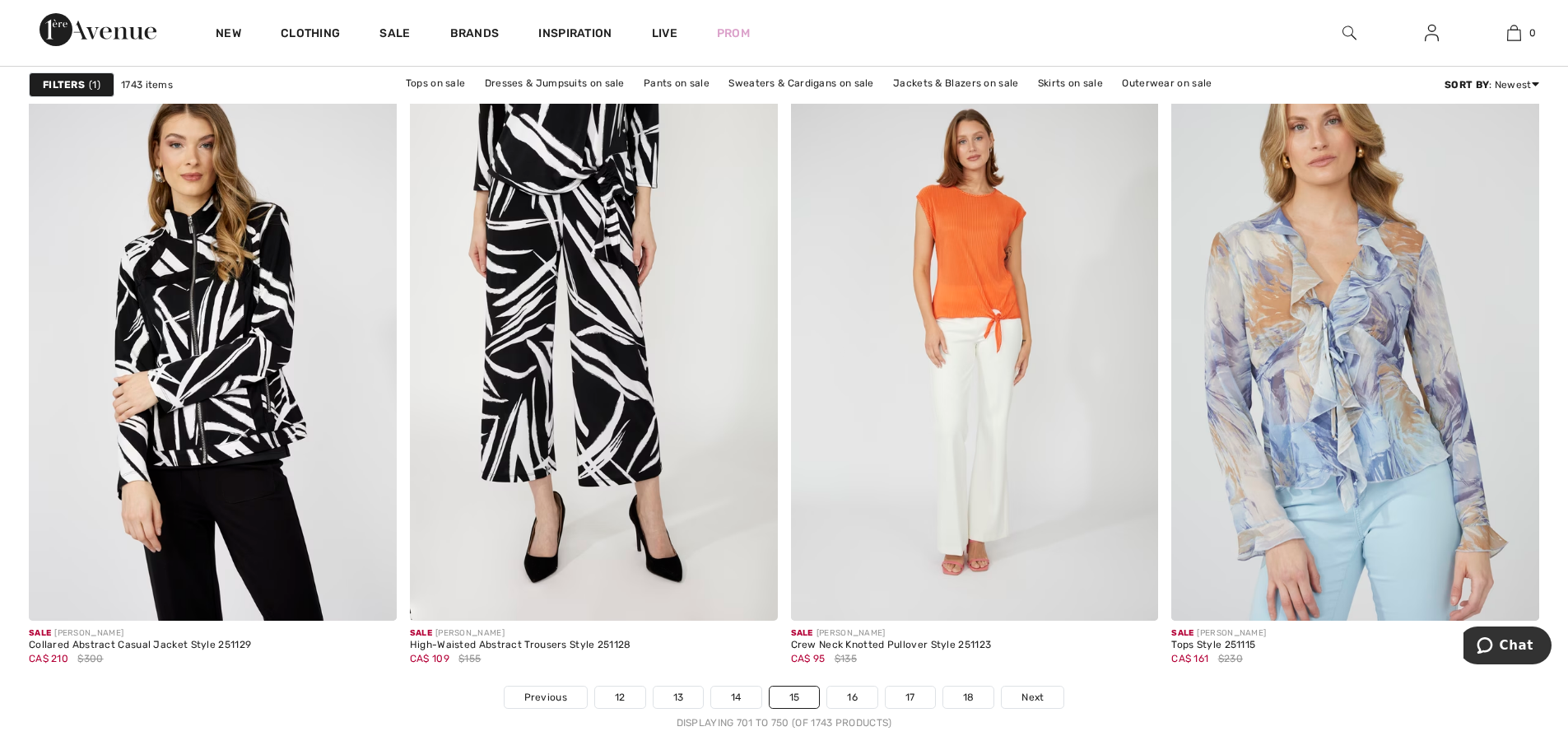
scroll to position [9216, 0]
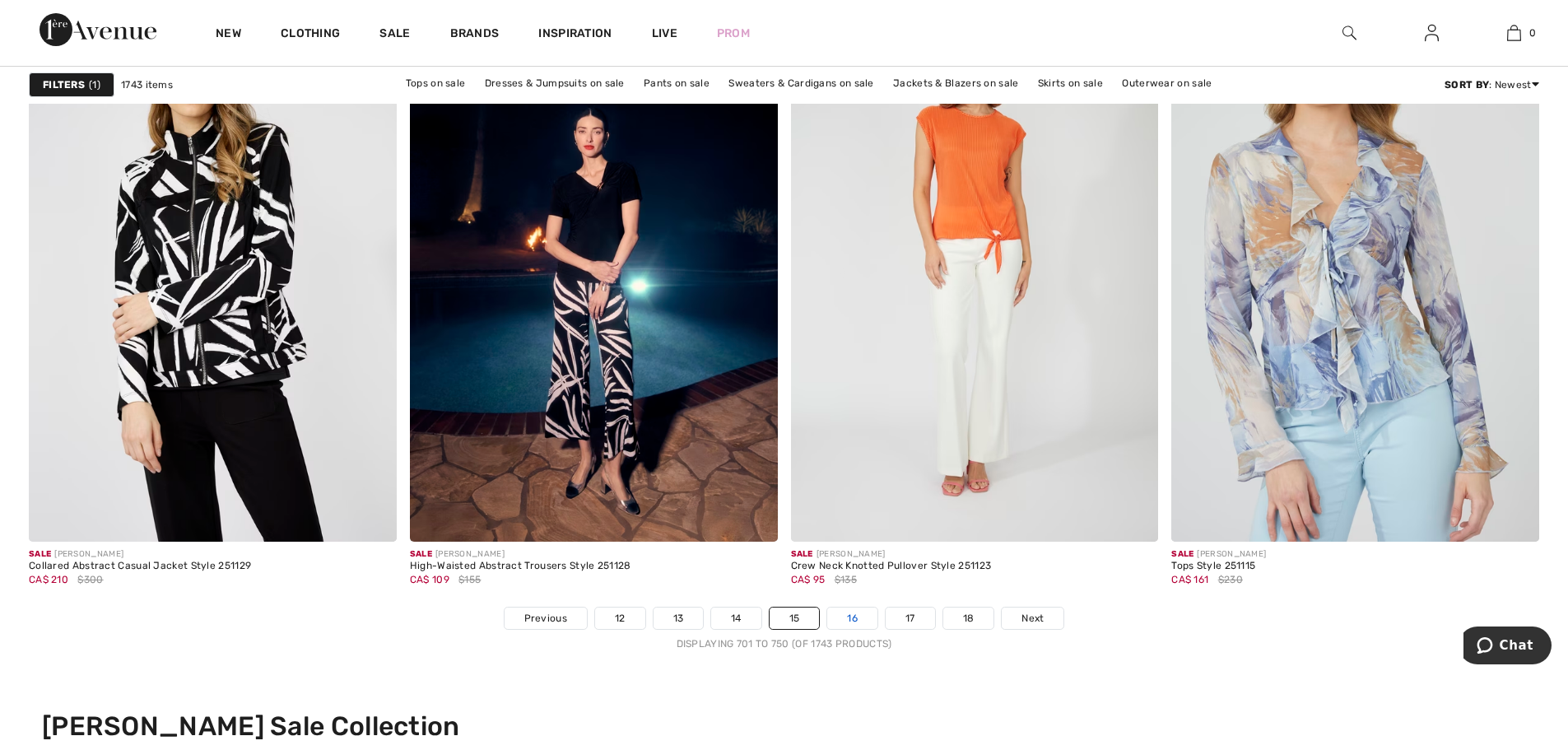
click at [858, 618] on link "16" at bounding box center [852, 617] width 50 height 21
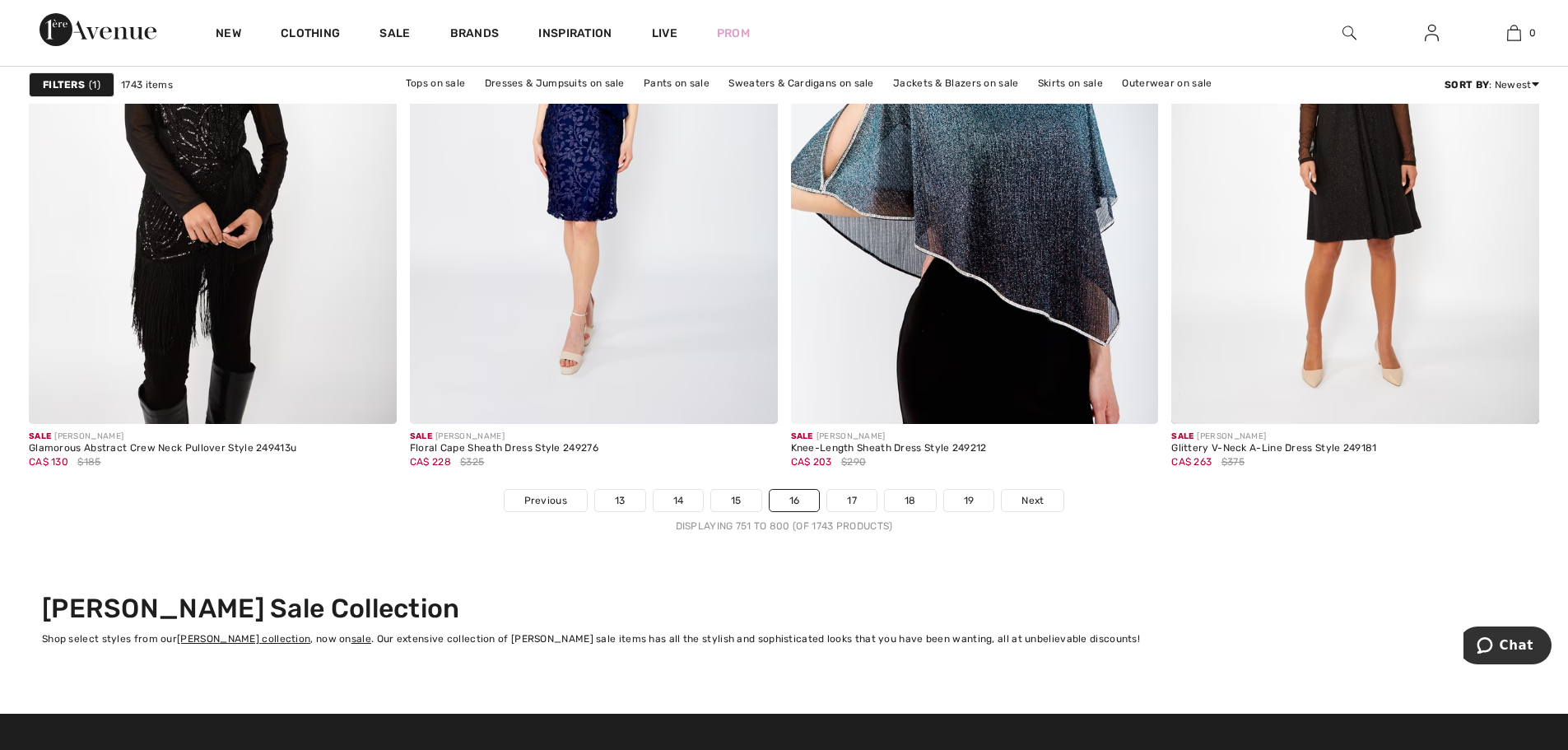
scroll to position [9463, 0]
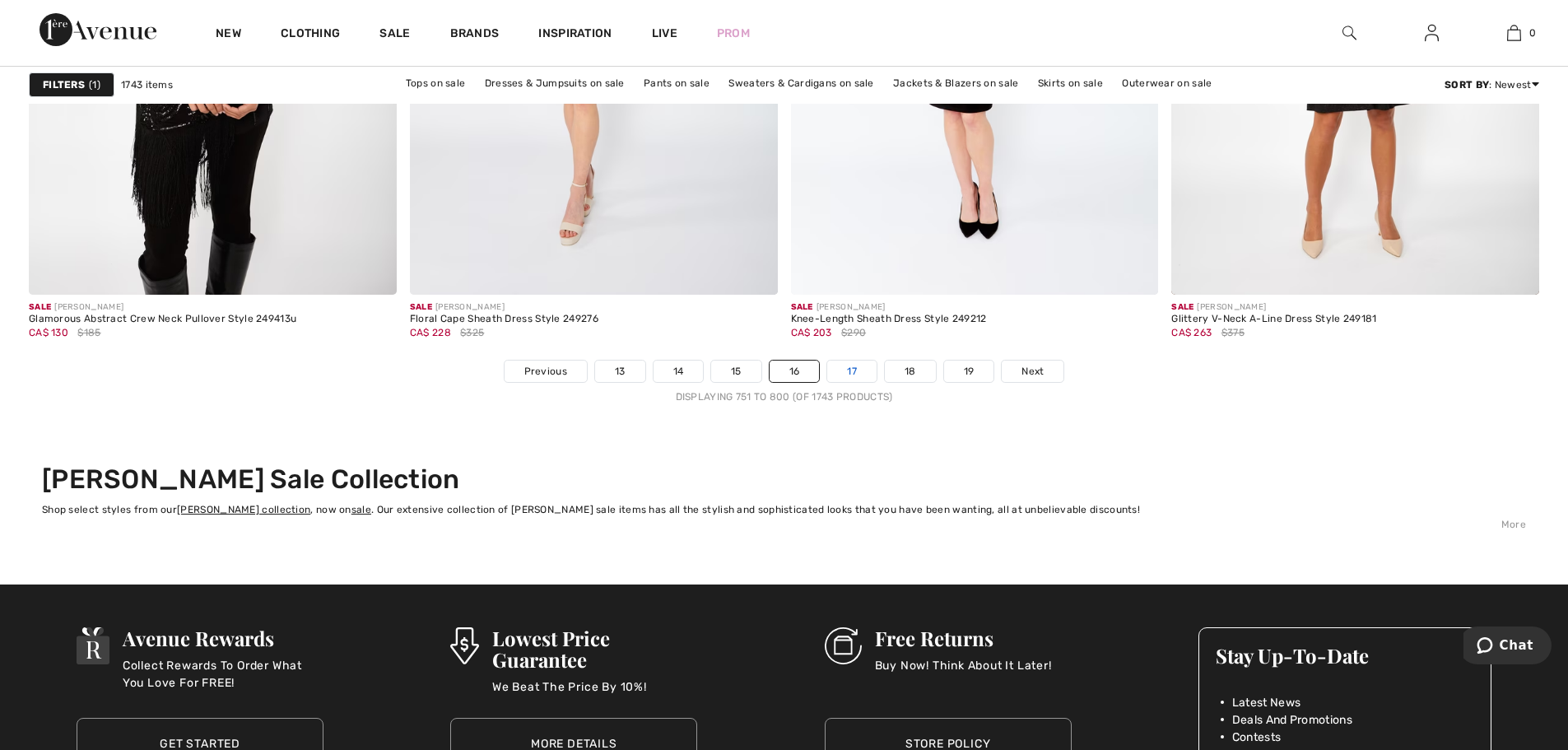
drag, startPoint x: 847, startPoint y: 365, endPoint x: 846, endPoint y: 373, distance: 8.3
click at [847, 365] on link "17" at bounding box center [851, 370] width 49 height 21
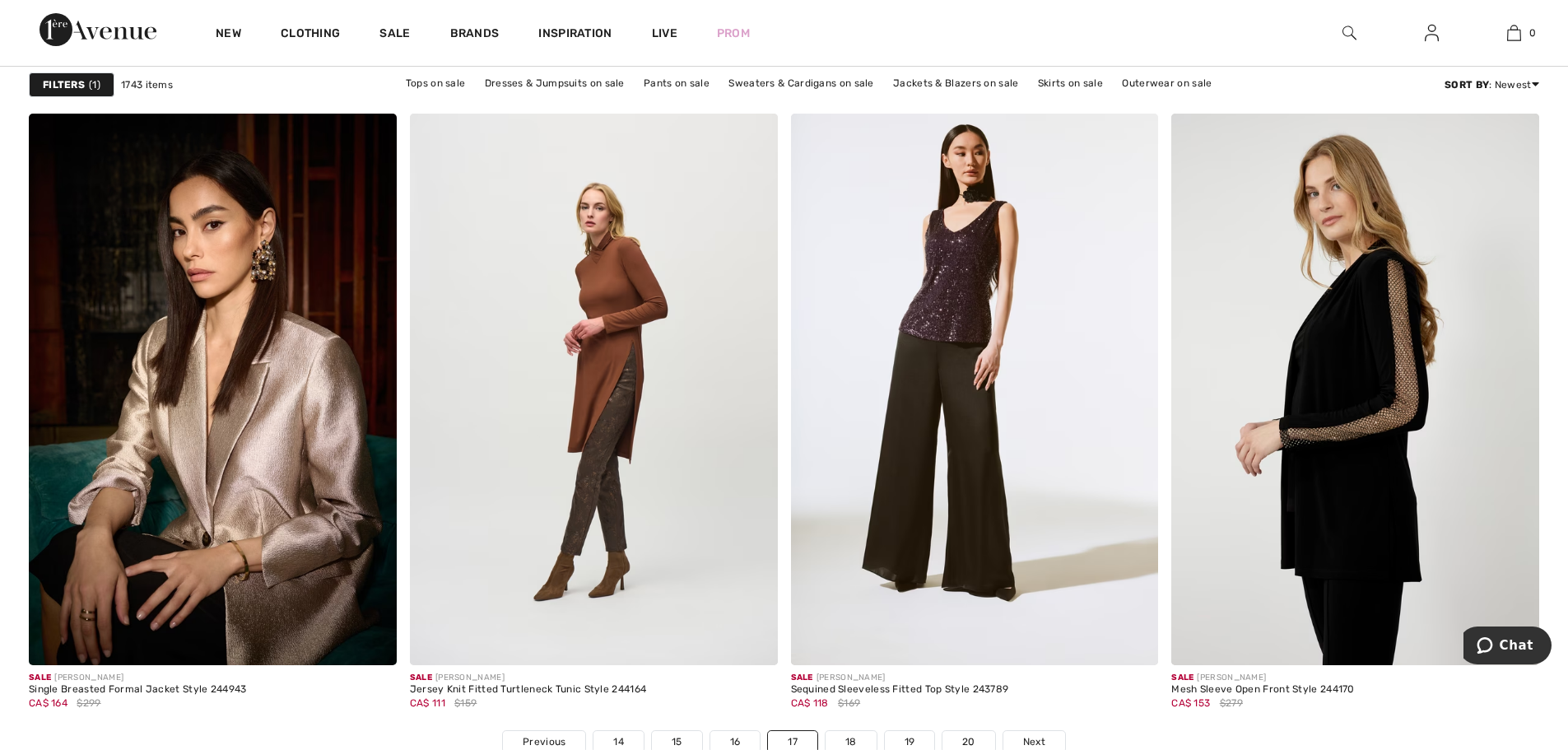
scroll to position [9134, 0]
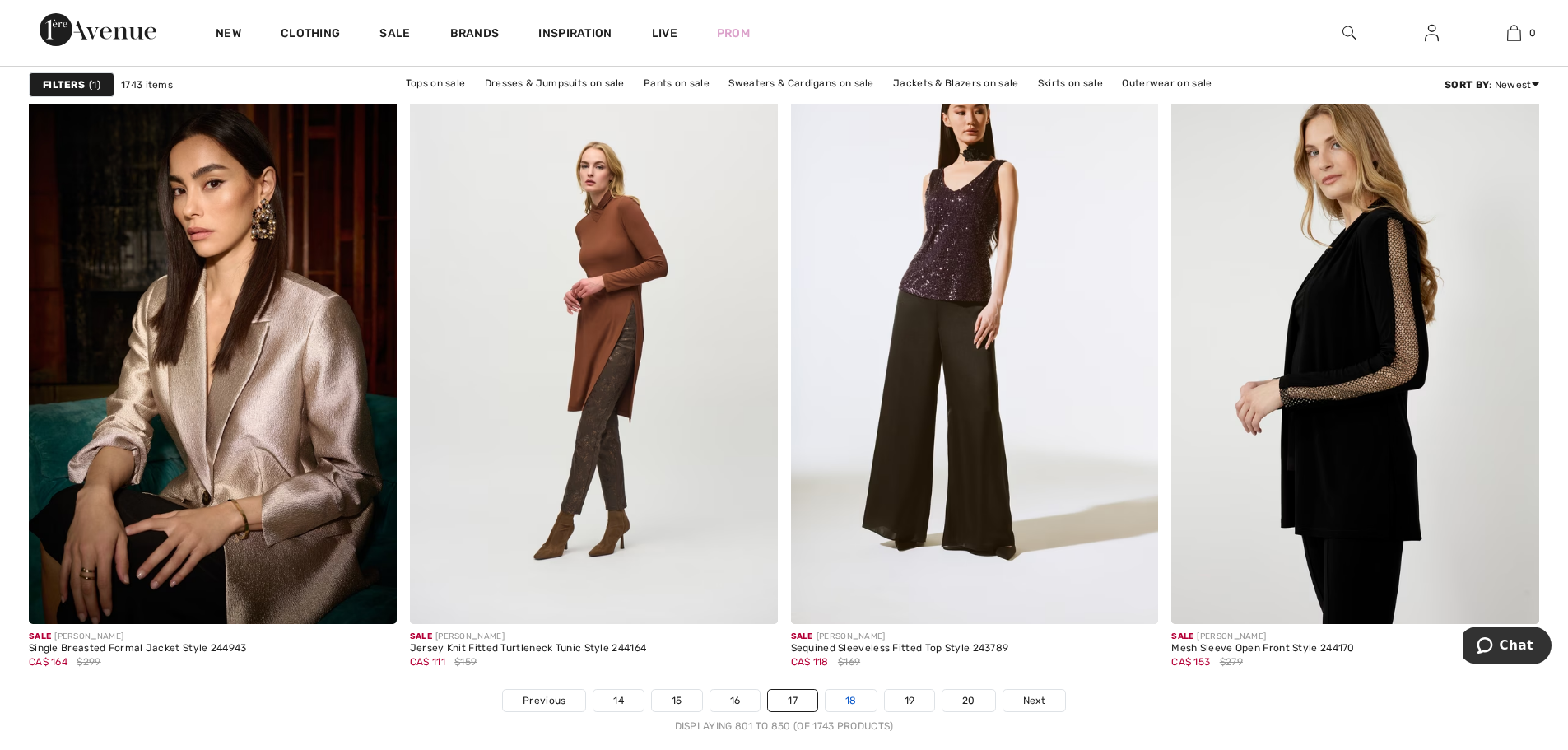
click at [855, 702] on link "18" at bounding box center [850, 700] width 51 height 21
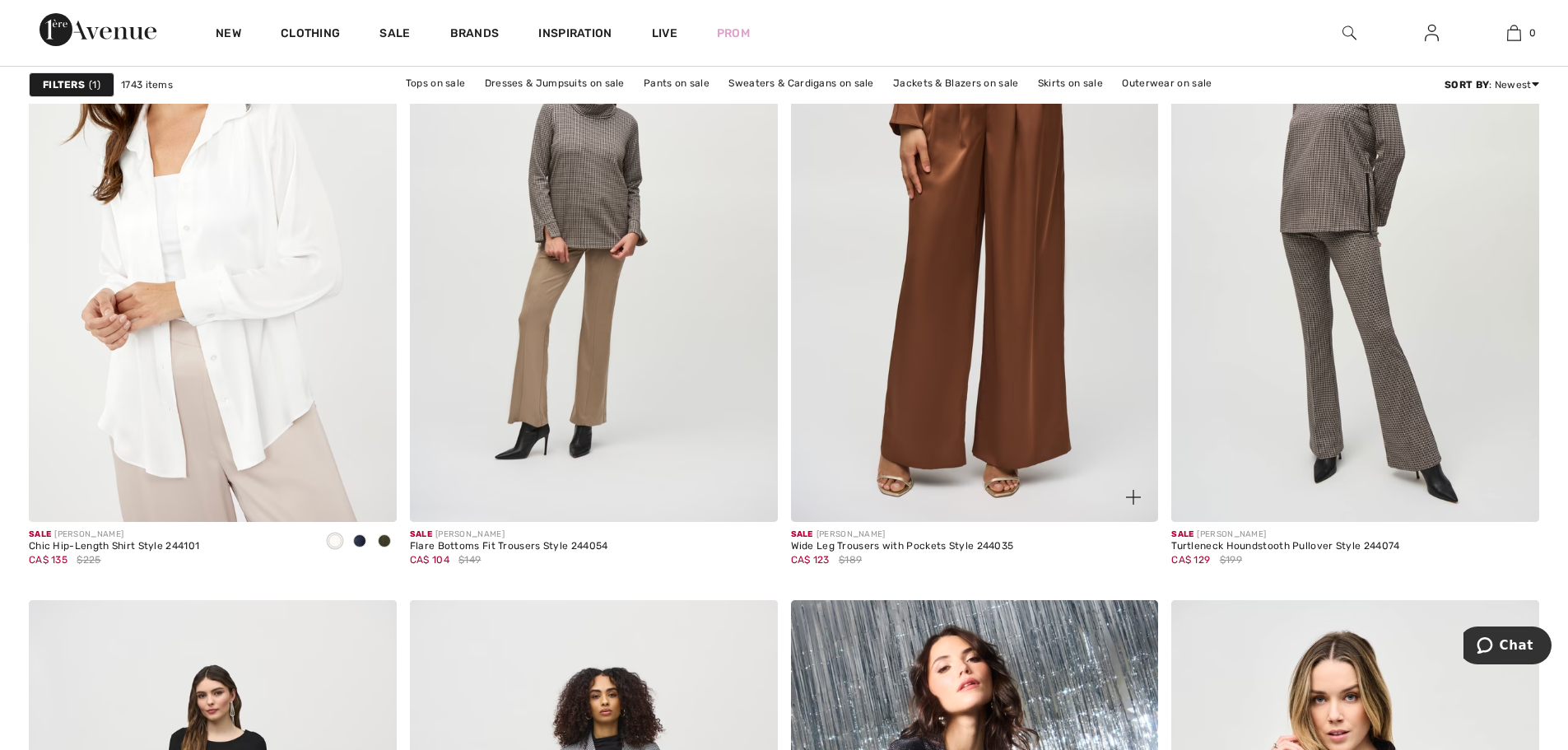
scroll to position [1563, 0]
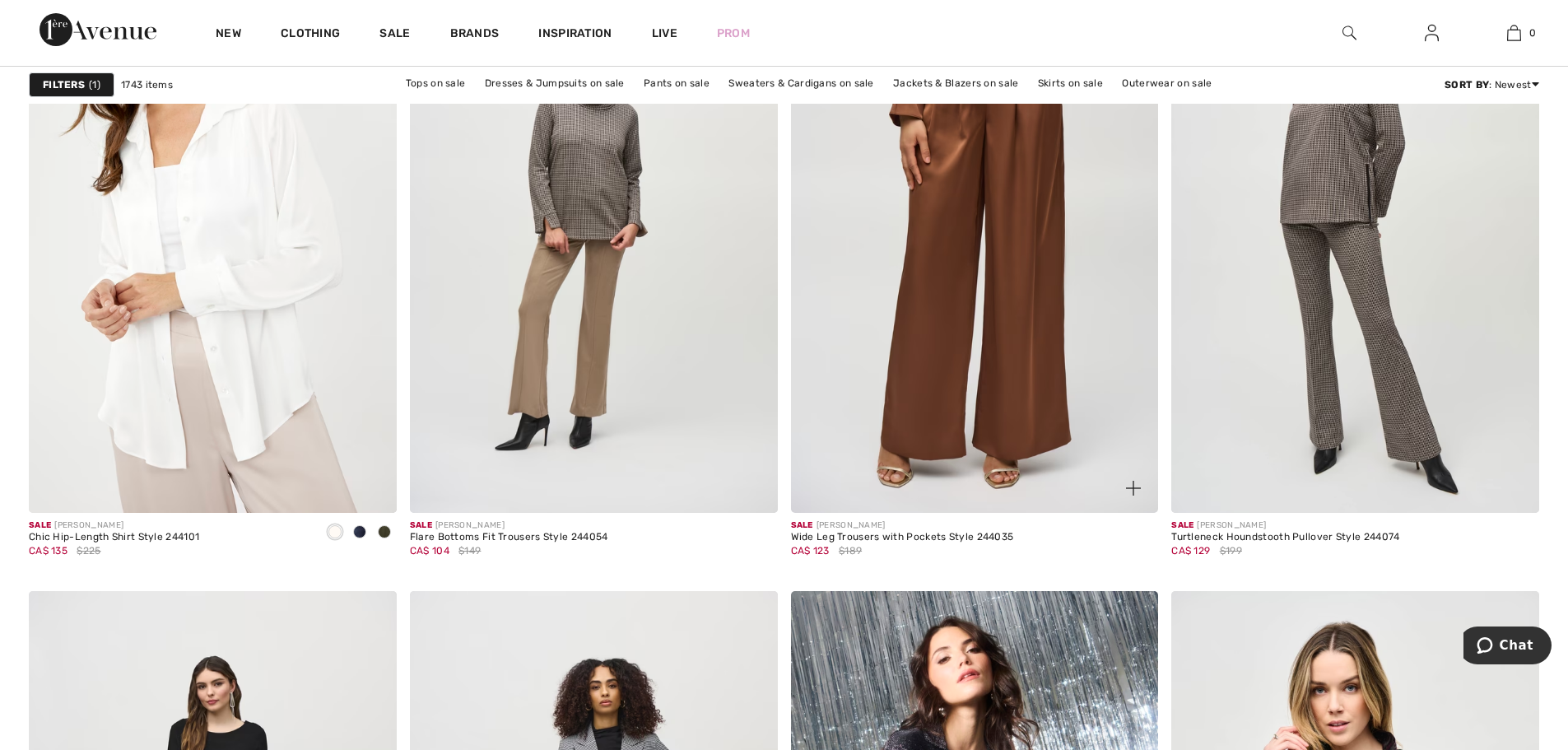
click at [981, 381] on img at bounding box center [975, 236] width 368 height 551
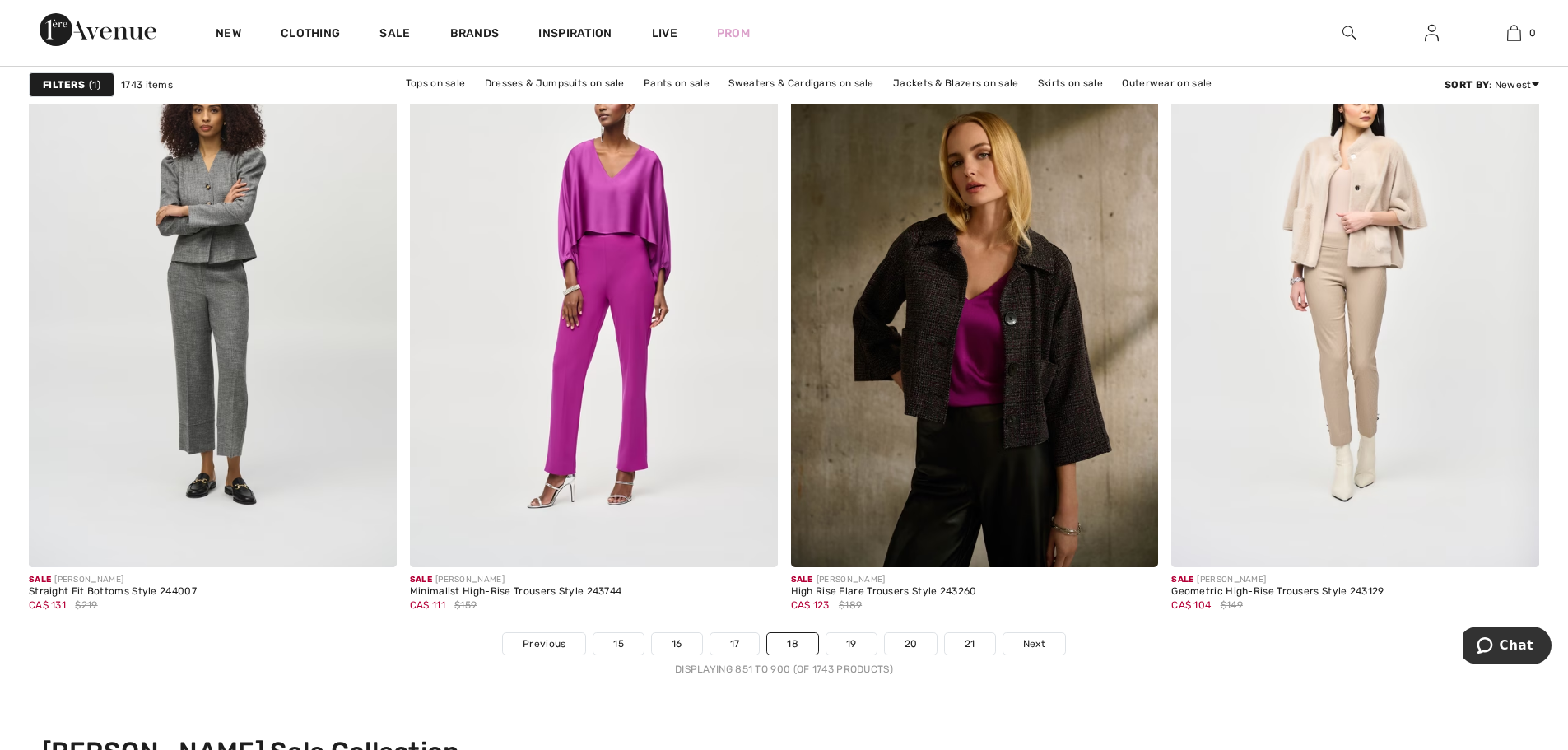
scroll to position [9216, 0]
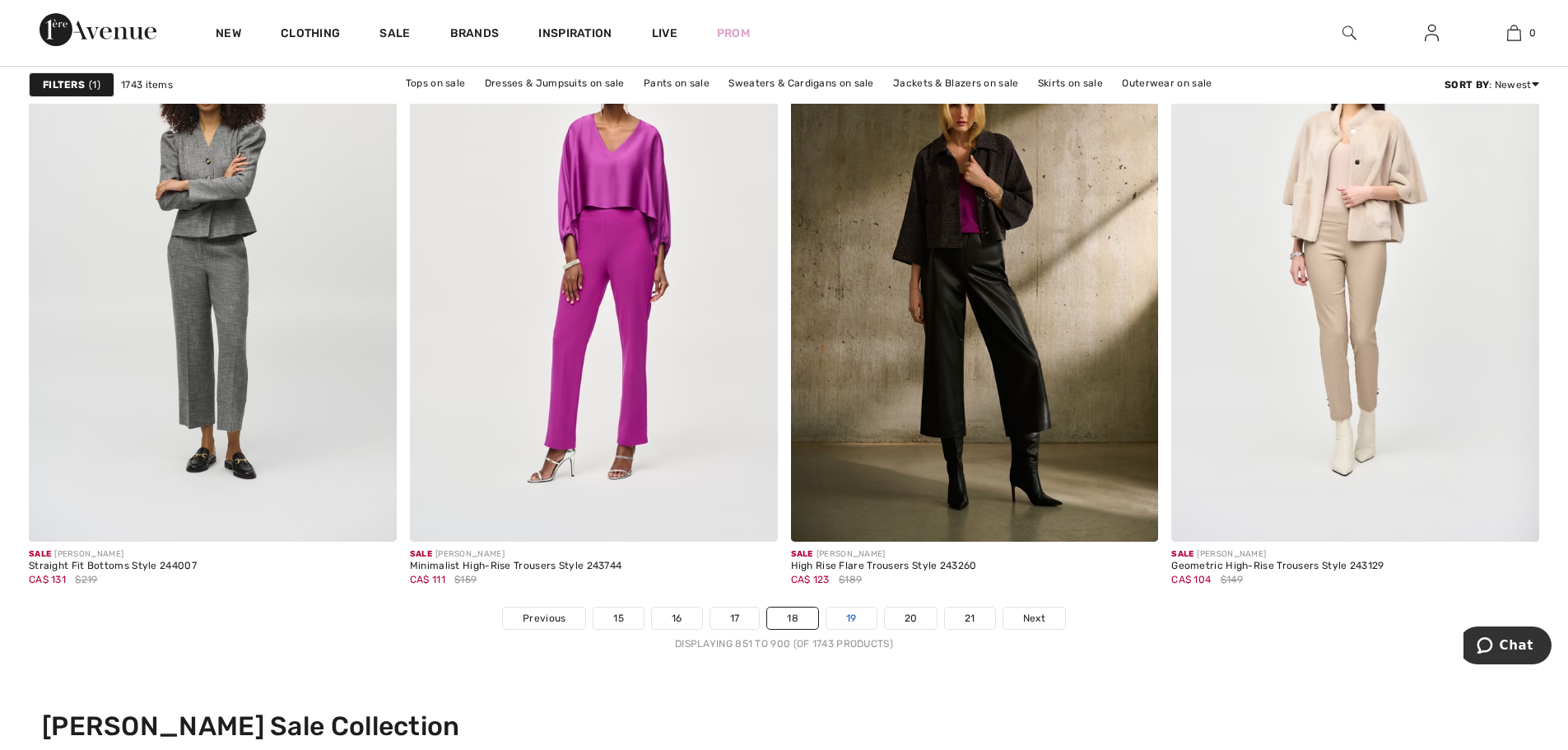
click at [843, 617] on link "19" at bounding box center [851, 617] width 50 height 21
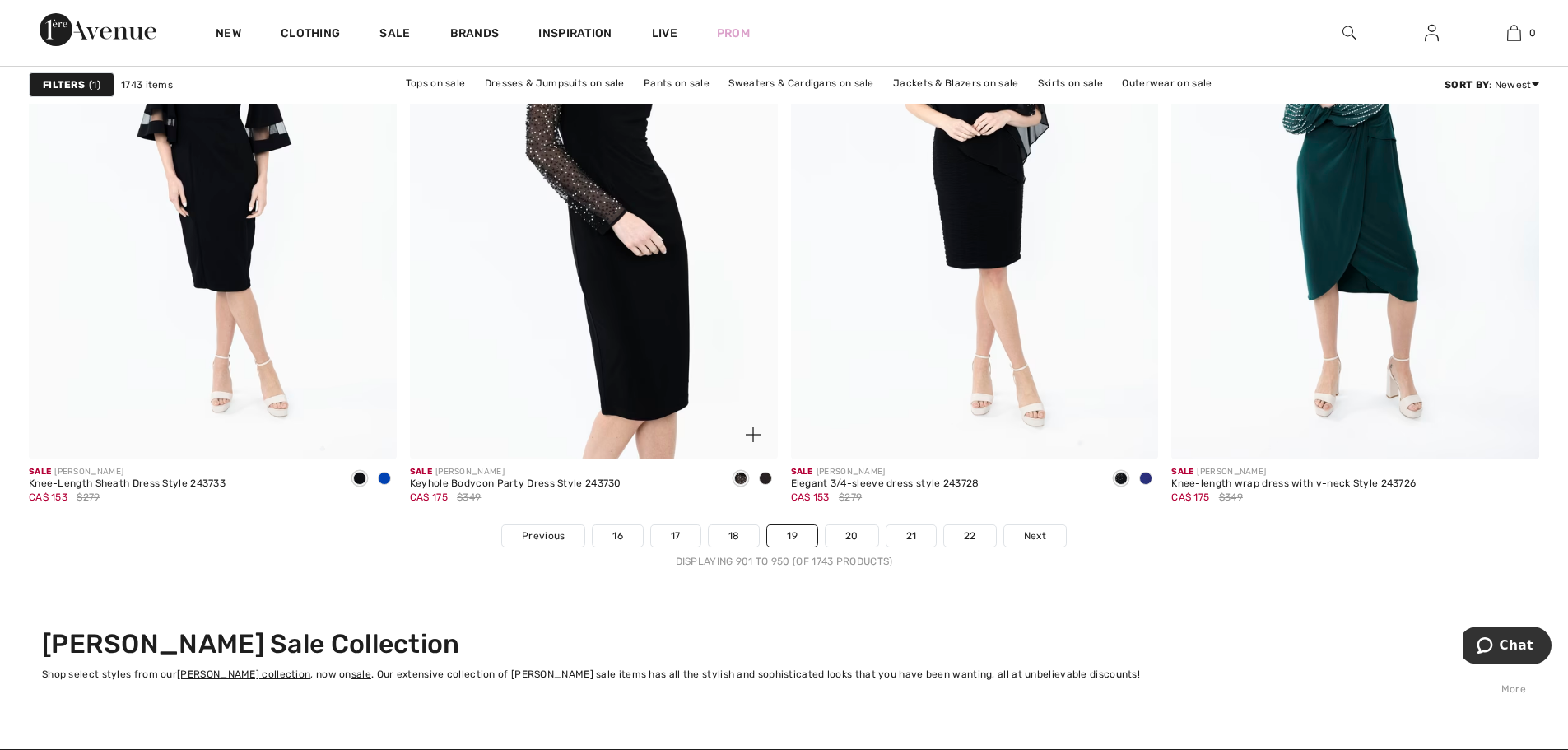
scroll to position [9627, 0]
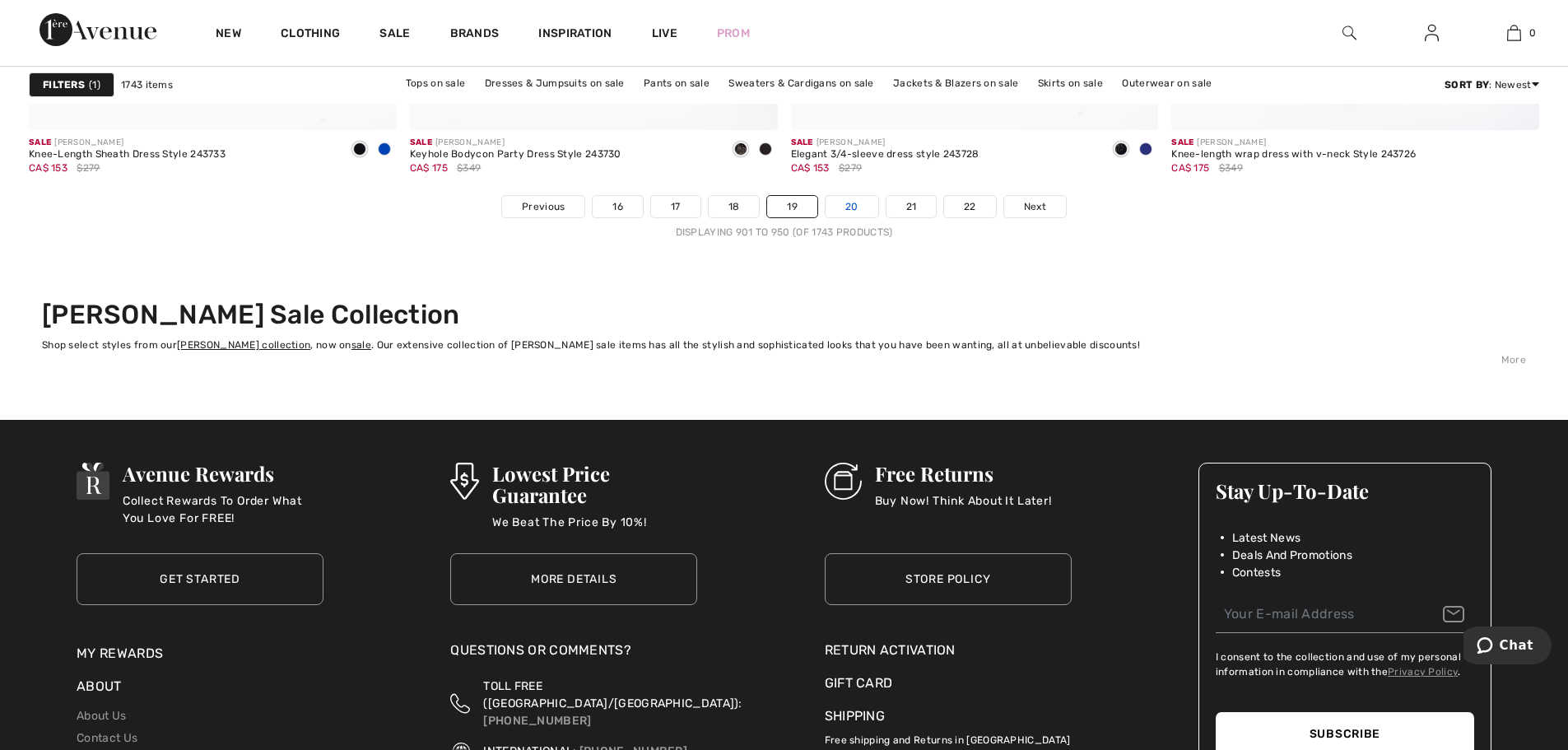
click at [834, 205] on link "20" at bounding box center [851, 206] width 53 height 21
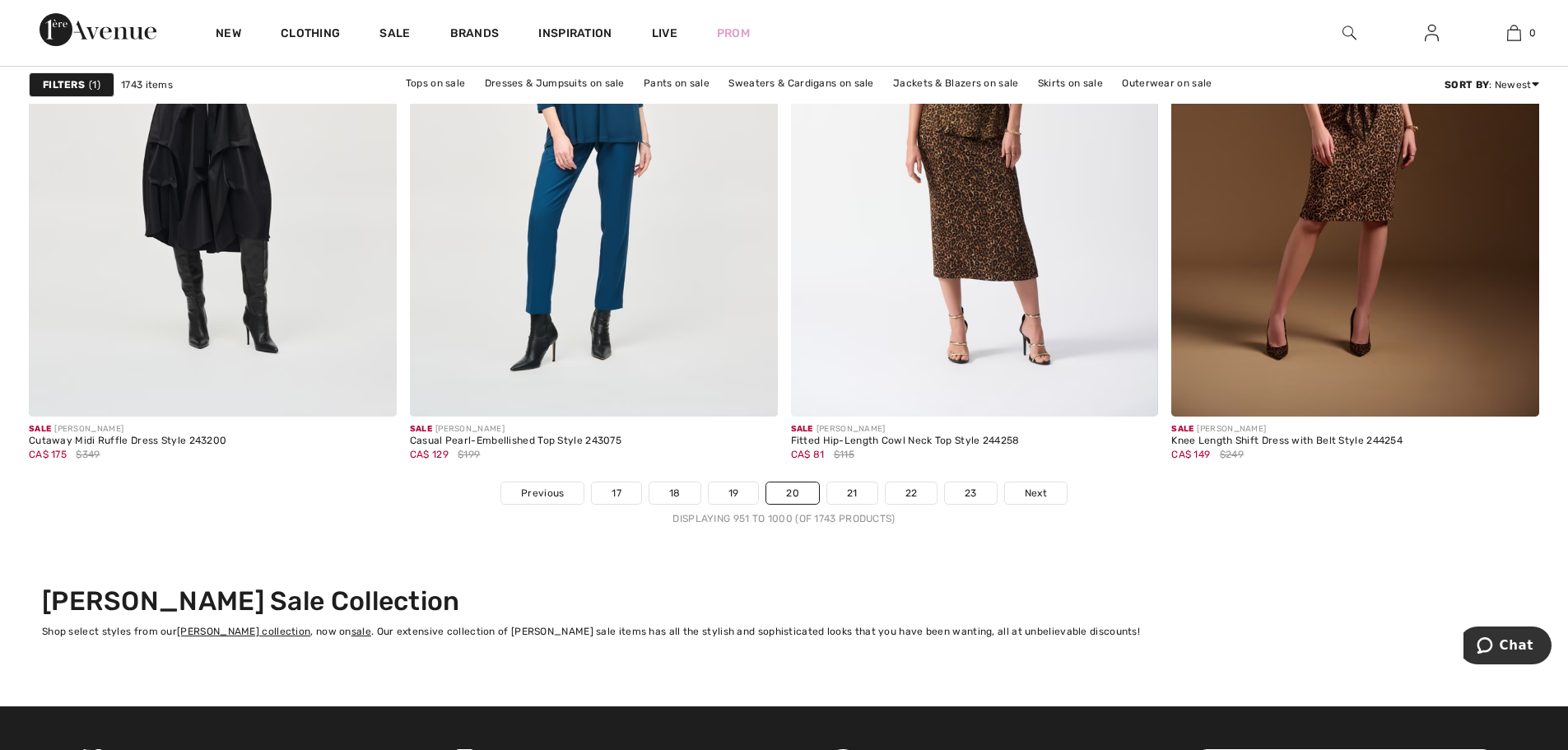
scroll to position [9545, 0]
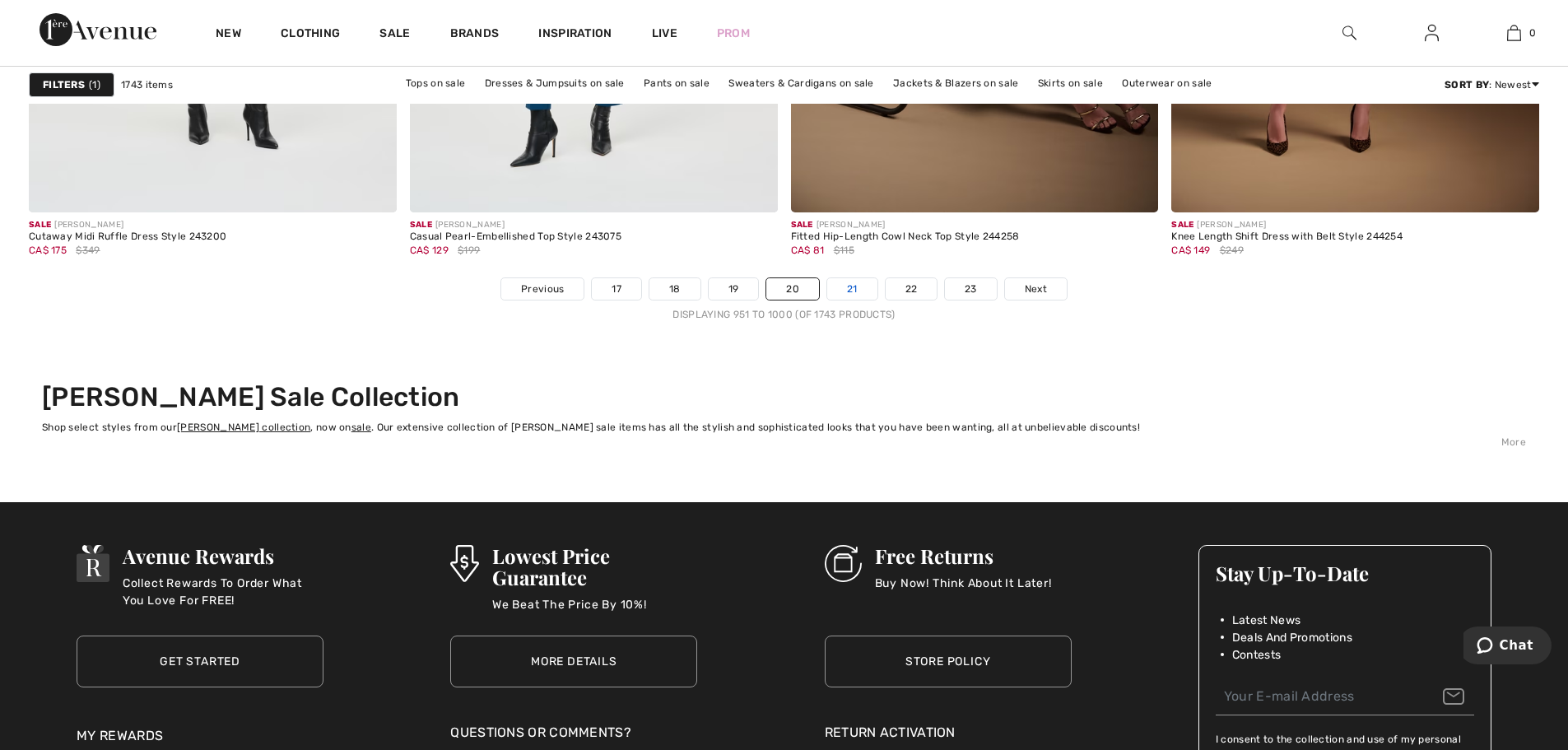
click at [842, 291] on link "21" at bounding box center [852, 288] width 50 height 21
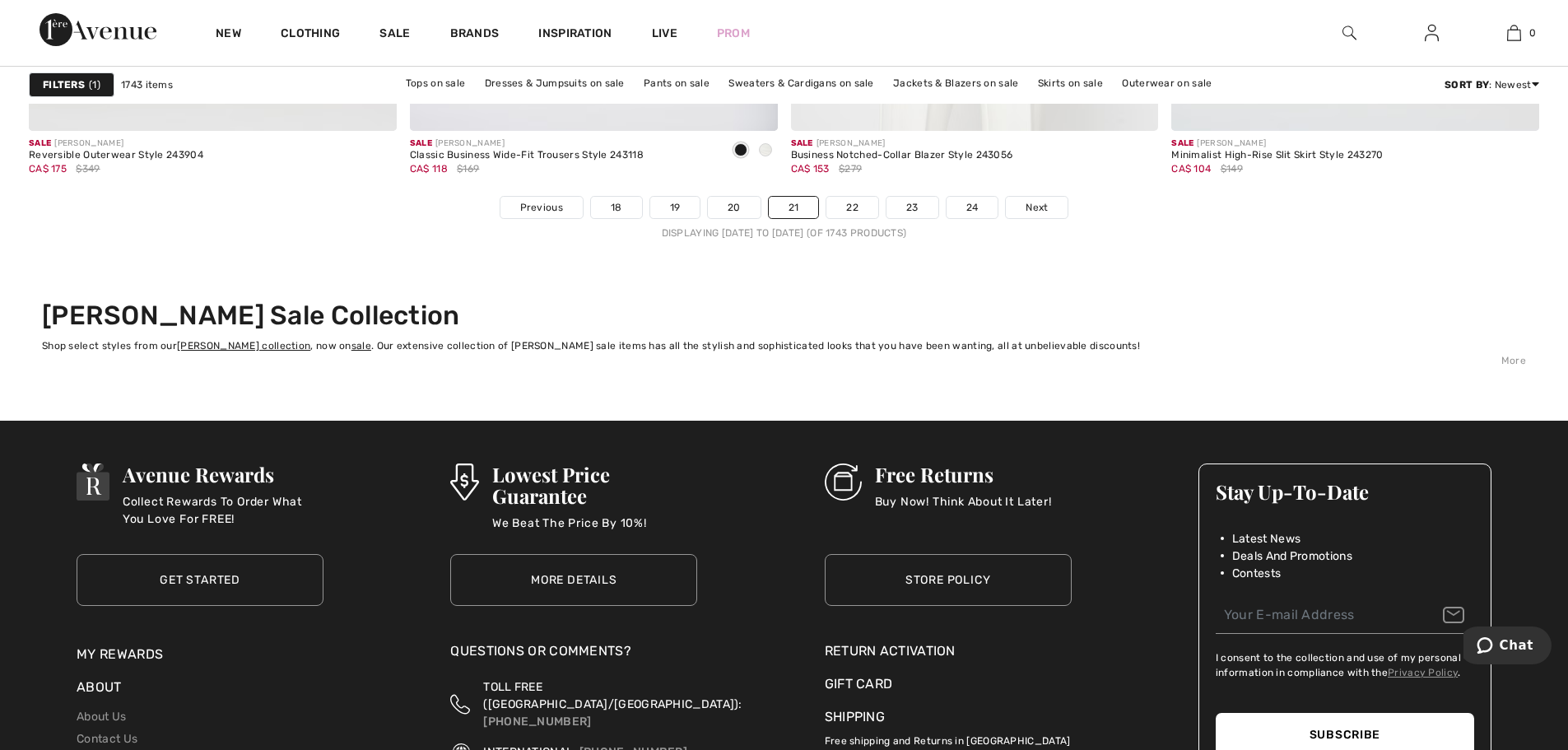
scroll to position [9627, 0]
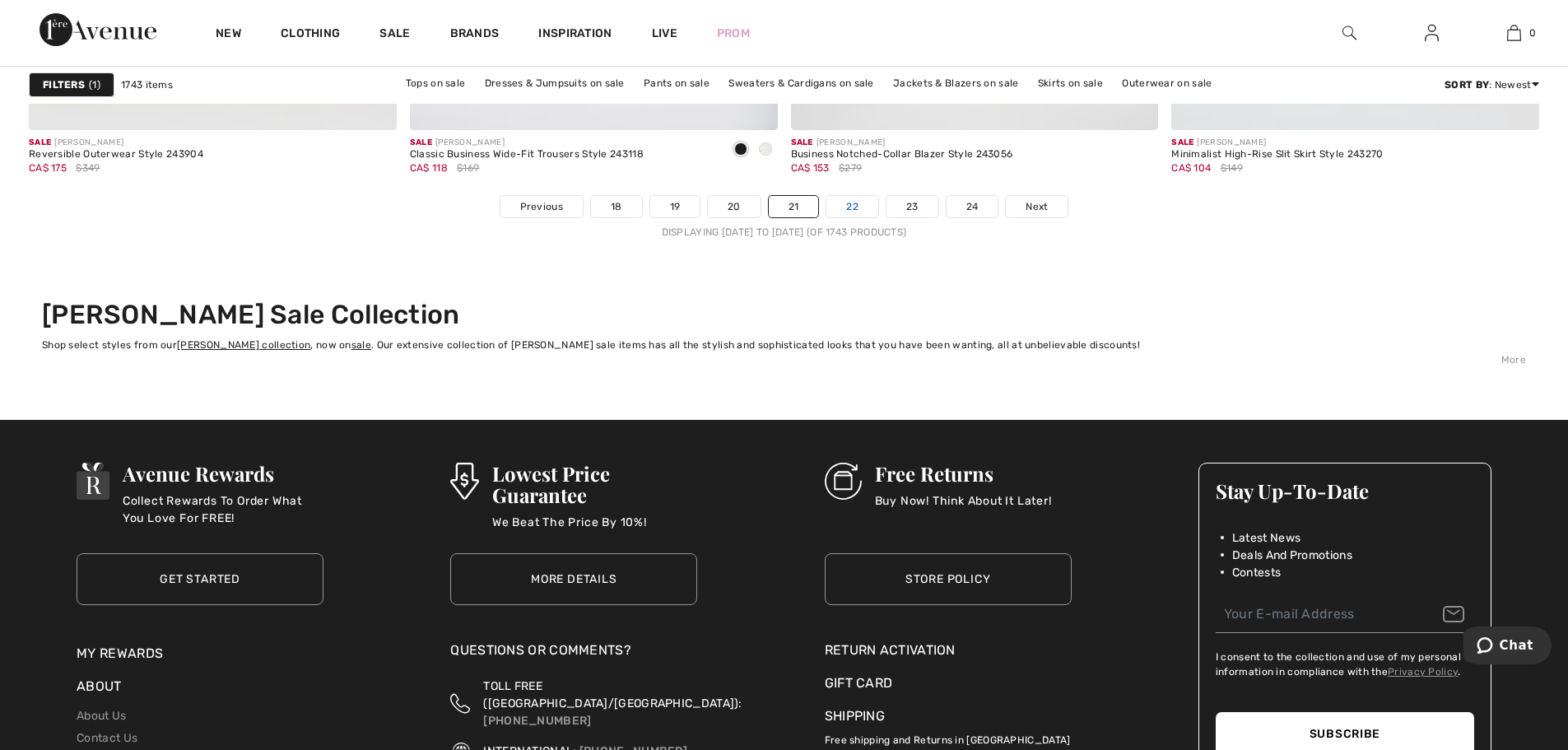
click at [847, 202] on link "22" at bounding box center [852, 206] width 52 height 21
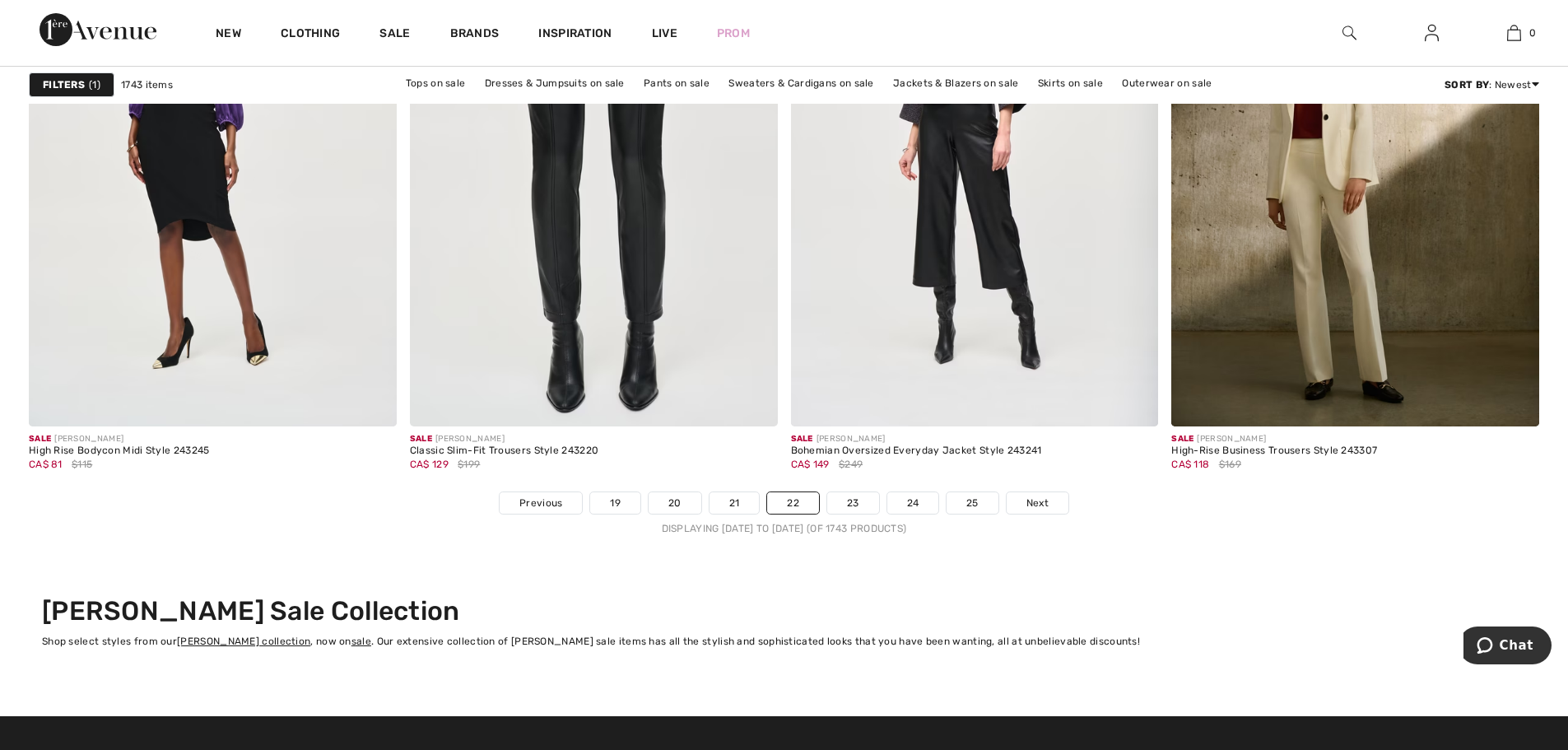
scroll to position [9381, 0]
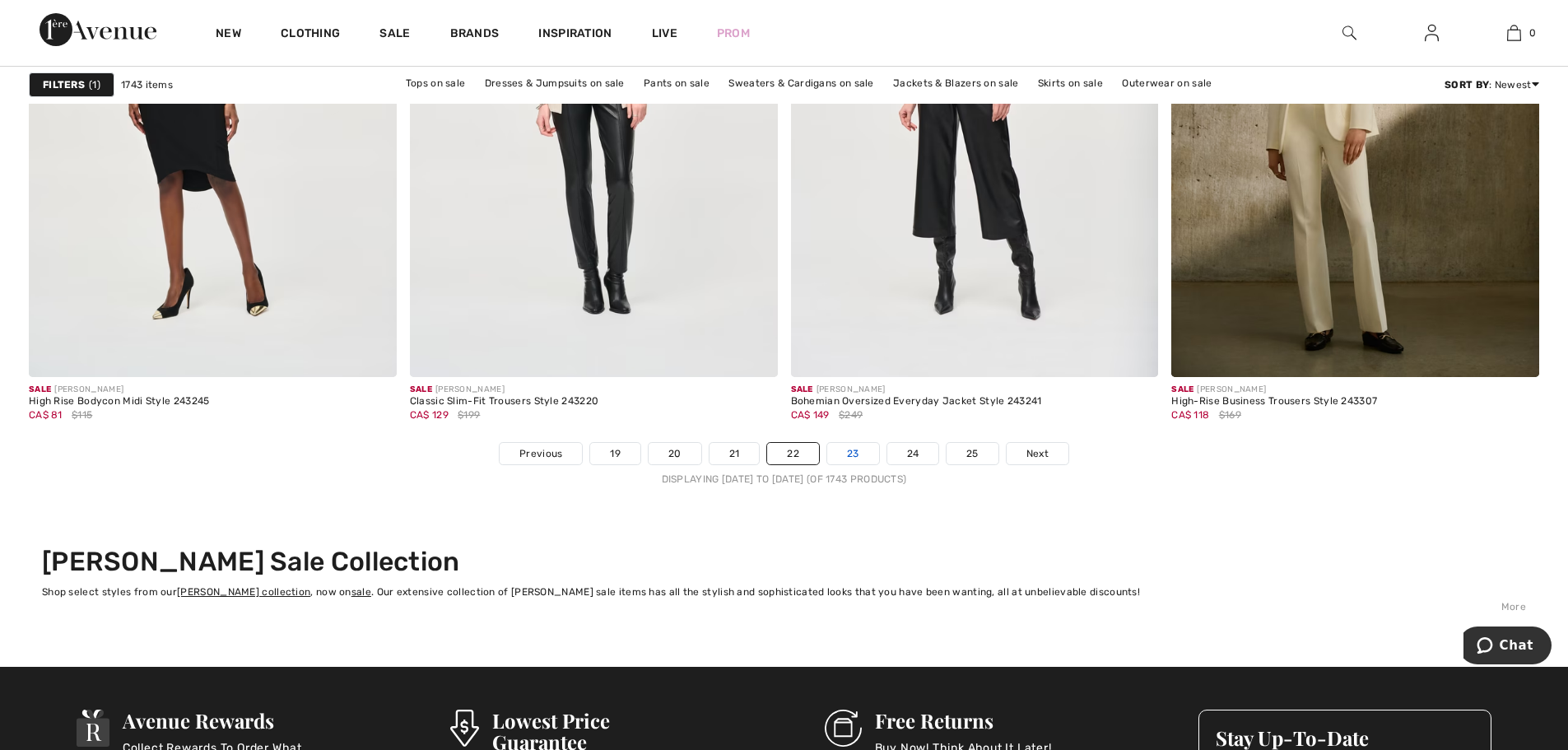
click at [860, 446] on link "23" at bounding box center [853, 453] width 52 height 21
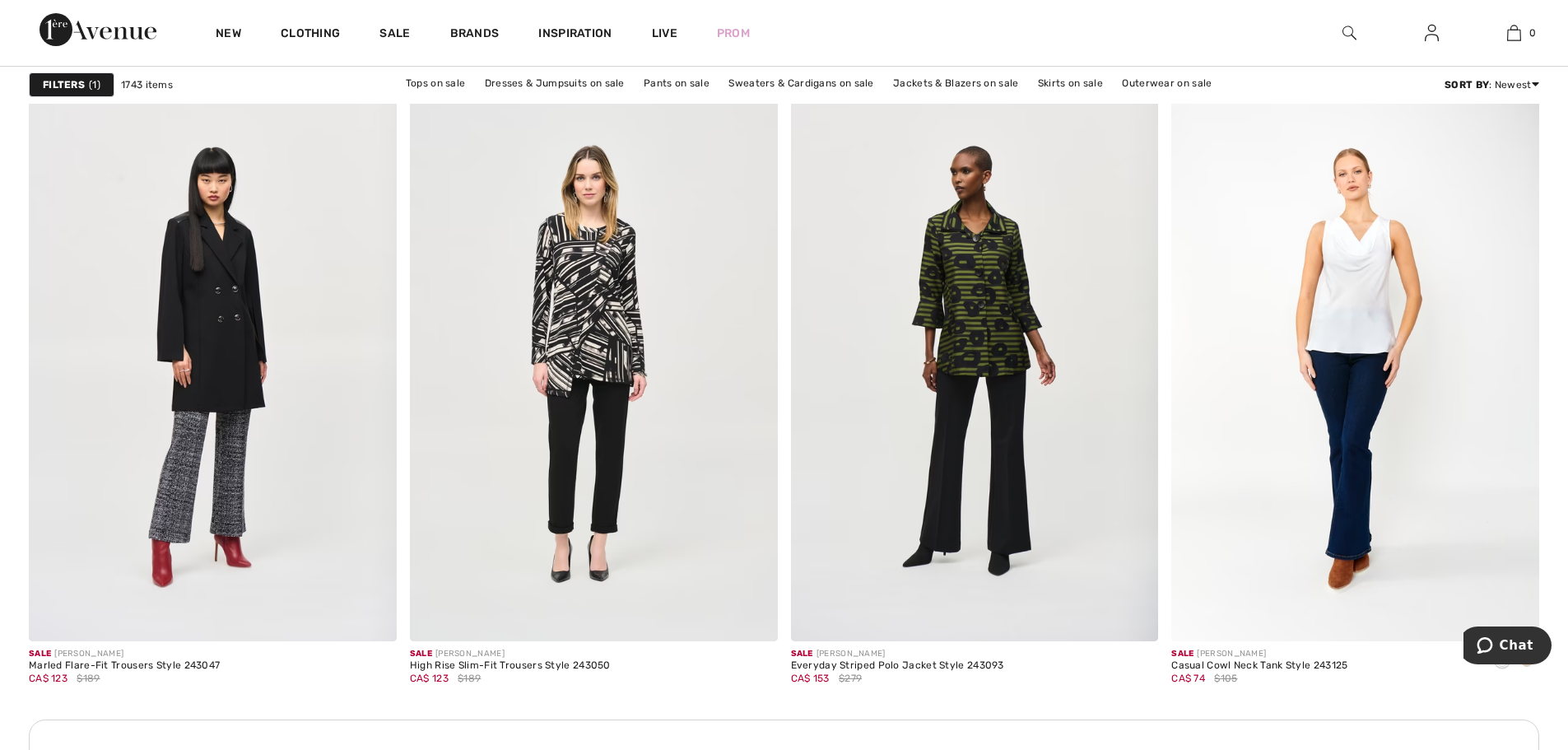
scroll to position [2057, 0]
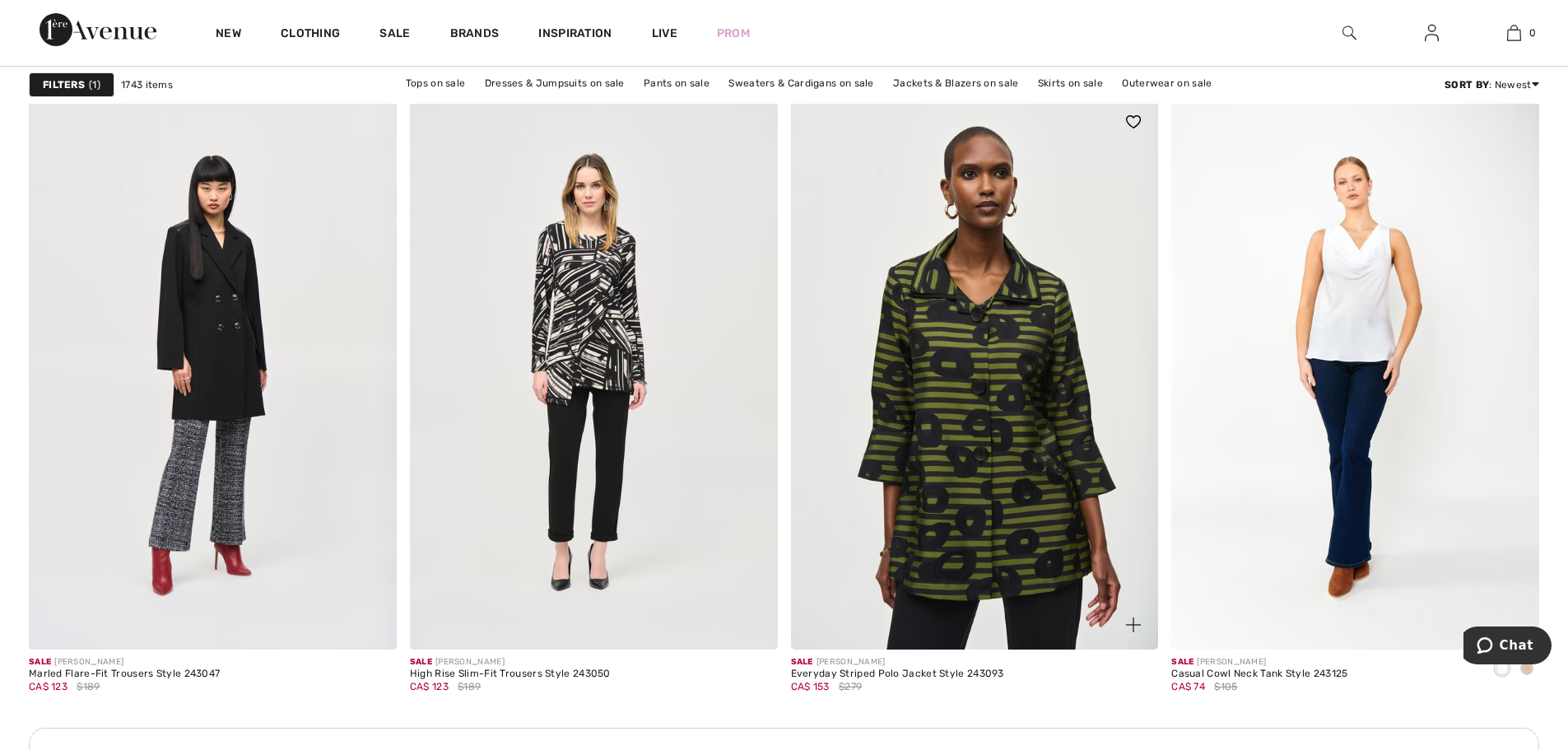
click at [1010, 463] on img at bounding box center [975, 372] width 368 height 551
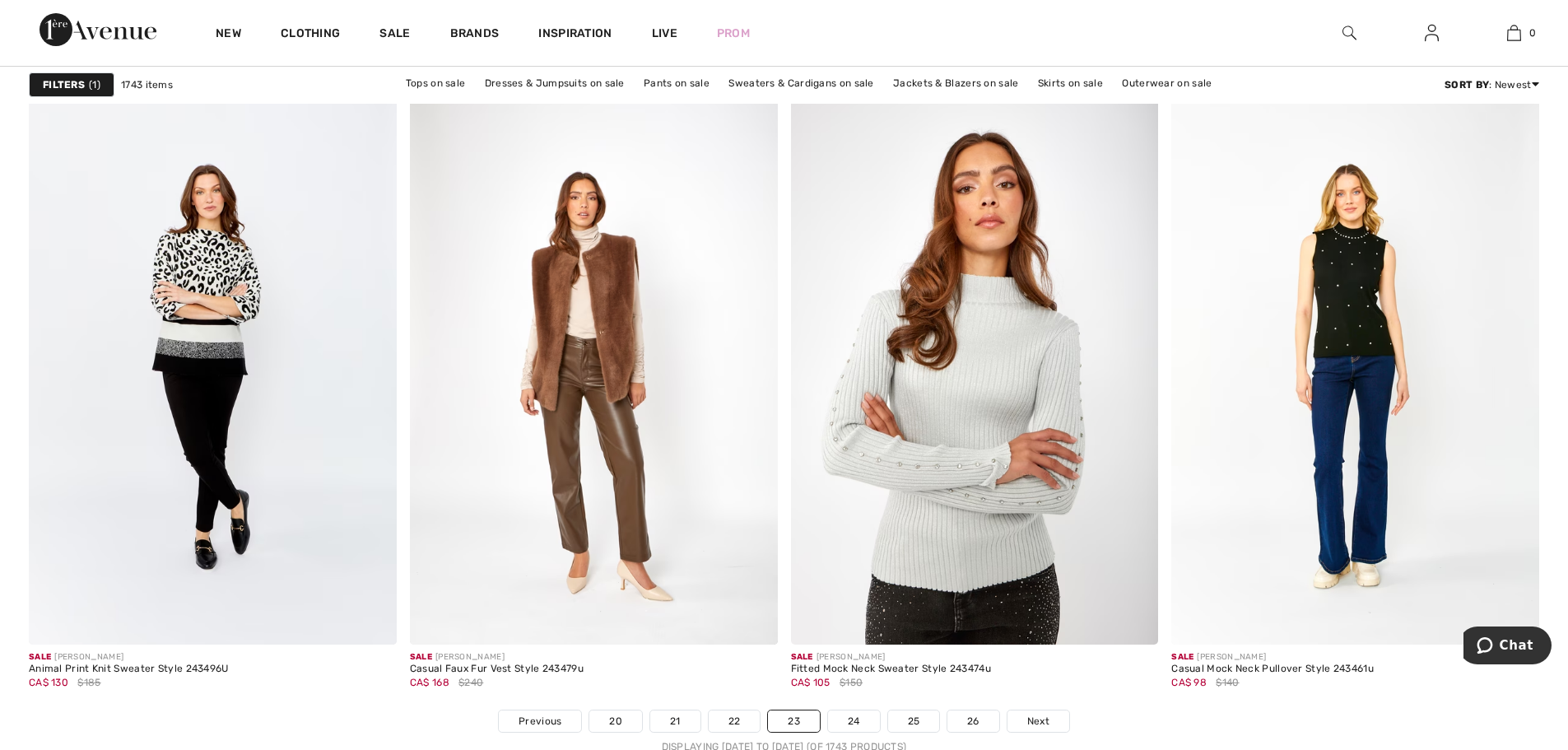
scroll to position [9134, 0]
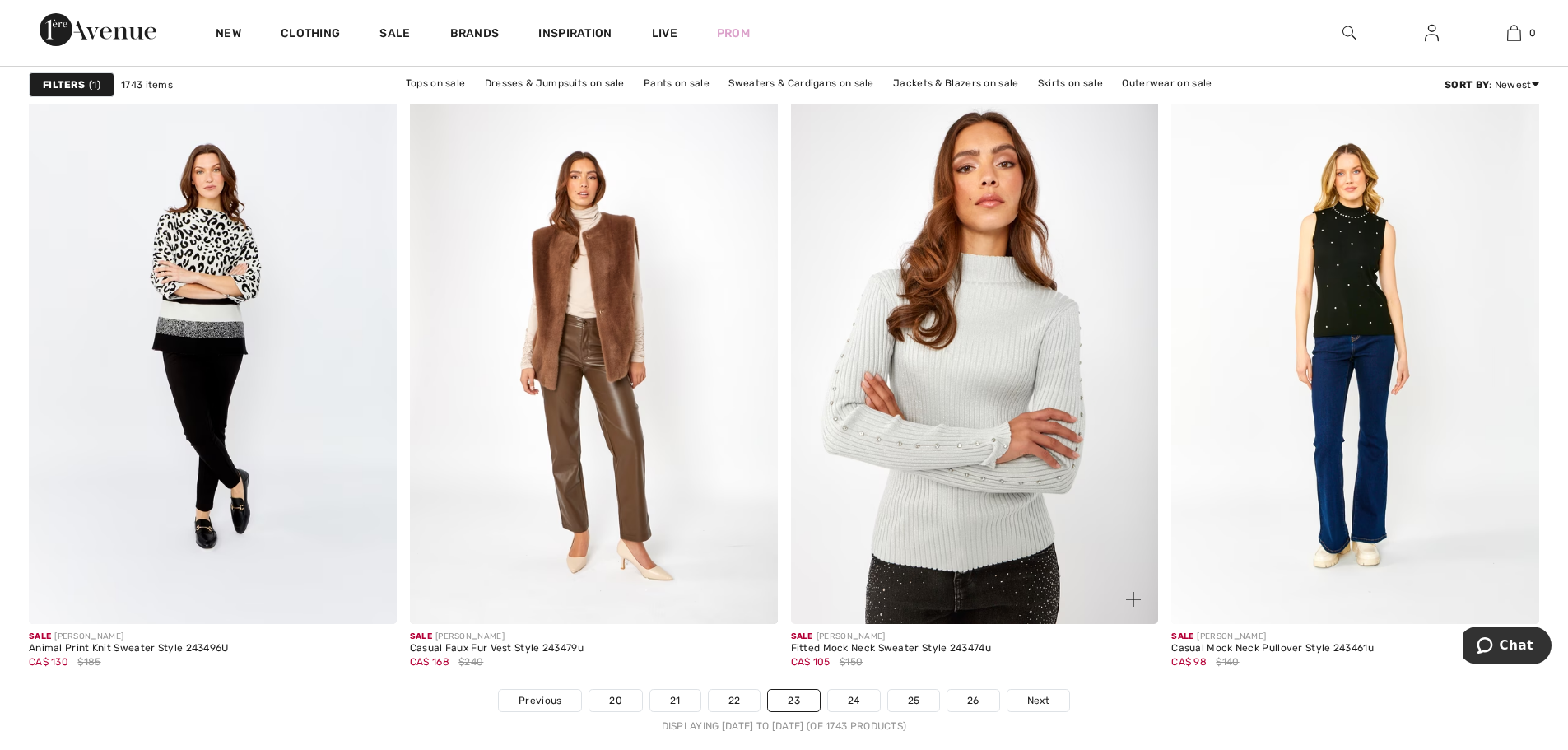
click at [909, 503] on img at bounding box center [975, 347] width 368 height 551
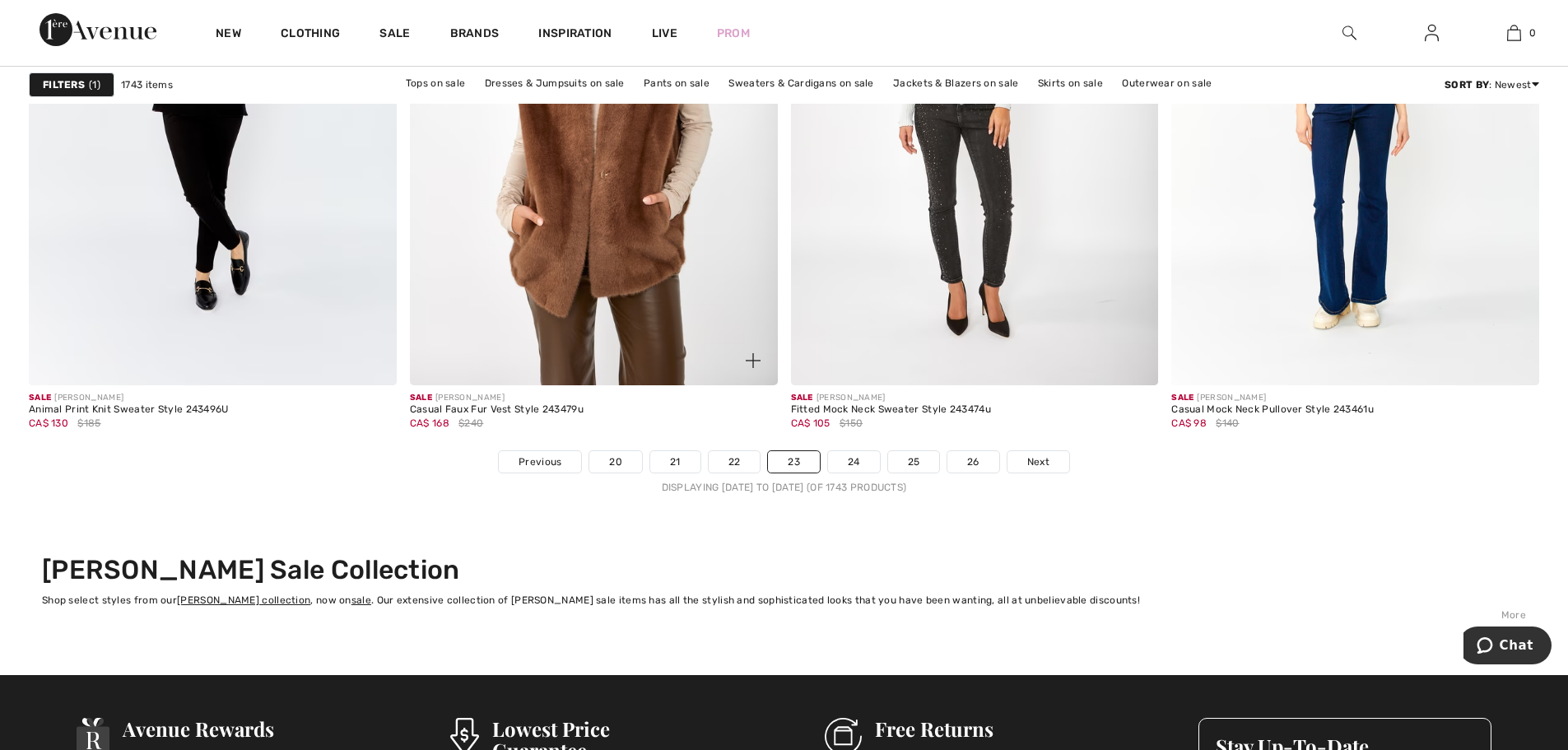
scroll to position [9381, 0]
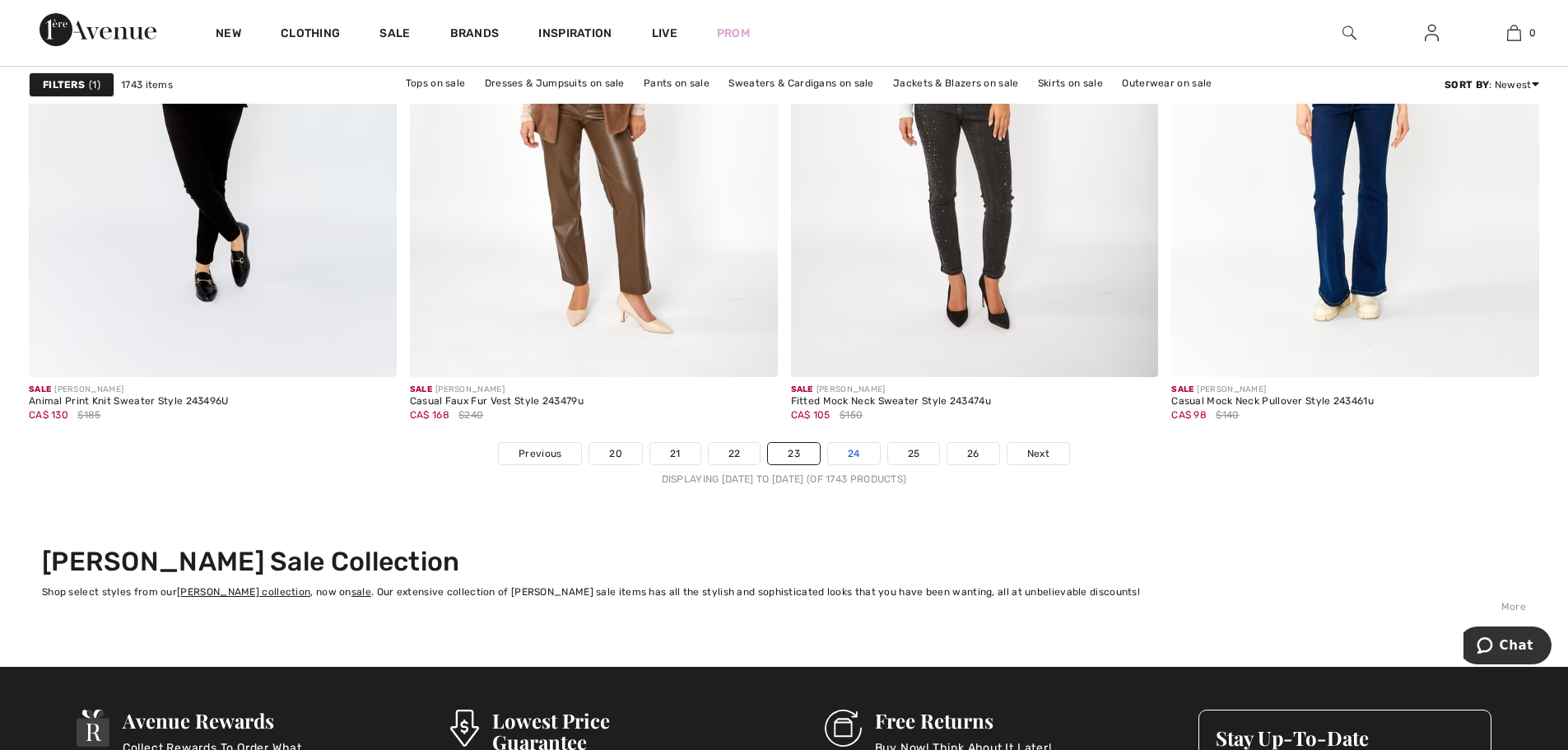
click at [848, 457] on link "24" at bounding box center [854, 453] width 52 height 21
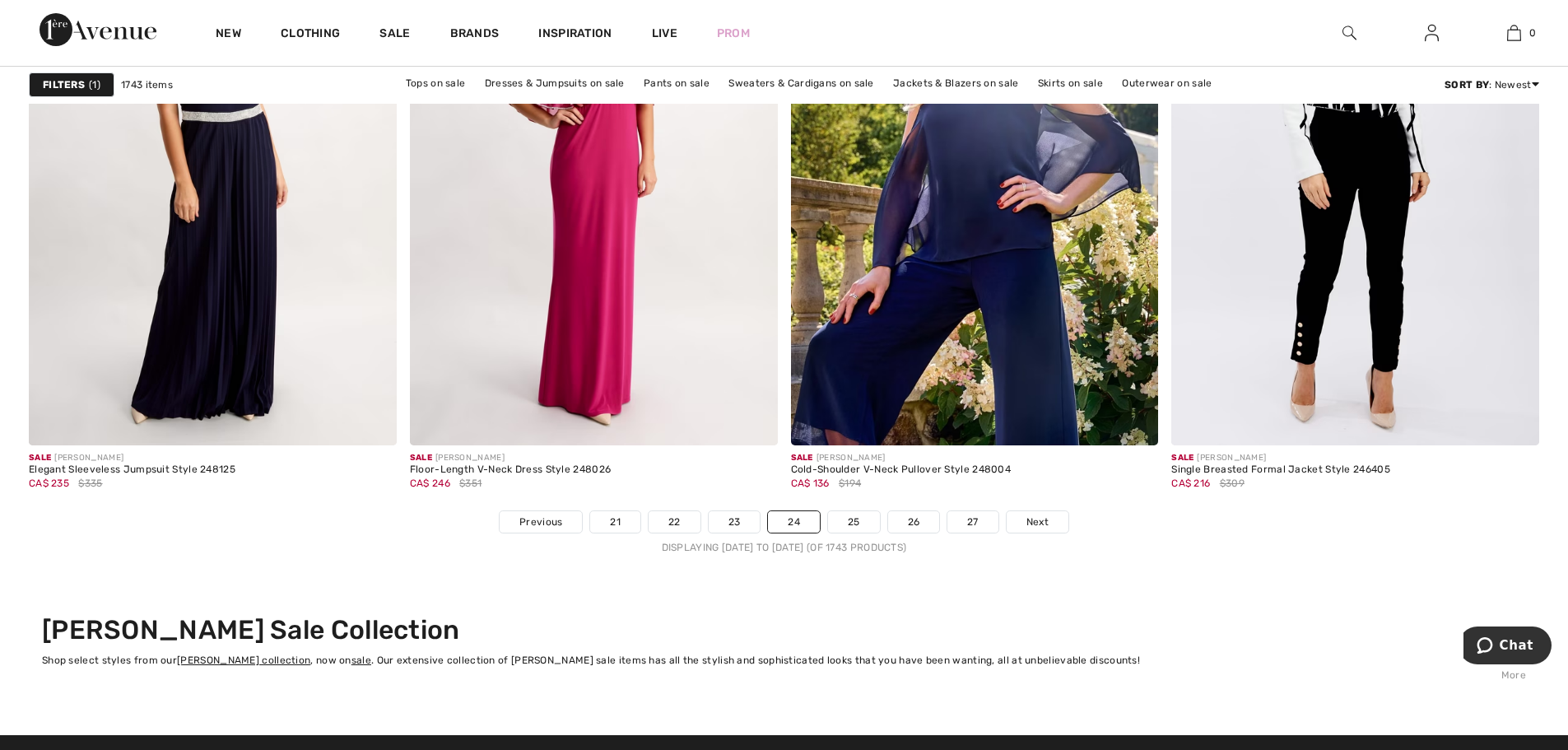
scroll to position [9463, 0]
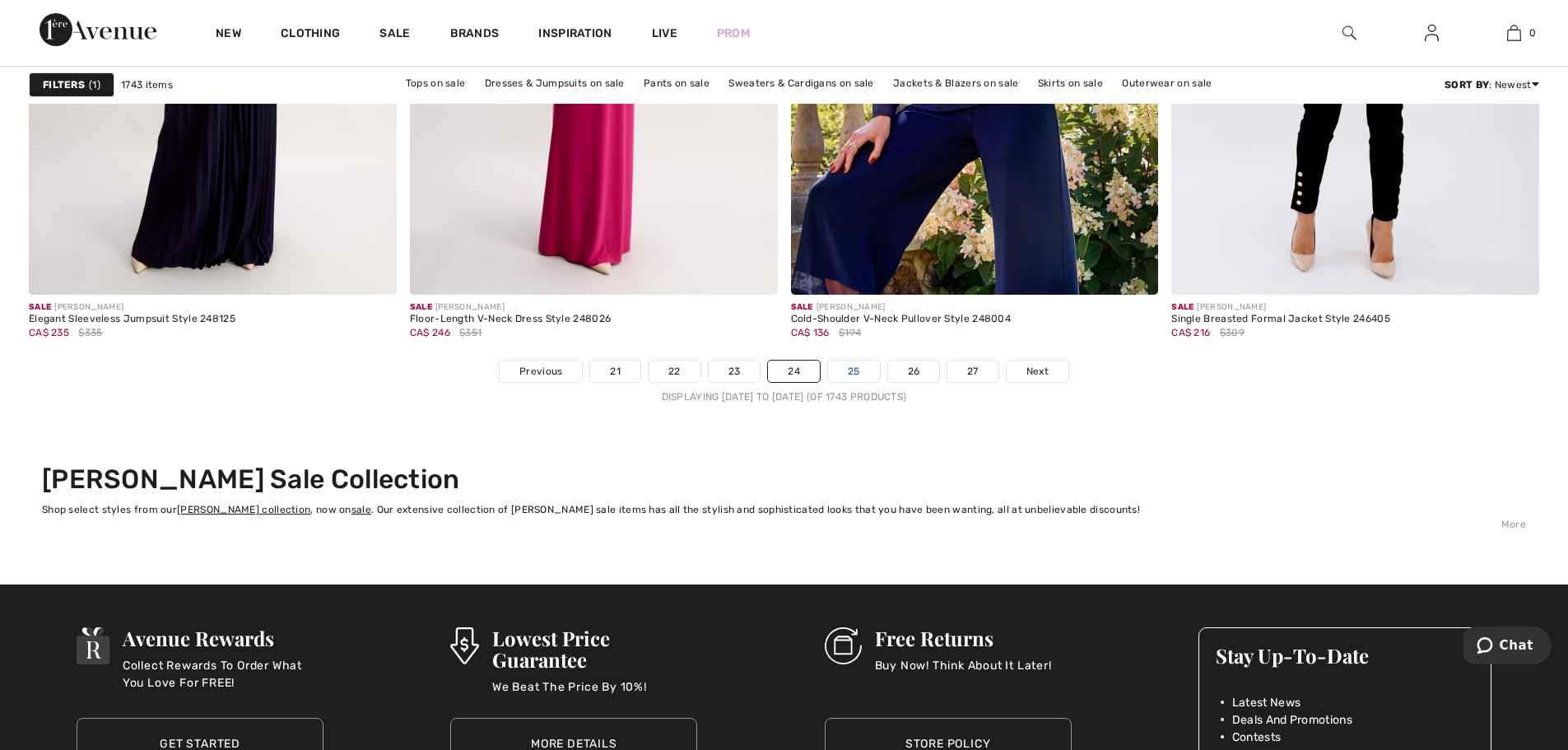
click at [849, 367] on link "25" at bounding box center [854, 370] width 52 height 21
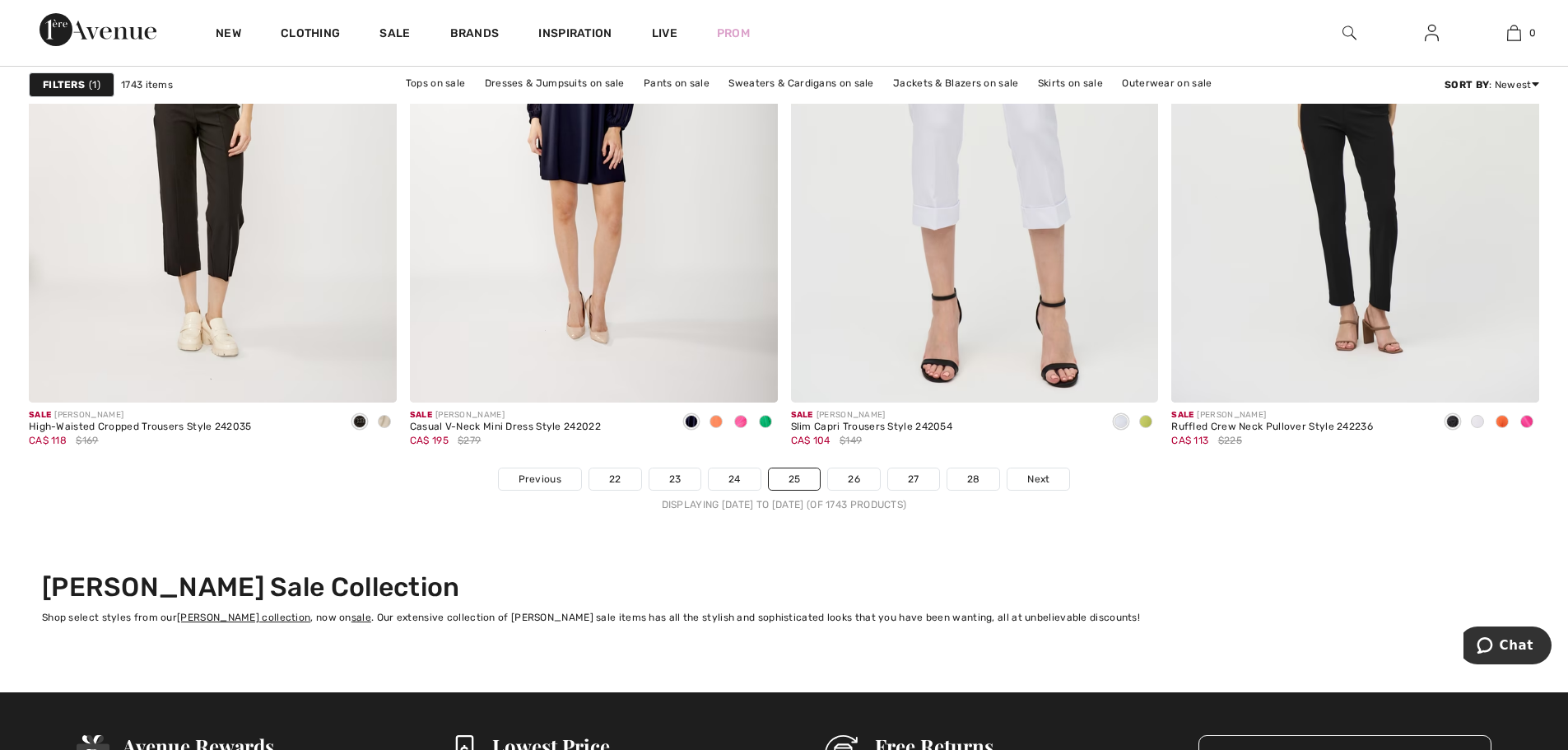
scroll to position [9381, 0]
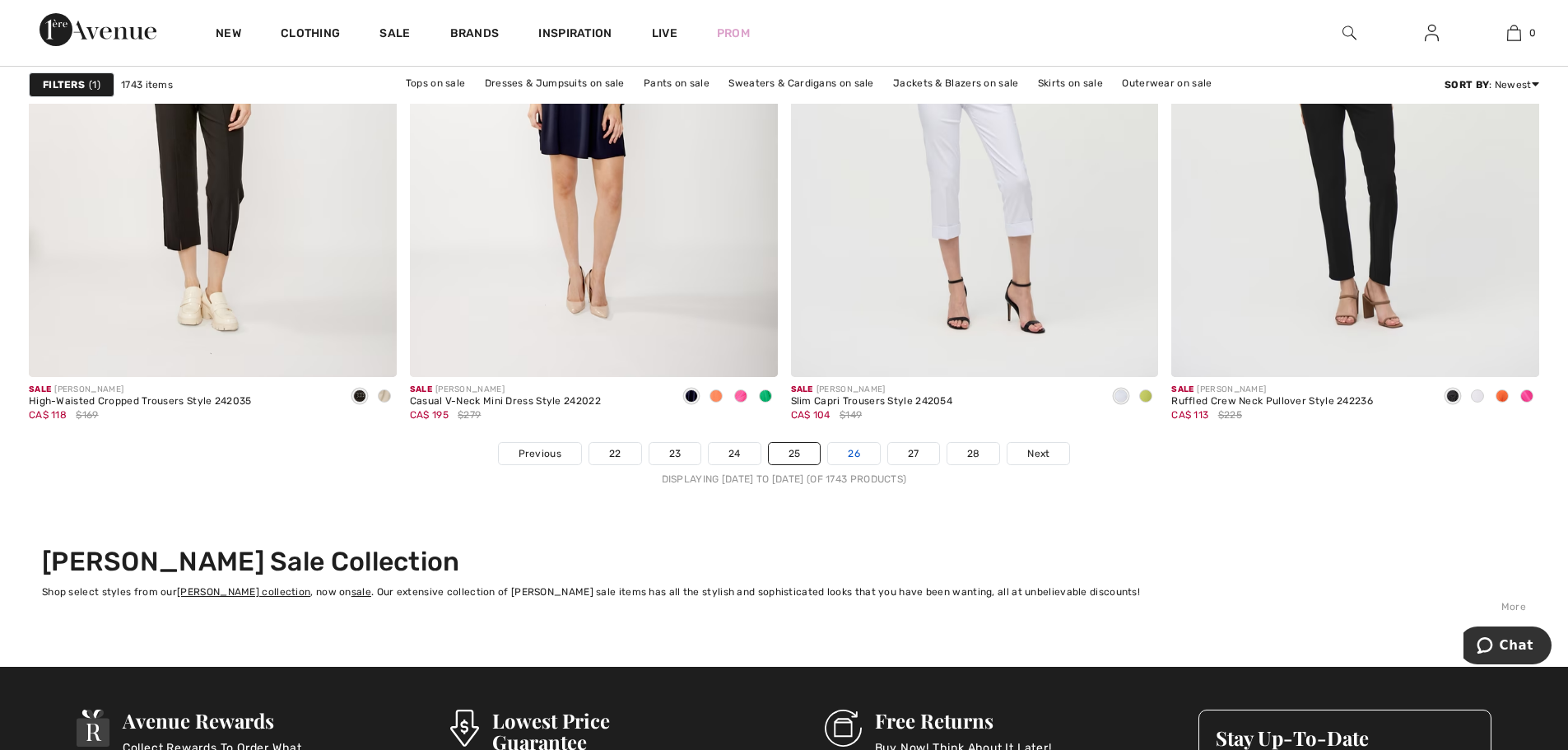
click at [852, 454] on link "26" at bounding box center [854, 453] width 52 height 21
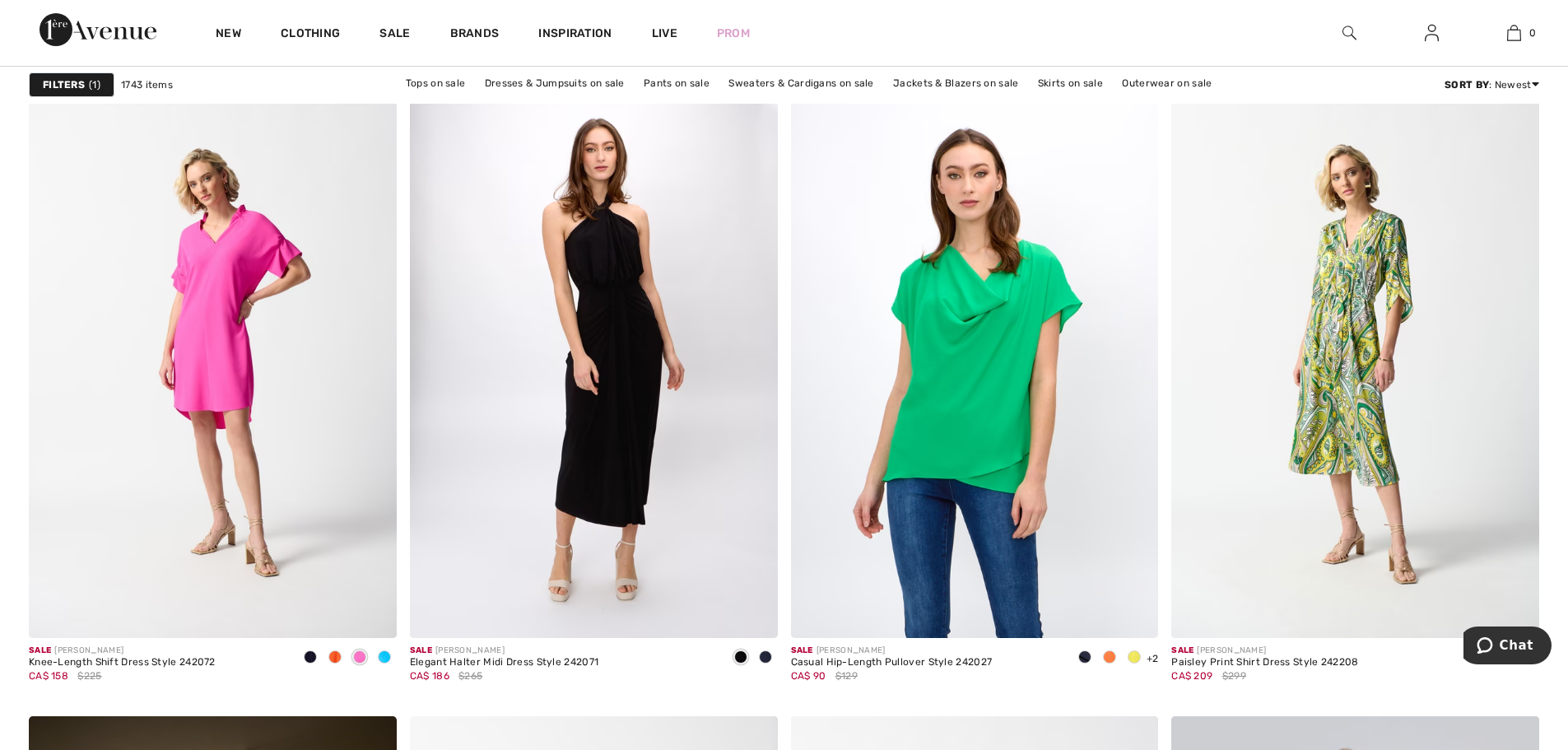
scroll to position [3621, 0]
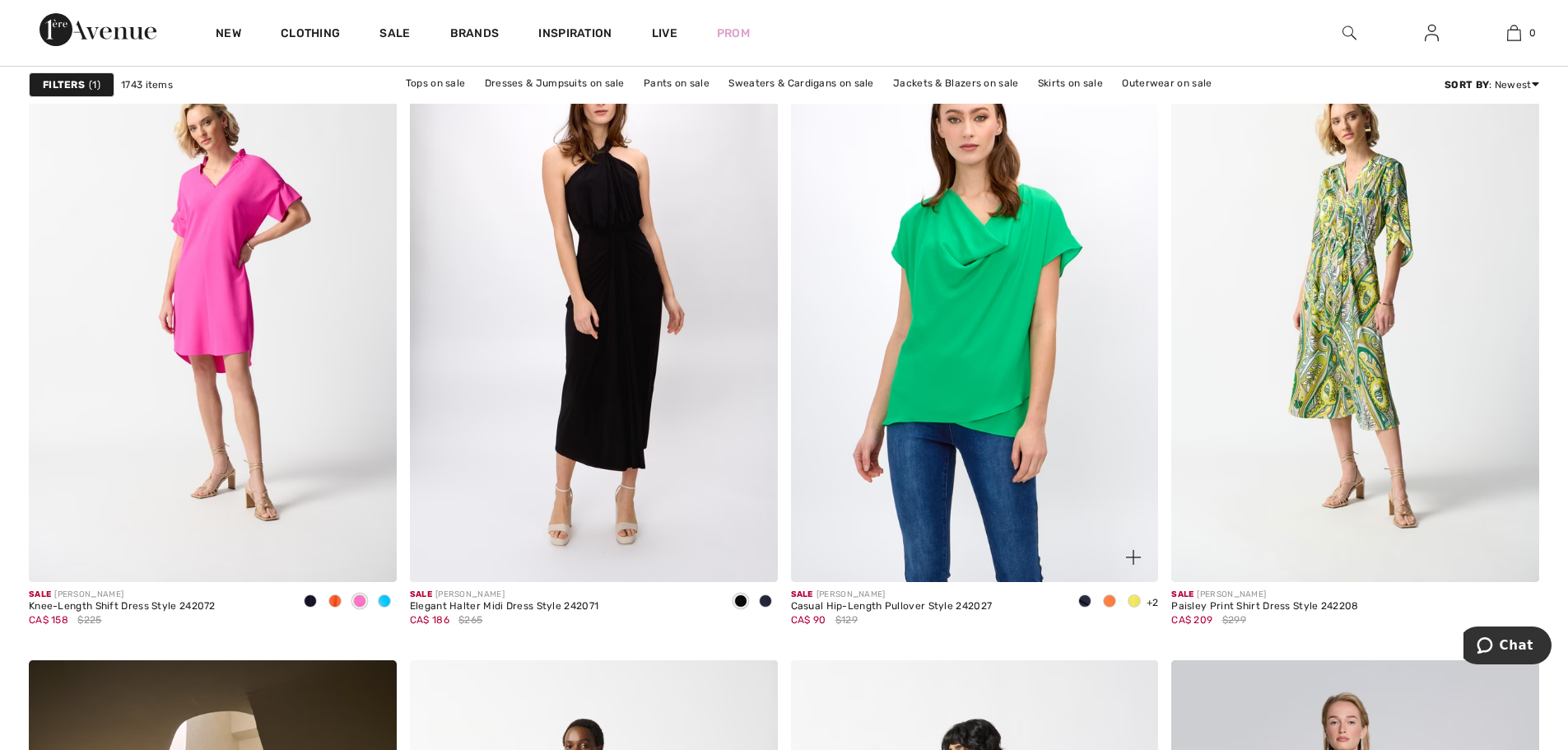
click at [992, 428] on img at bounding box center [975, 305] width 368 height 551
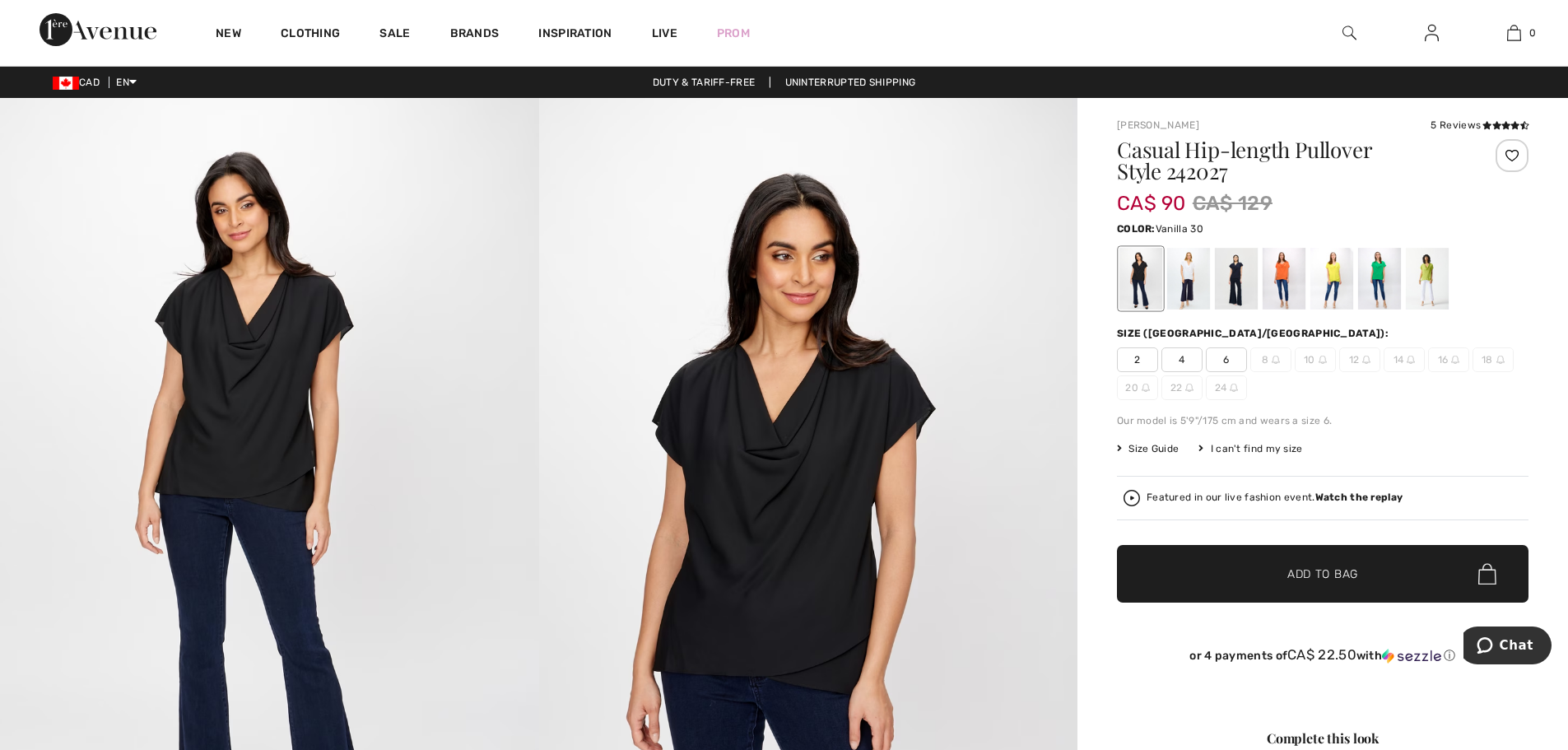
click at [1182, 261] on div at bounding box center [1188, 279] width 43 height 62
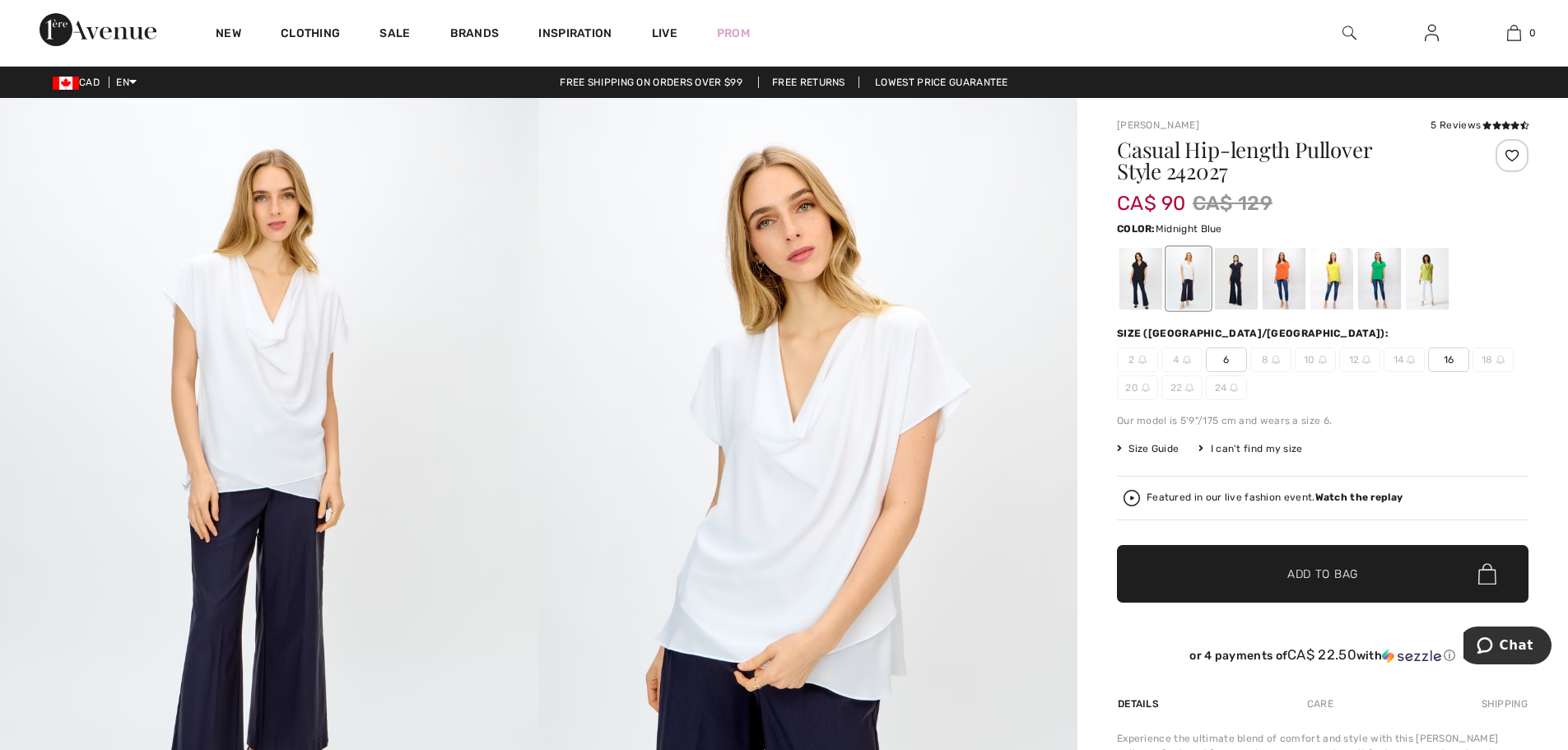
click at [1229, 275] on div at bounding box center [1236, 279] width 43 height 62
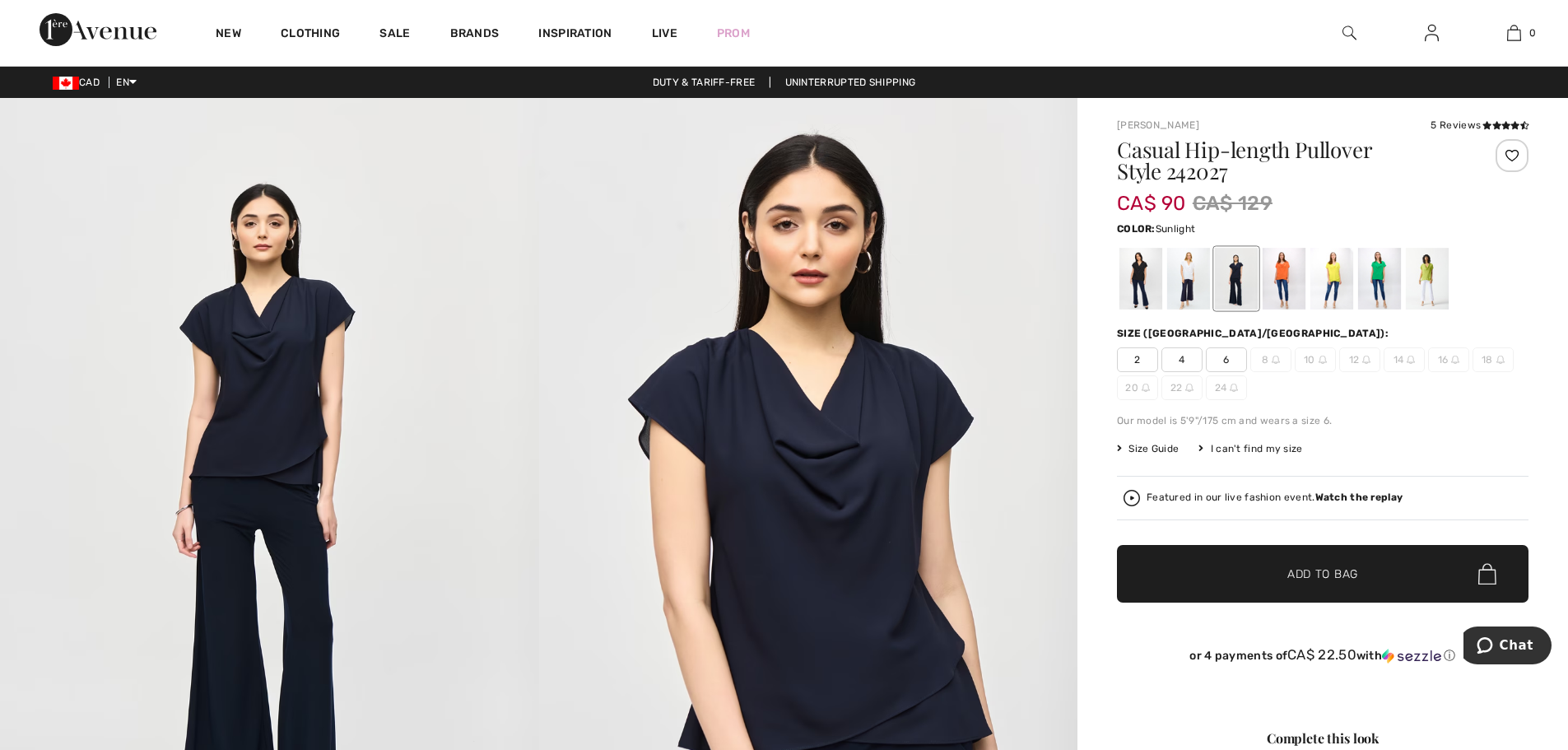
click at [1331, 274] on div at bounding box center [1331, 279] width 43 height 62
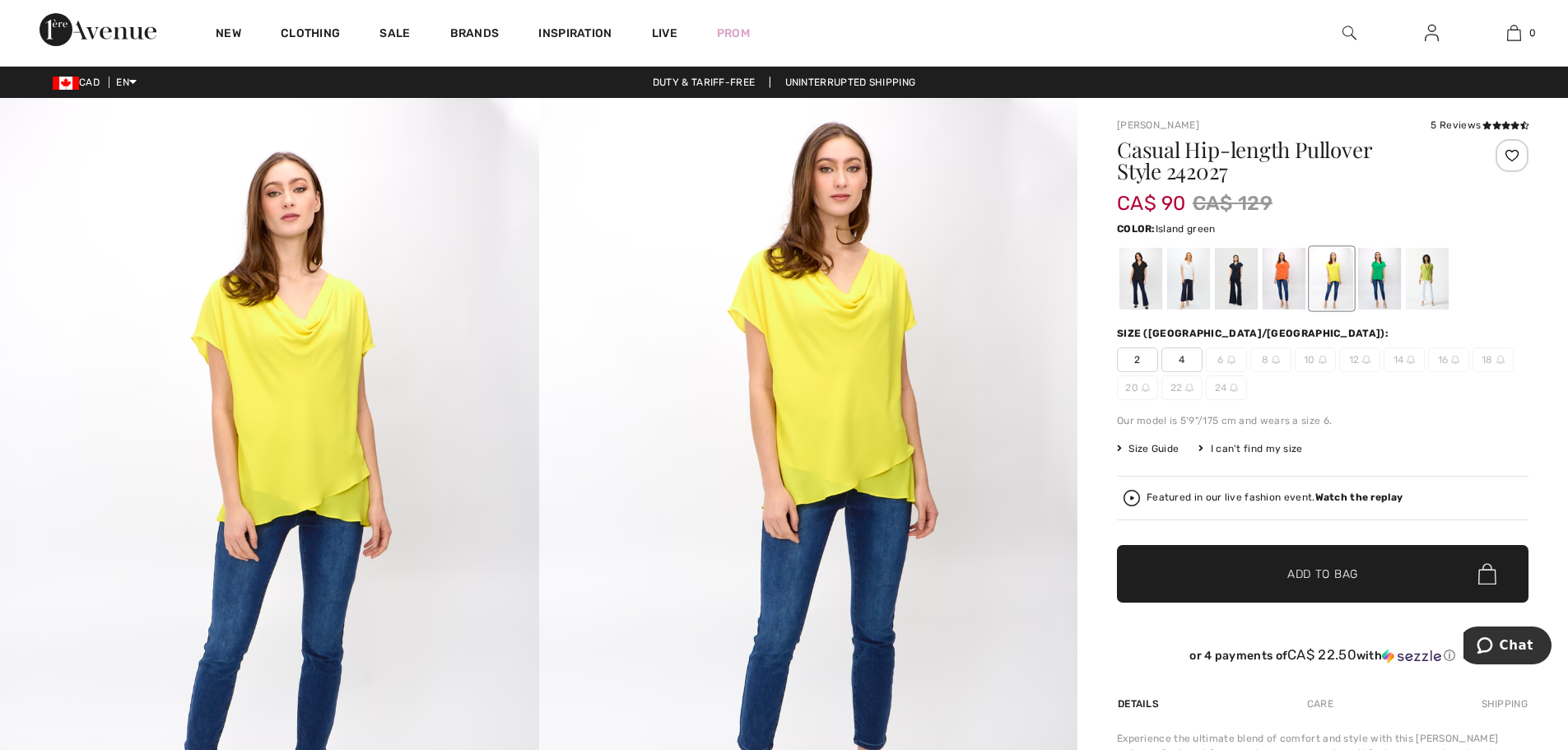
click at [1373, 267] on div at bounding box center [1379, 279] width 43 height 62
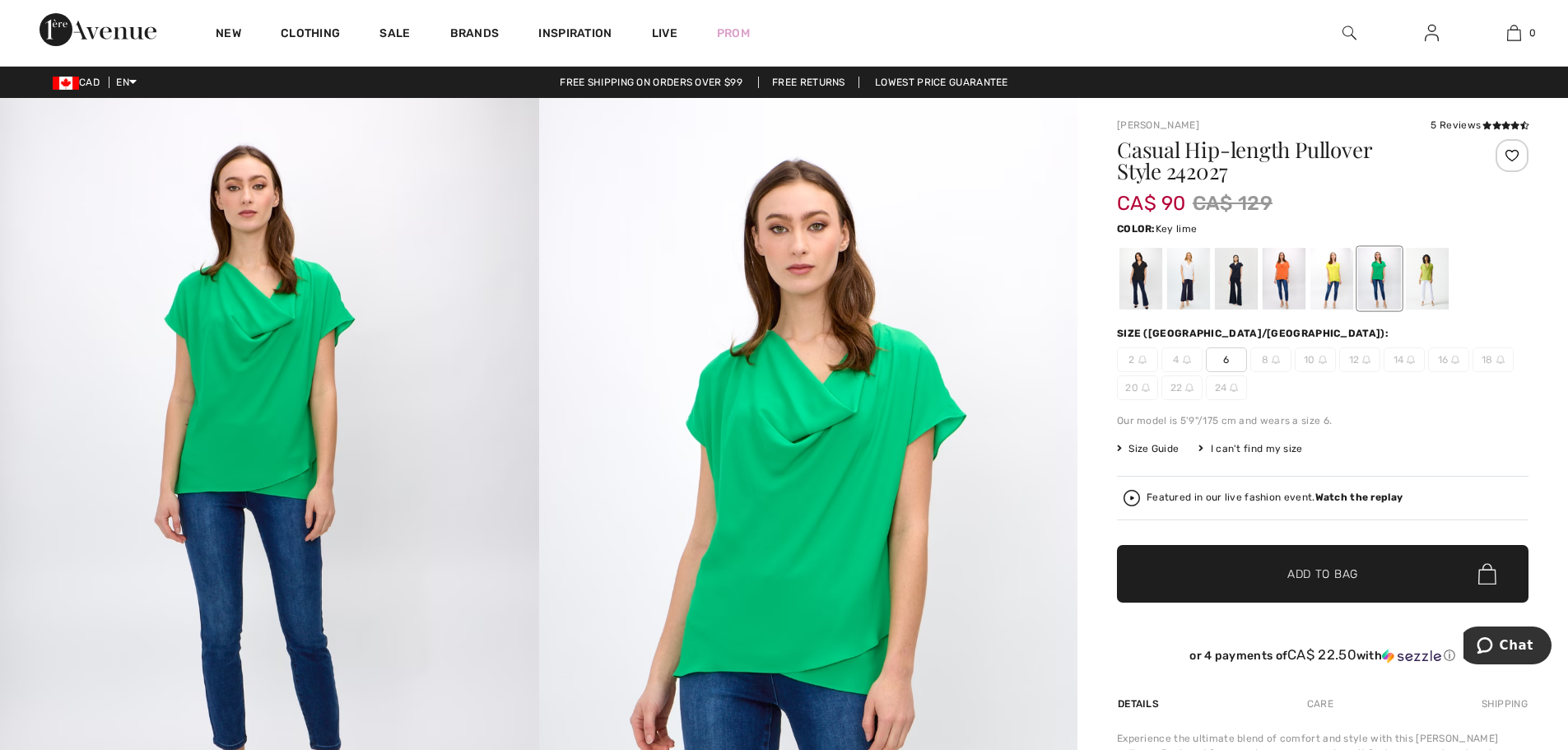
click at [1421, 276] on div at bounding box center [1426, 279] width 43 height 62
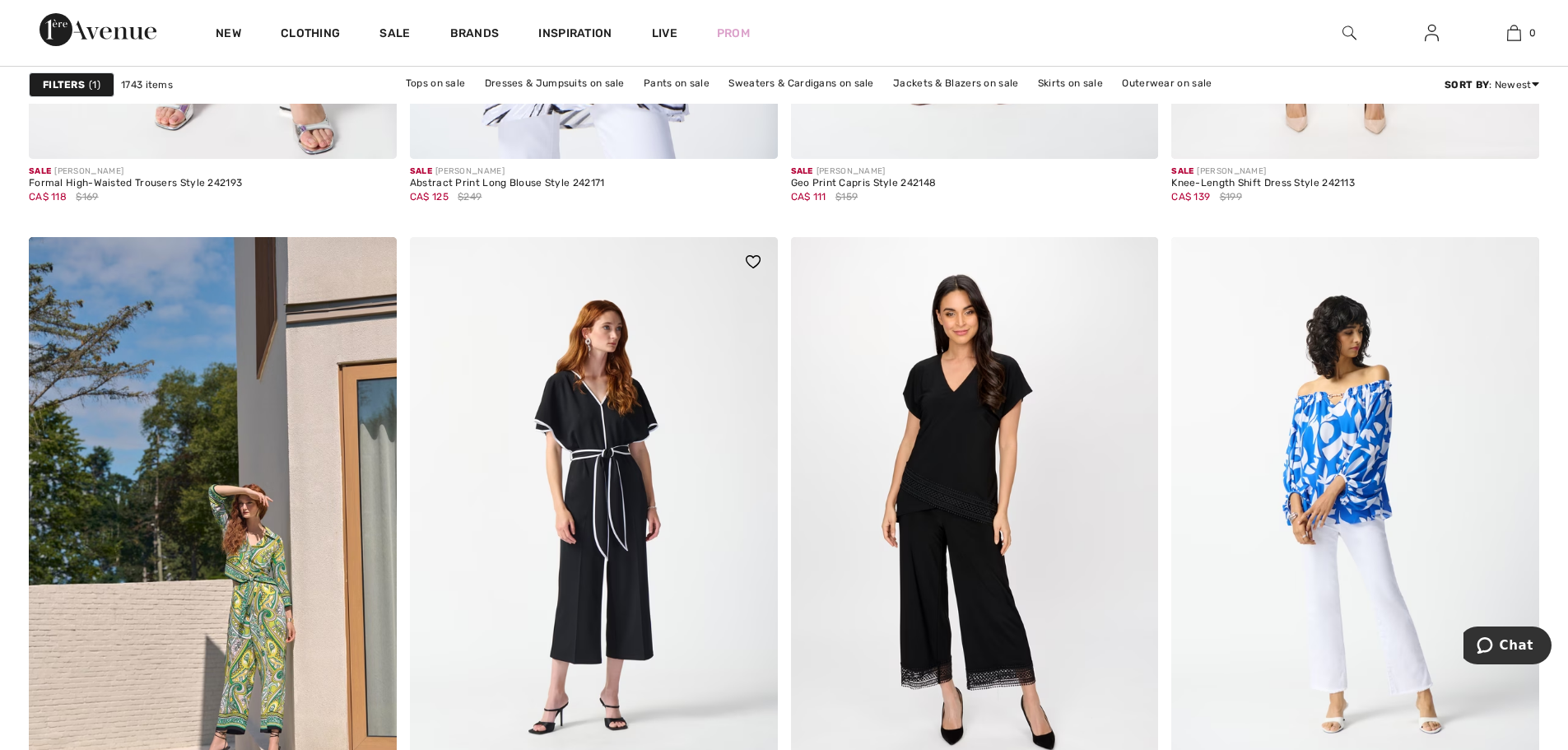
scroll to position [9298, 0]
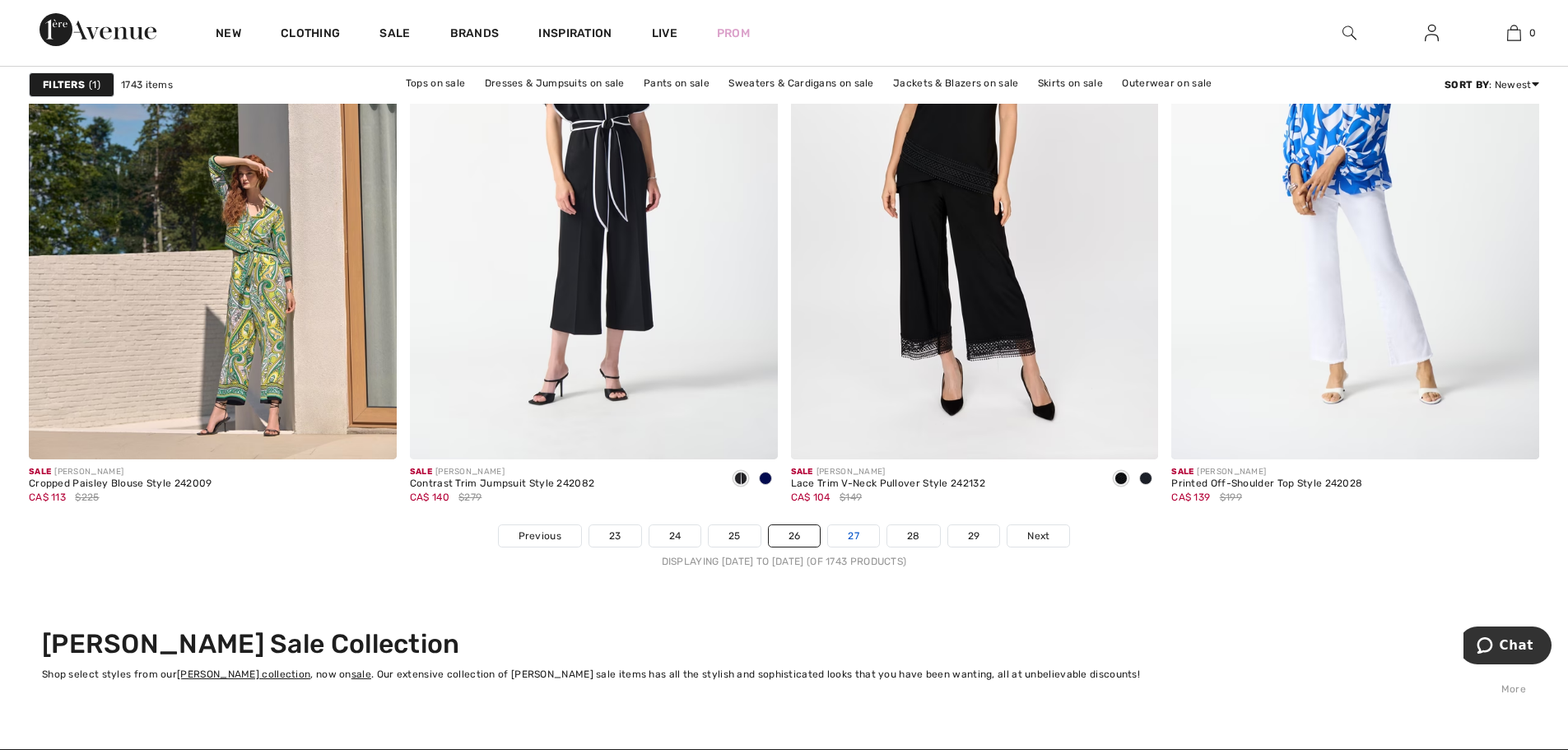
click at [843, 538] on link "27" at bounding box center [853, 535] width 51 height 21
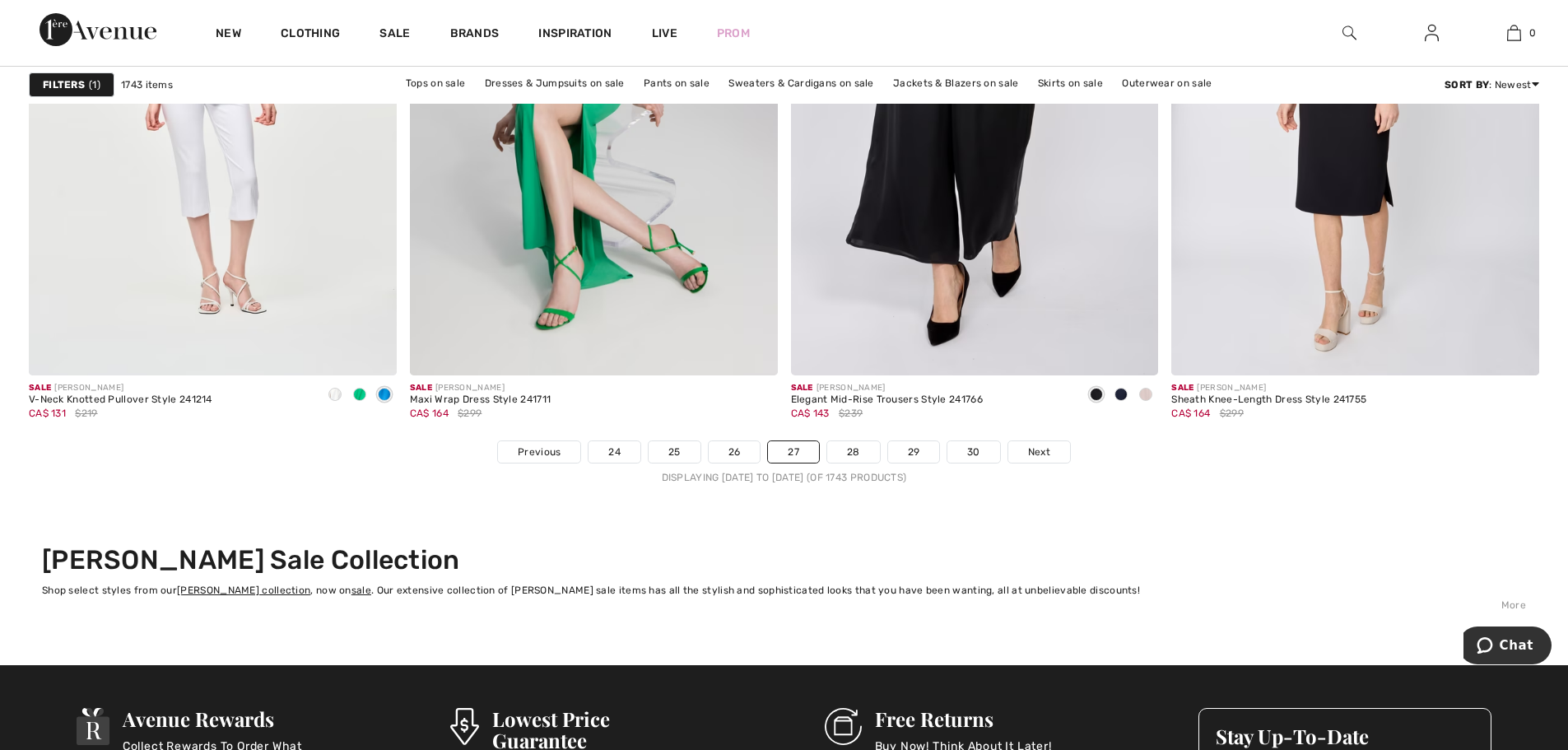
scroll to position [9463, 0]
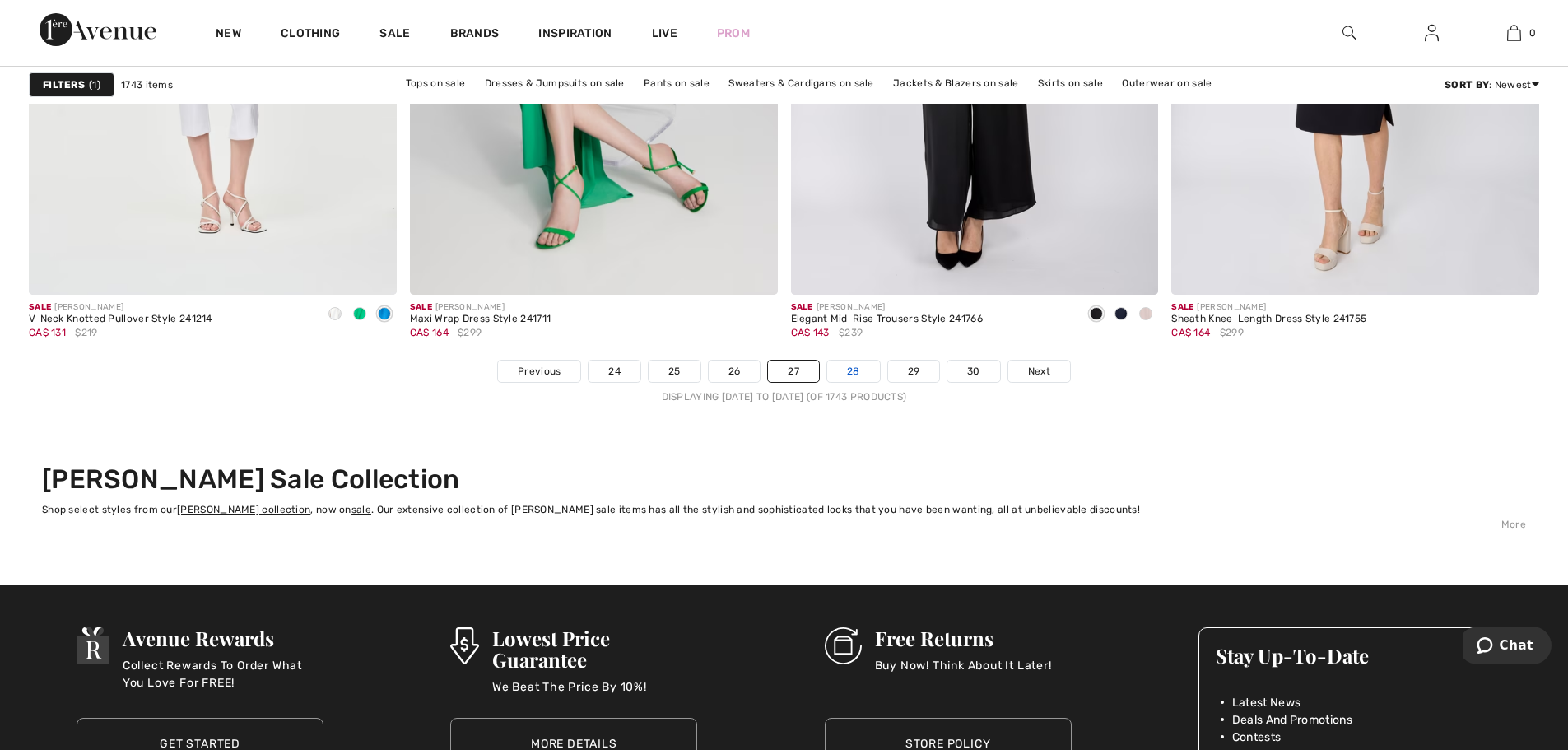
click at [849, 374] on link "28" at bounding box center [853, 370] width 53 height 21
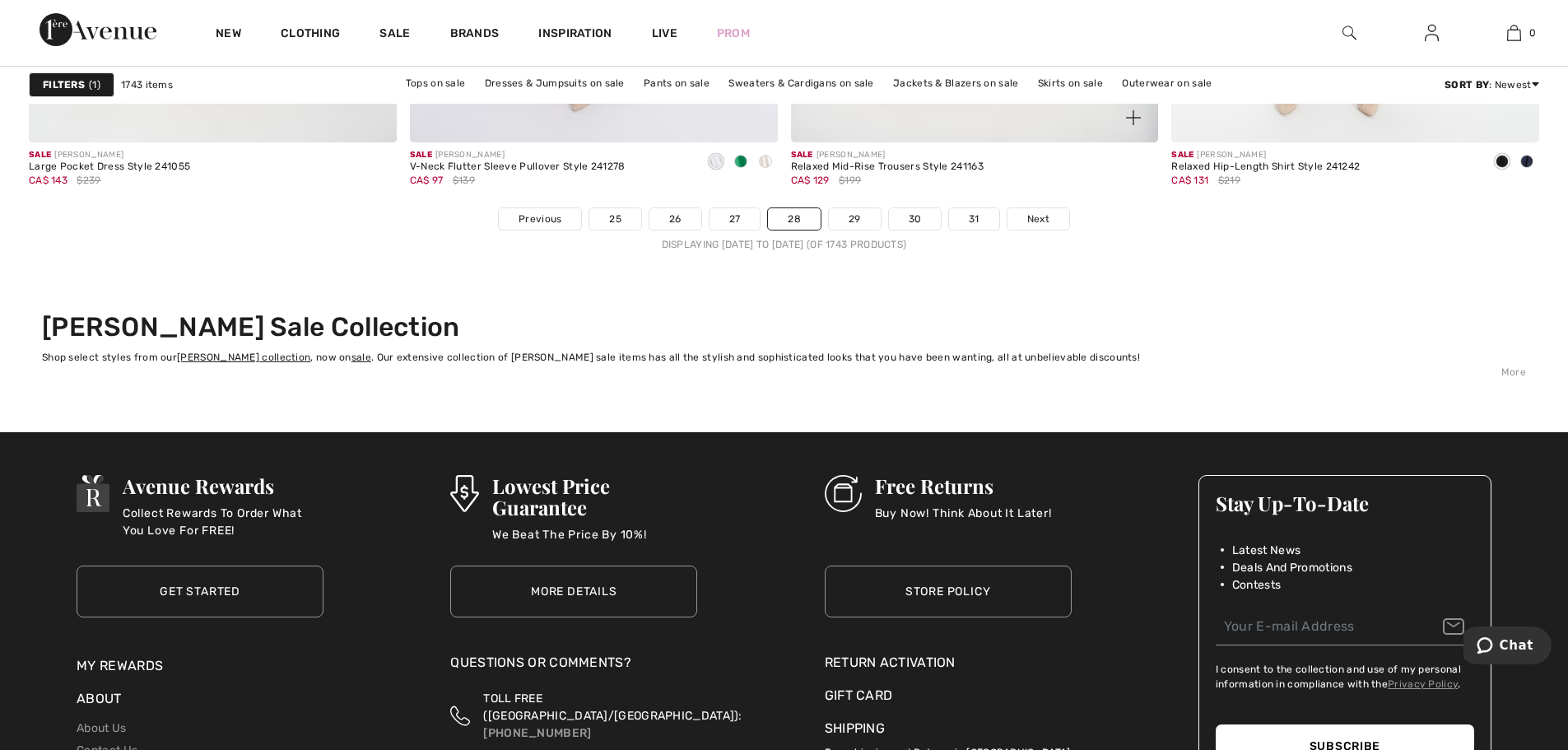
scroll to position [9627, 0]
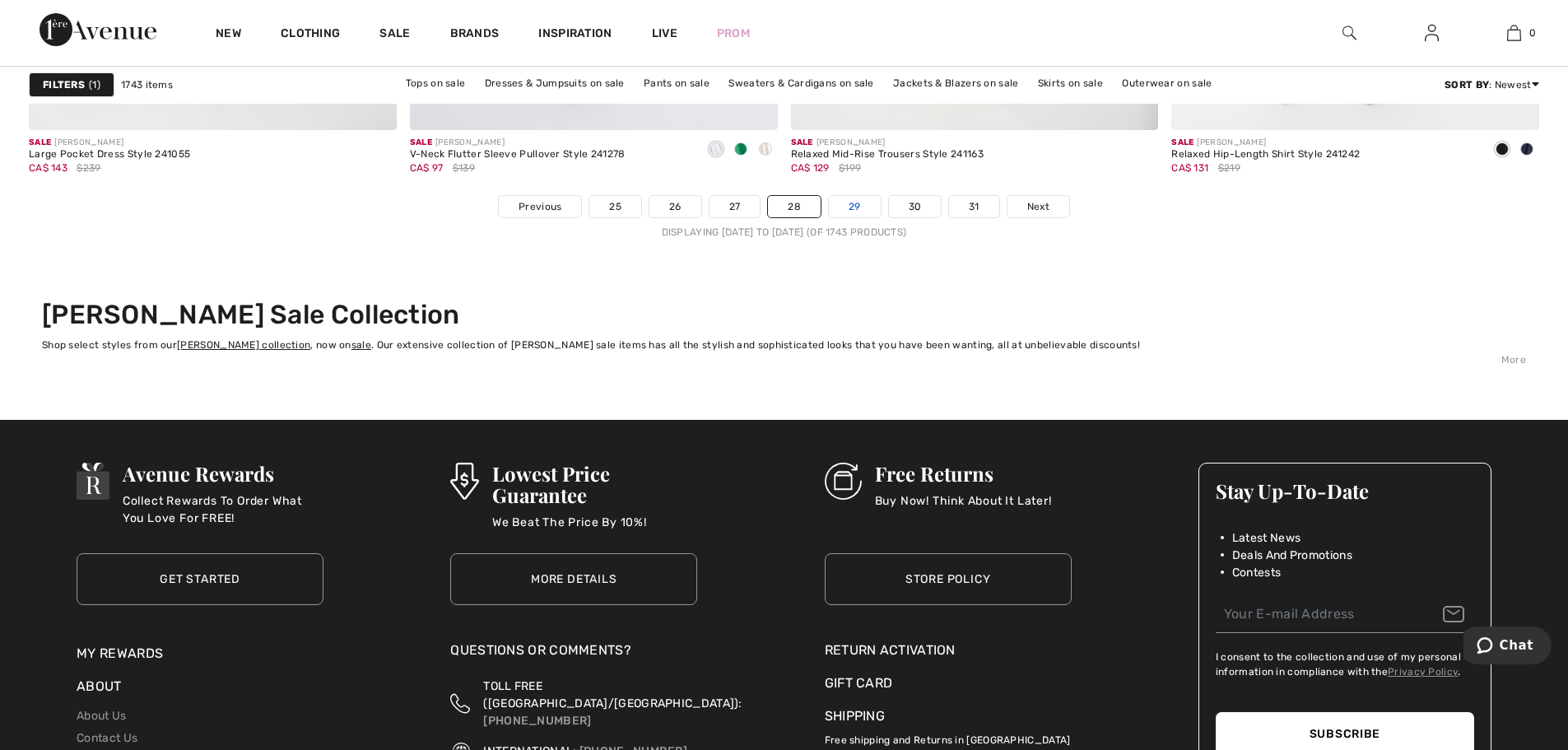
click at [856, 210] on link "29" at bounding box center [855, 206] width 52 height 21
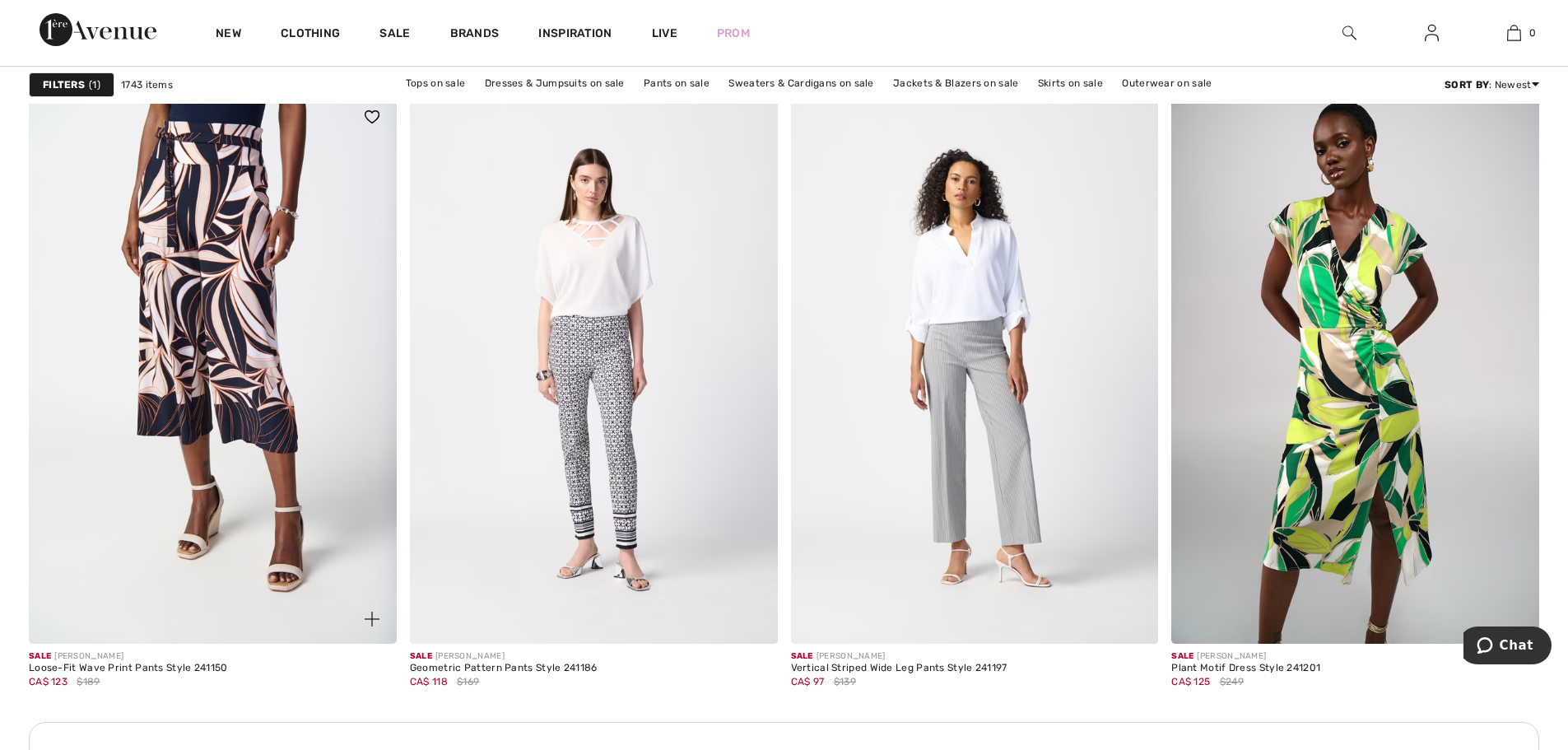
scroll to position [6994, 0]
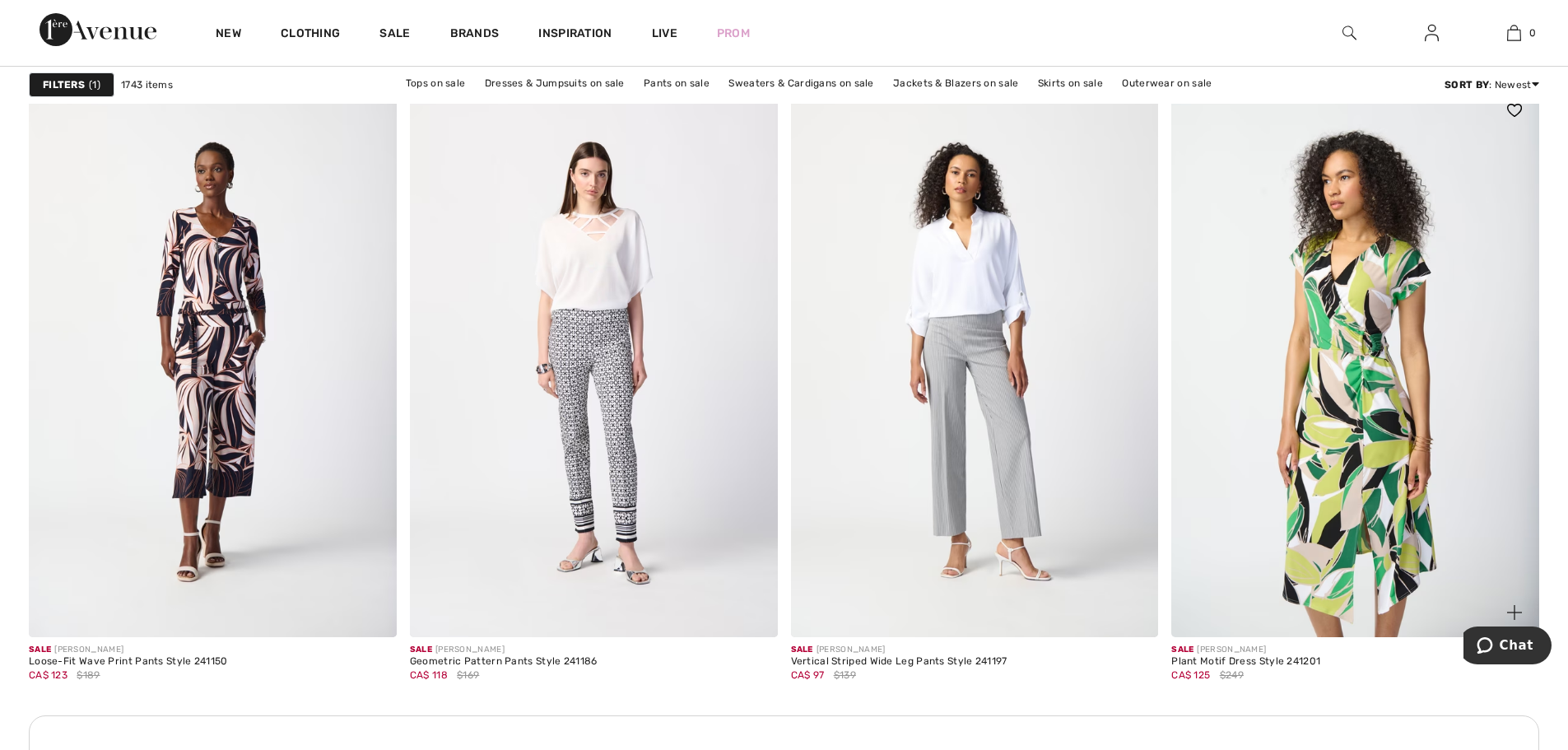
click at [1342, 438] on img at bounding box center [1355, 361] width 368 height 551
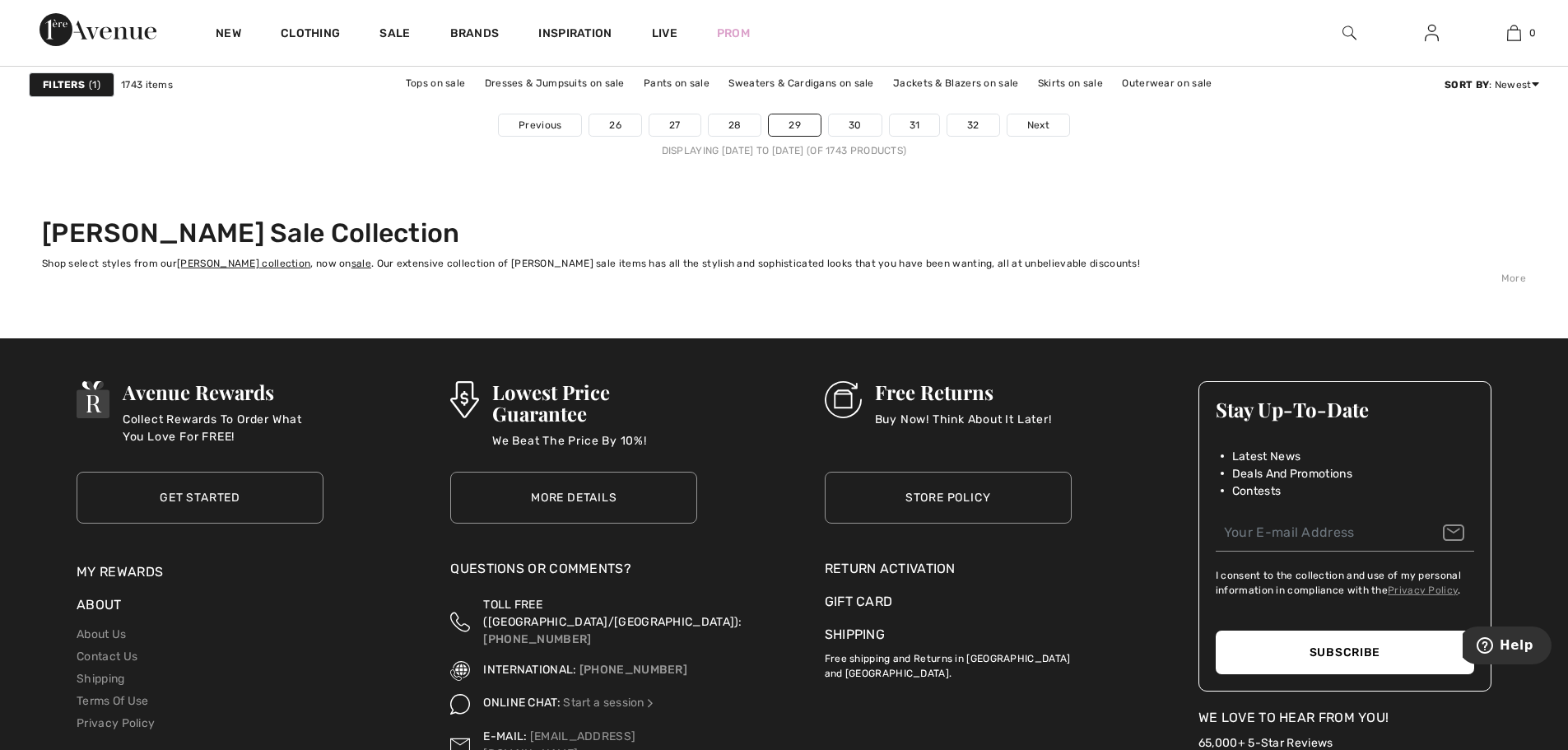
scroll to position [9710, 0]
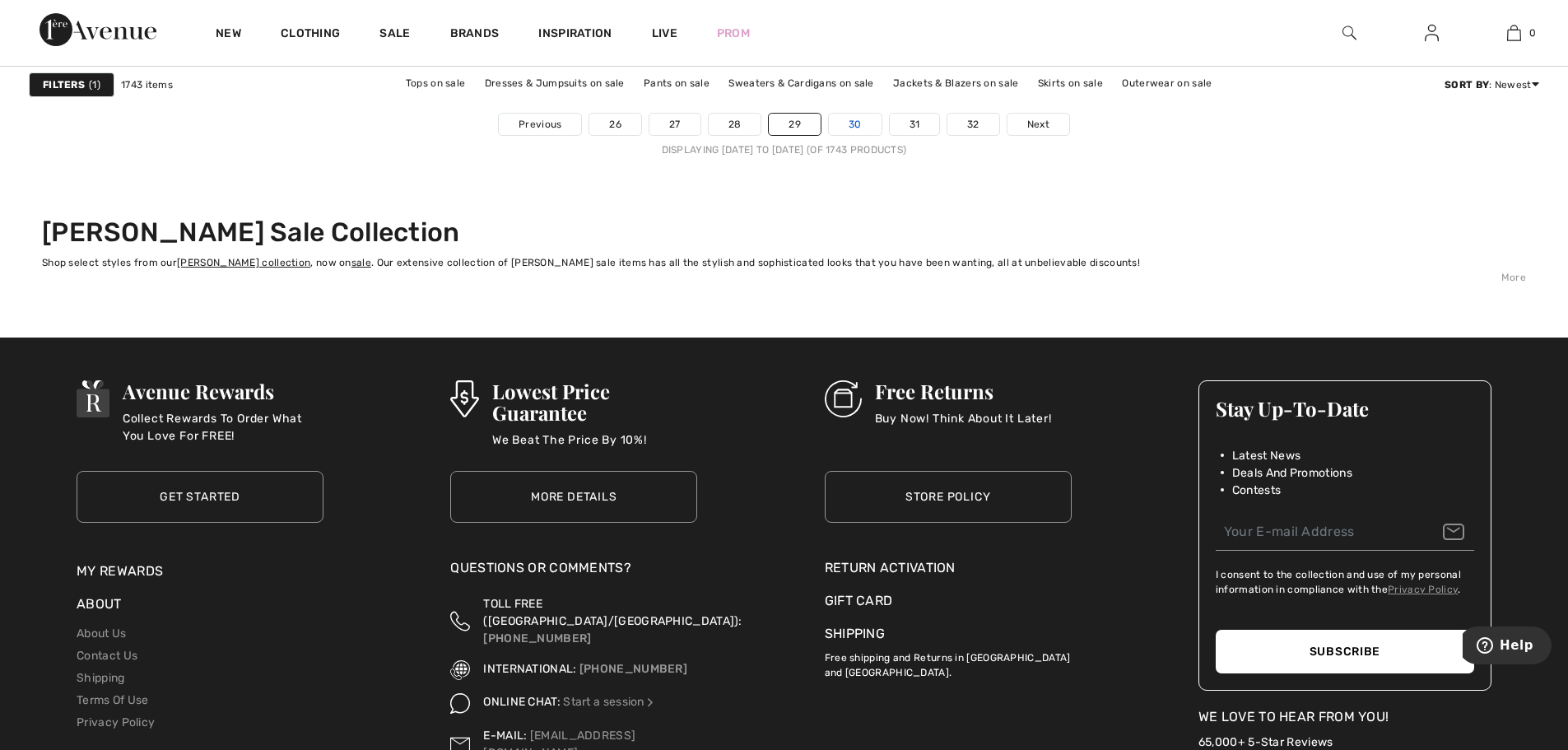
click at [857, 123] on link "30" at bounding box center [855, 124] width 53 height 21
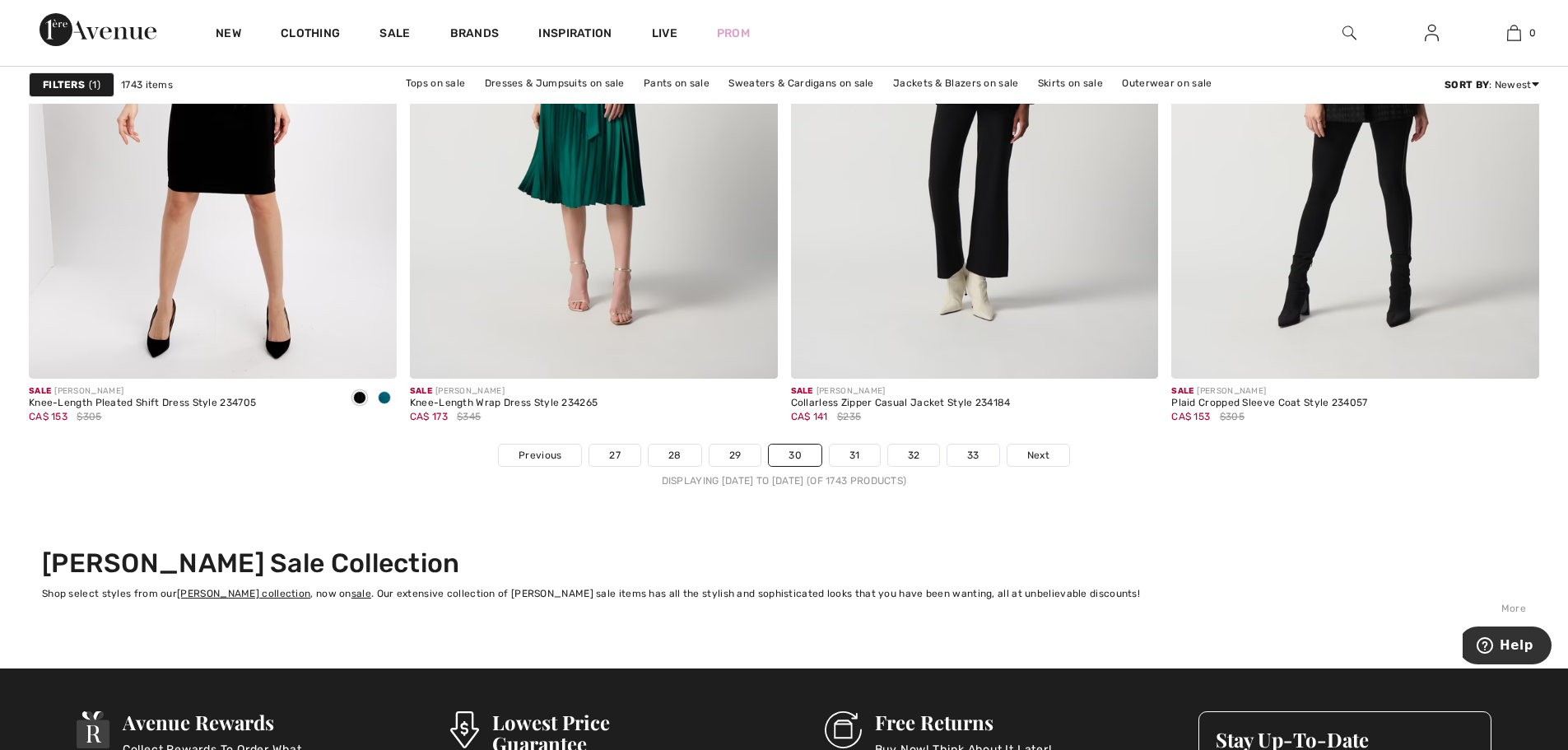
scroll to position [9381, 0]
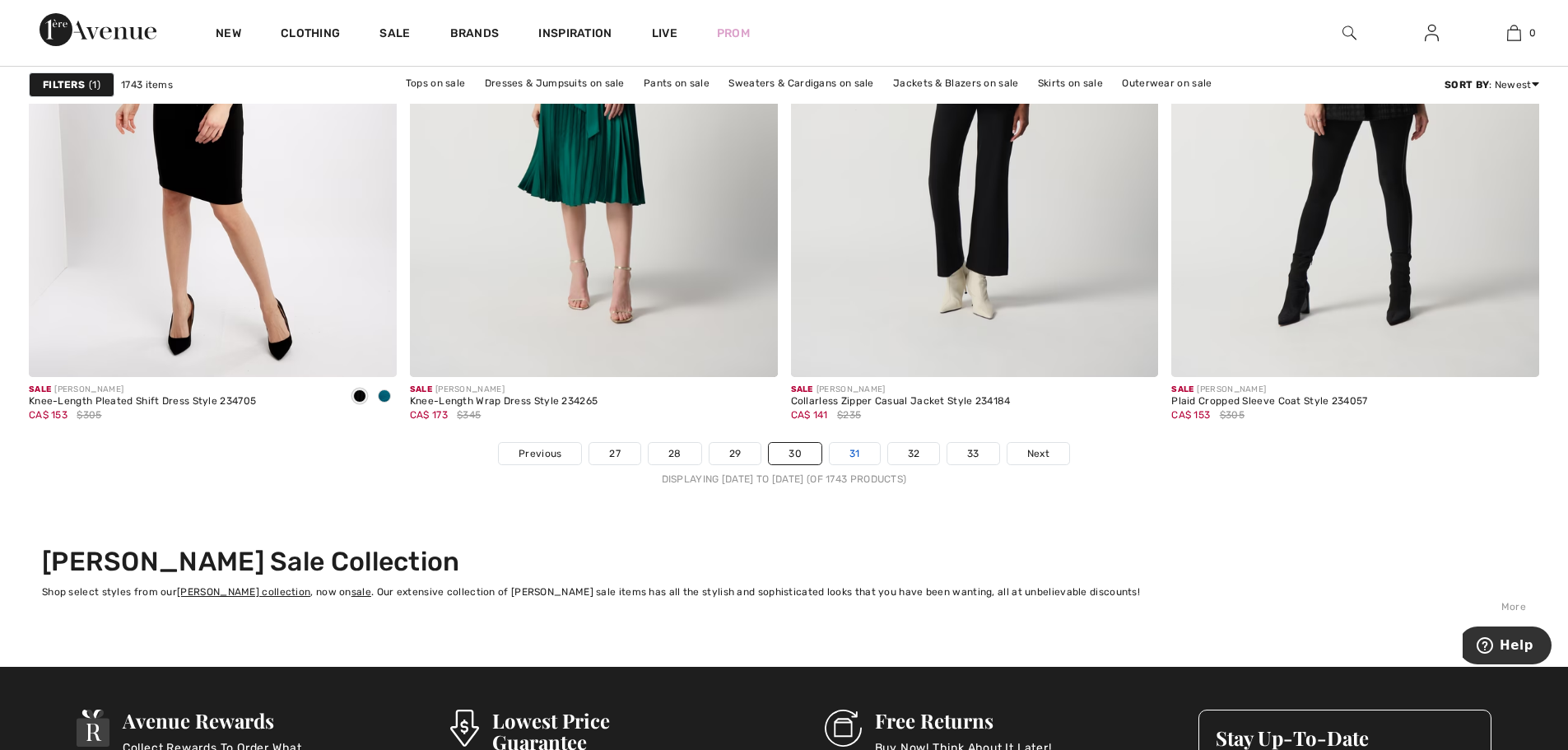
click at [856, 454] on link "31" at bounding box center [854, 453] width 50 height 21
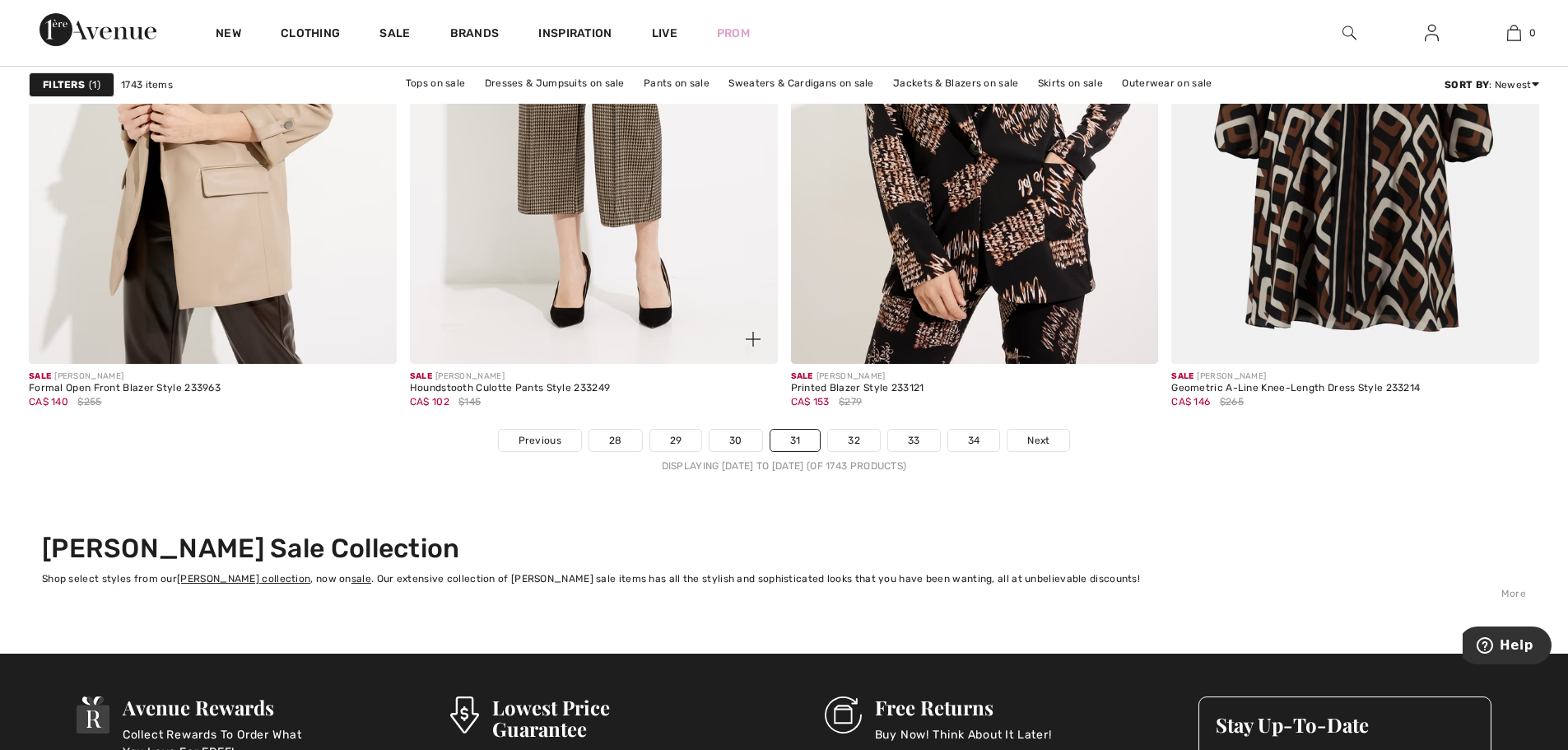
scroll to position [9463, 0]
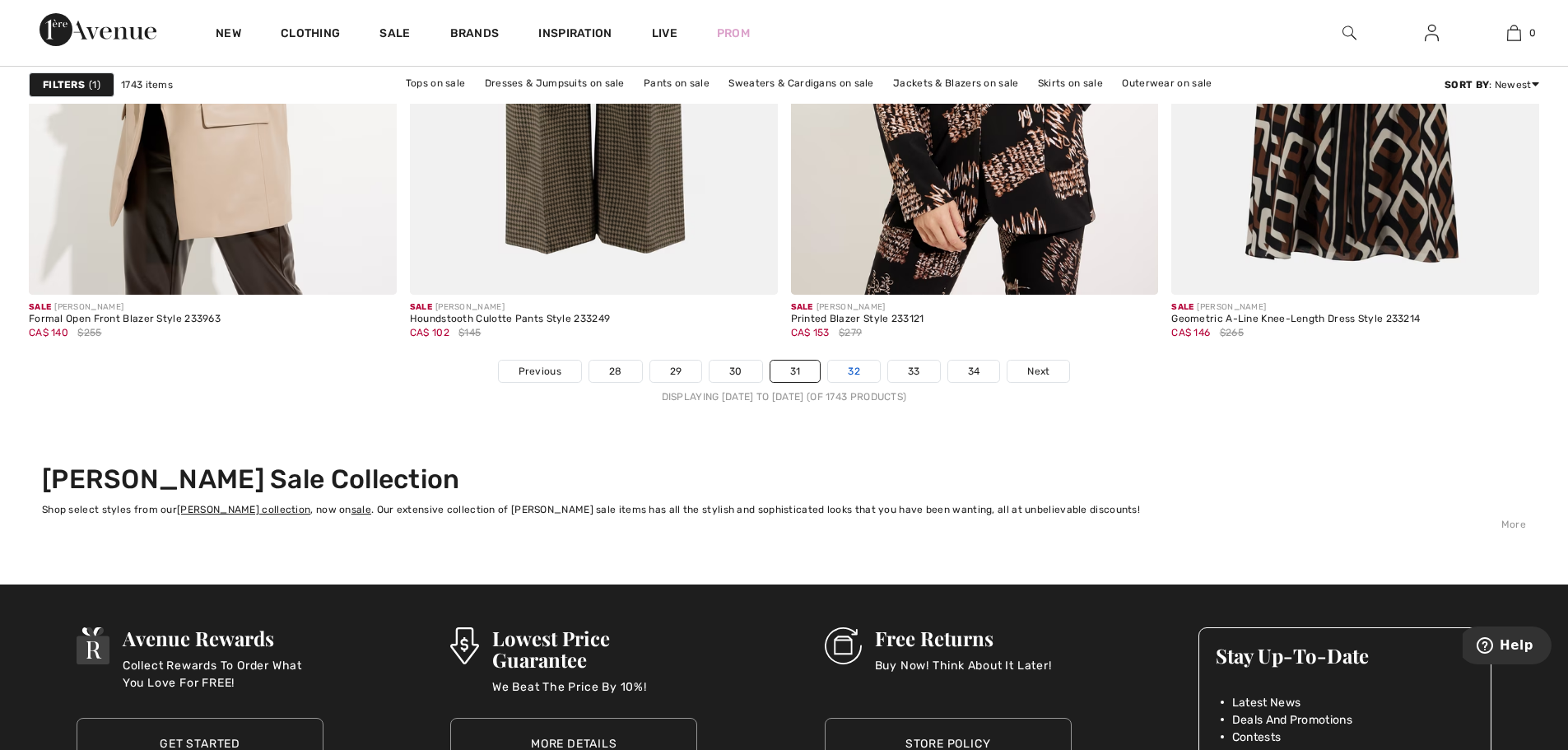
click at [848, 372] on link "32" at bounding box center [854, 370] width 52 height 21
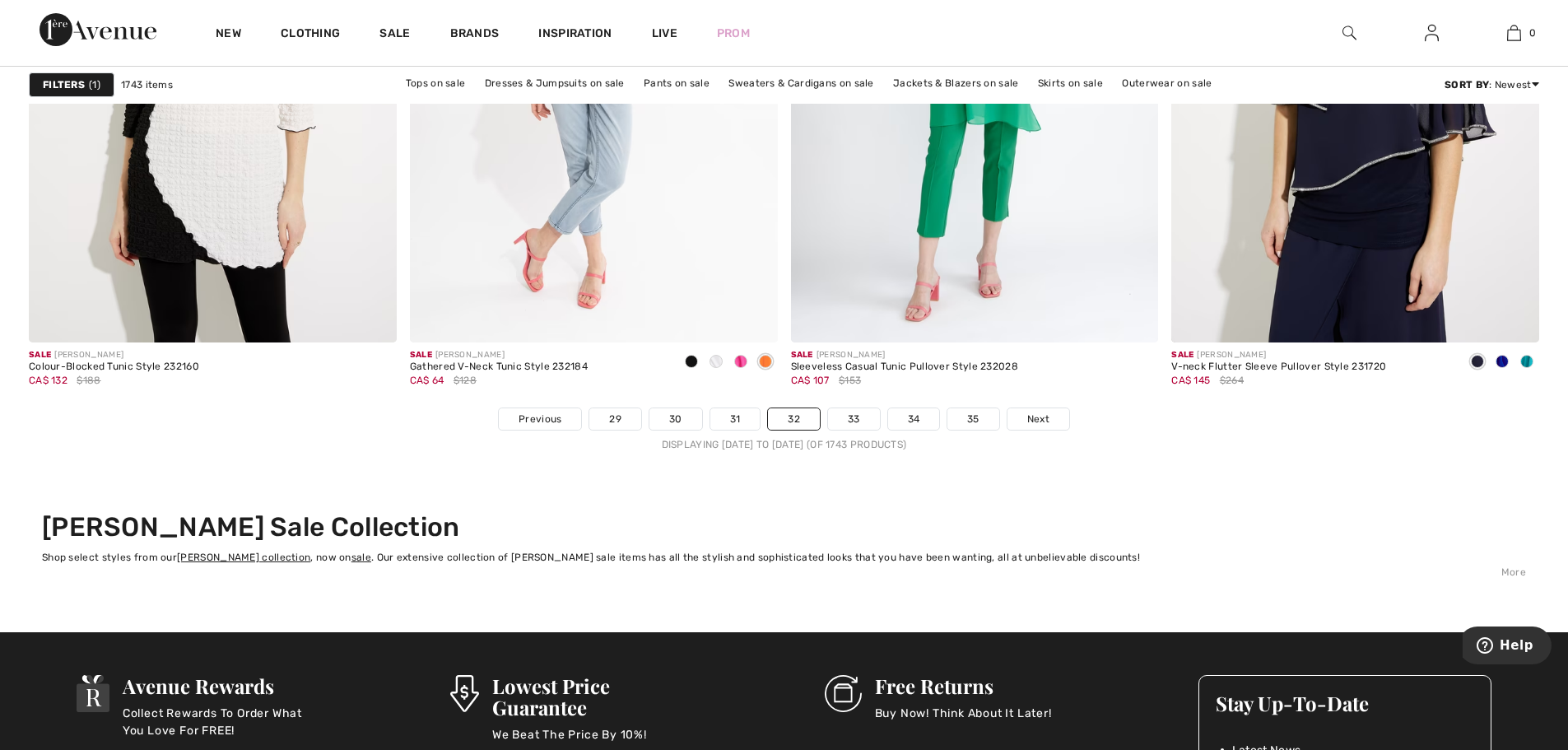
scroll to position [9463, 0]
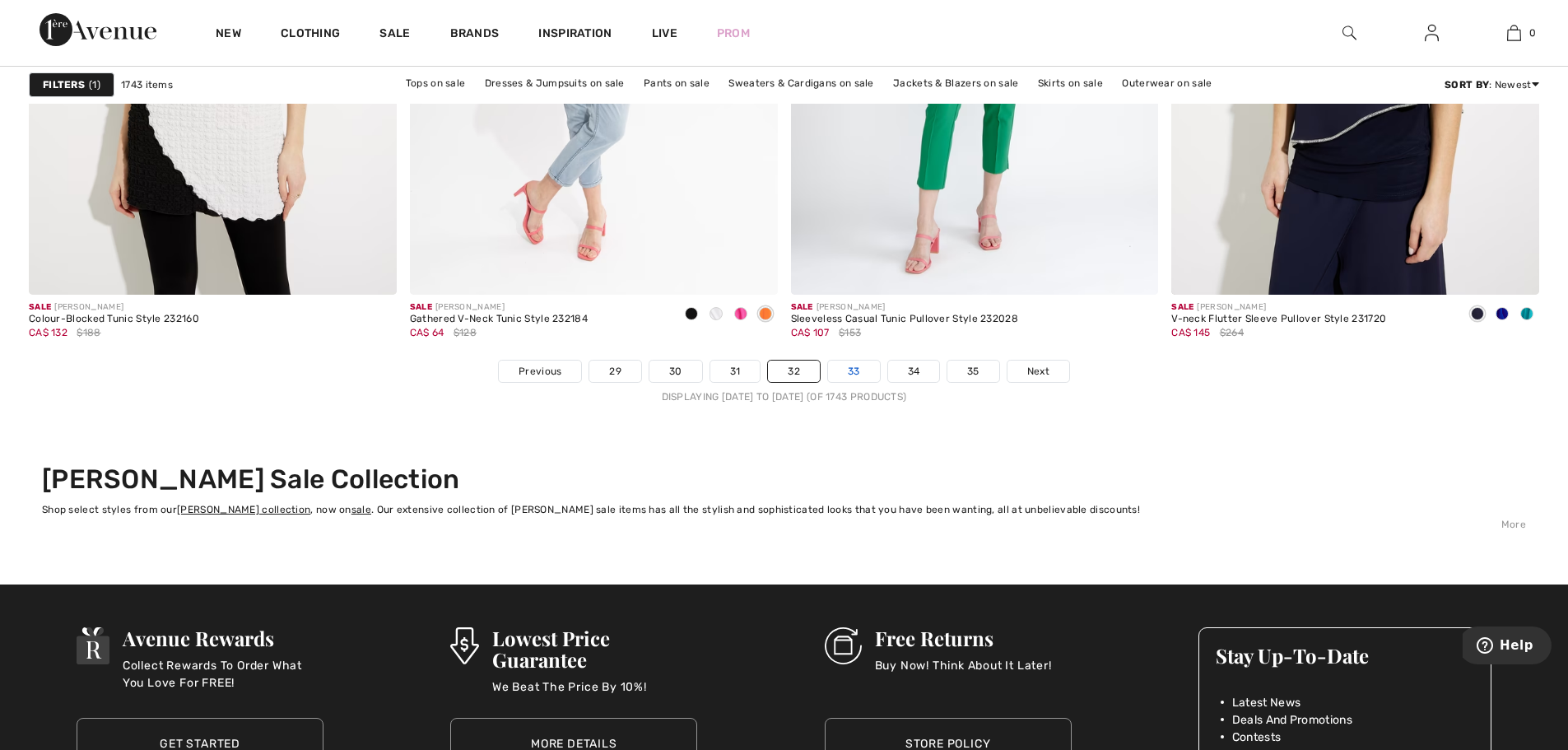
click at [847, 380] on link "33" at bounding box center [854, 370] width 52 height 21
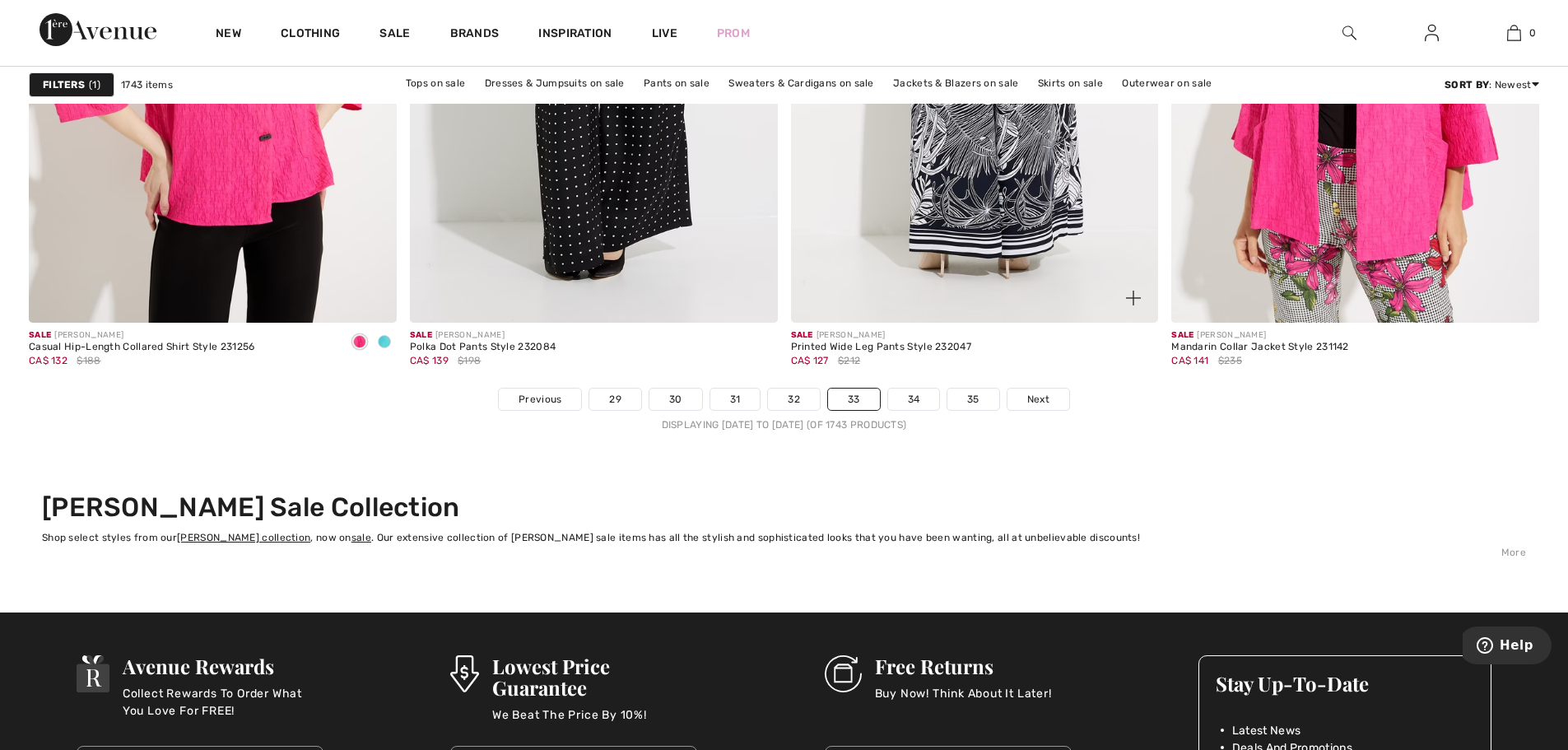
scroll to position [9463, 0]
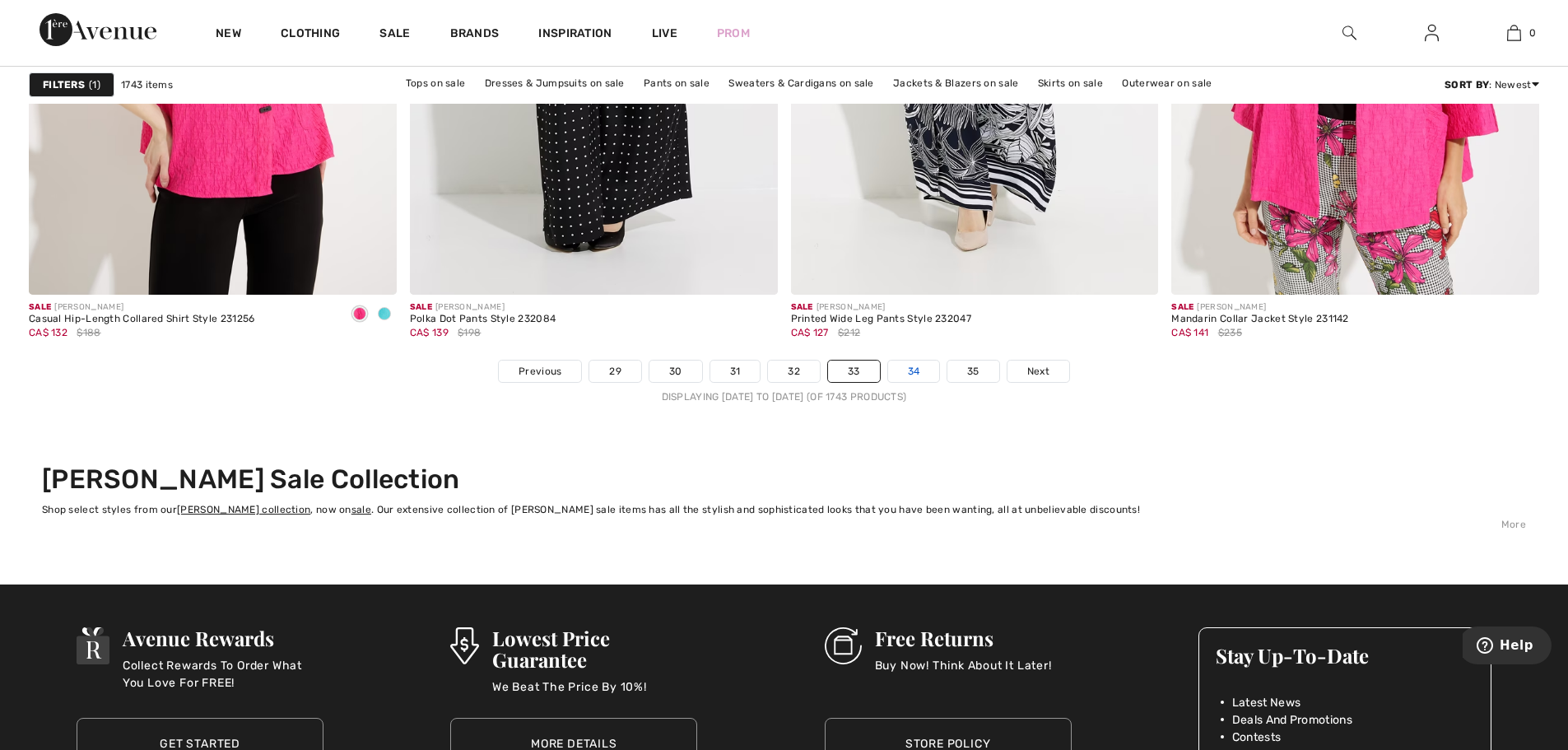
click at [908, 370] on link "34" at bounding box center [914, 370] width 52 height 21
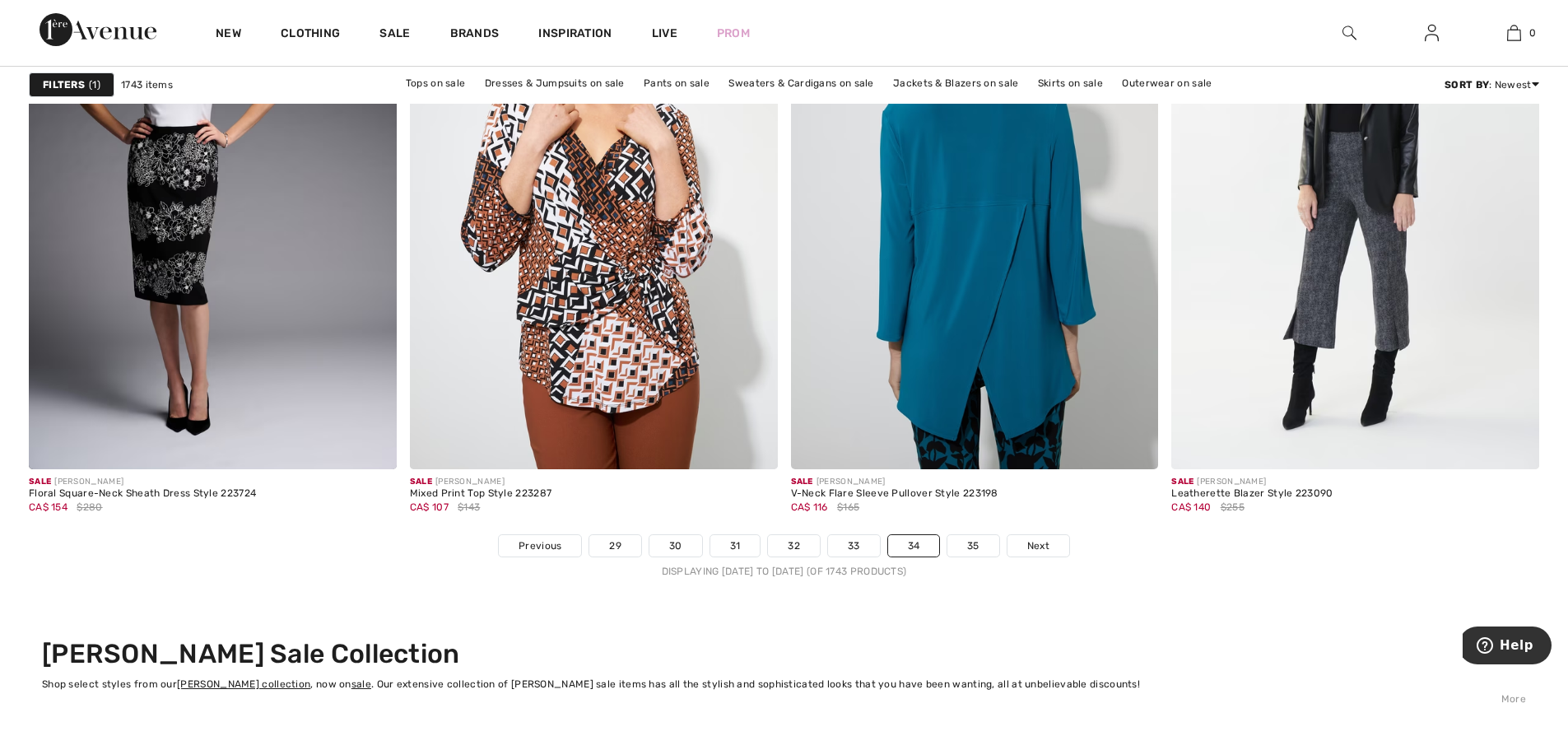
scroll to position [9298, 0]
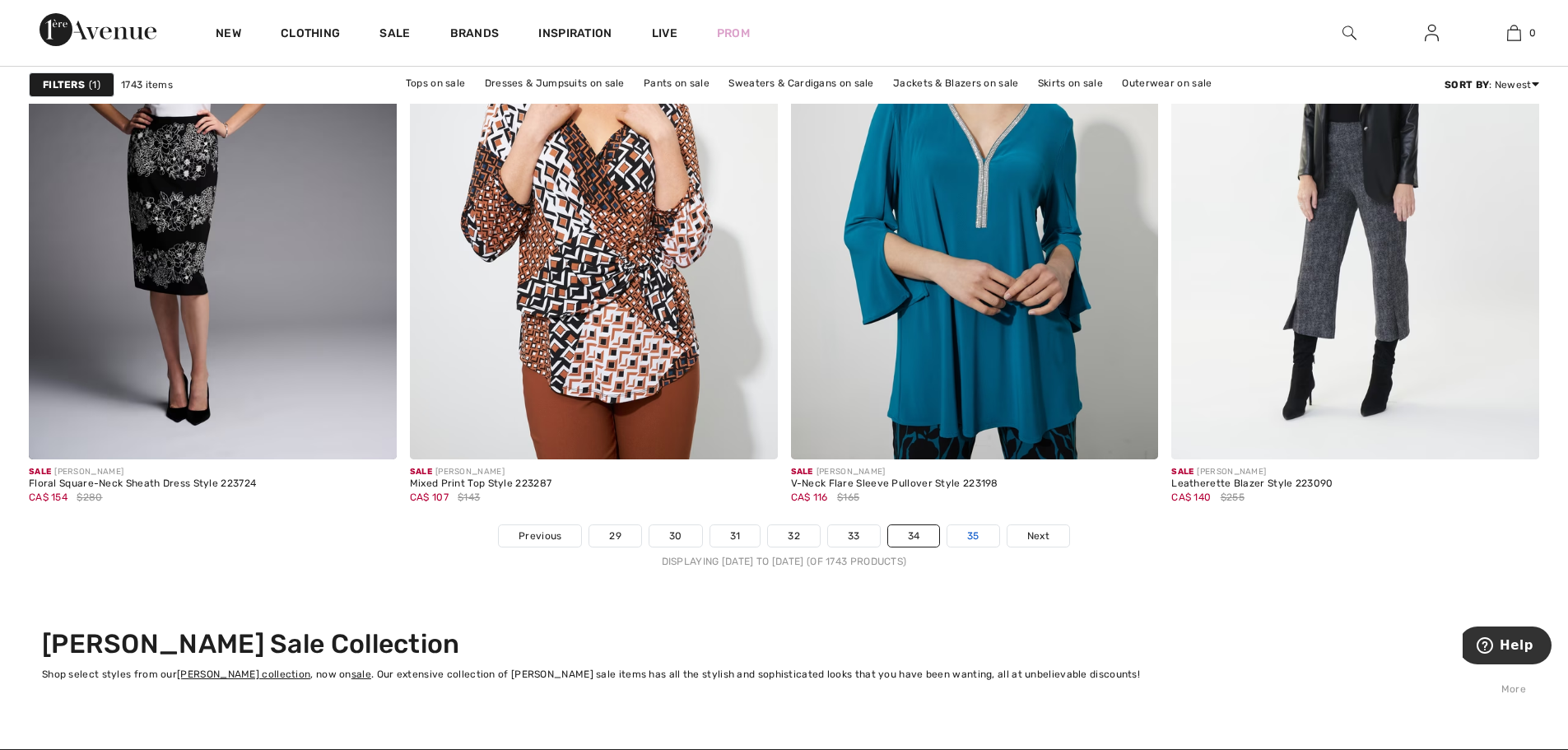
click at [972, 529] on link "35" at bounding box center [973, 535] width 52 height 21
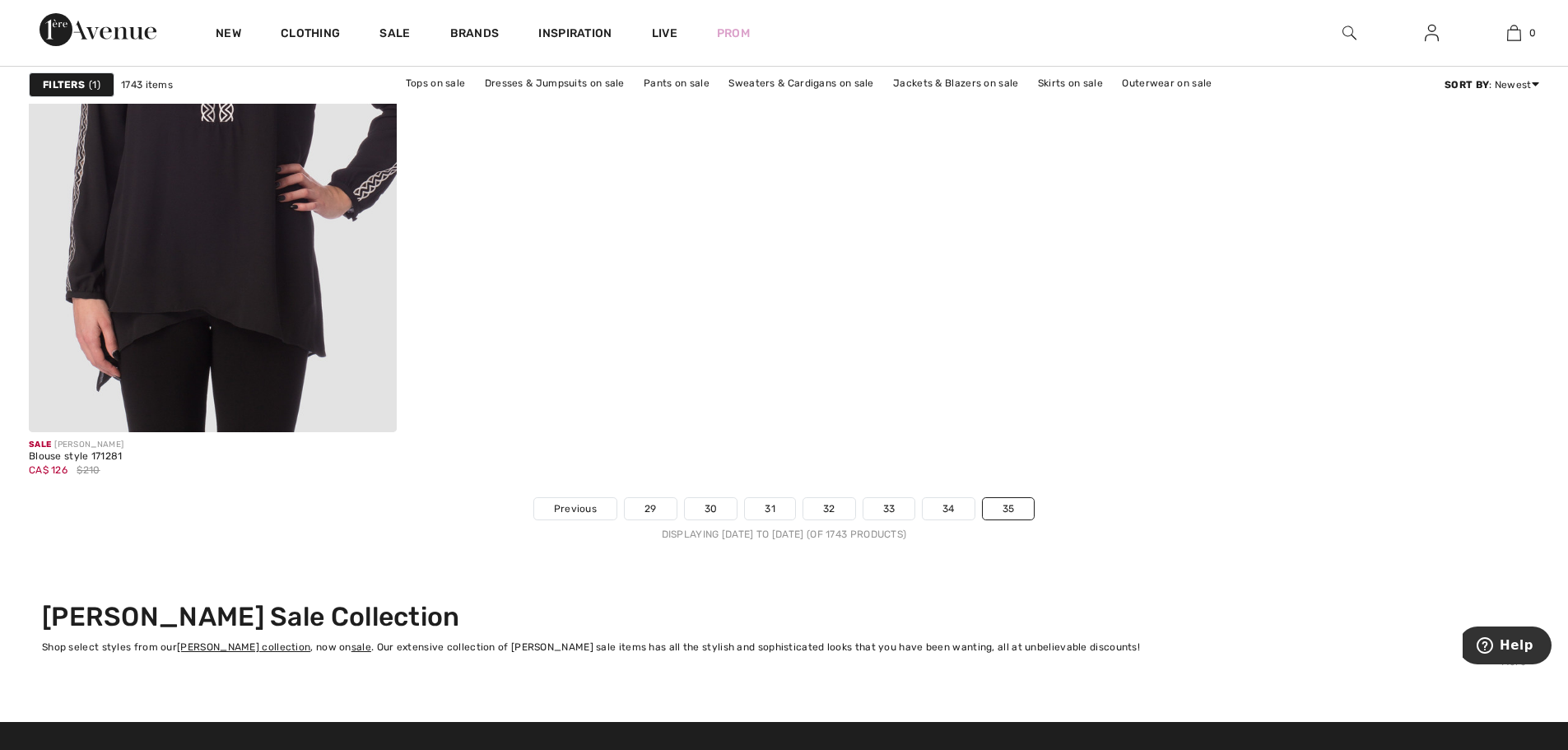
scroll to position [8722, 0]
